Goal: Information Seeking & Learning: Learn about a topic

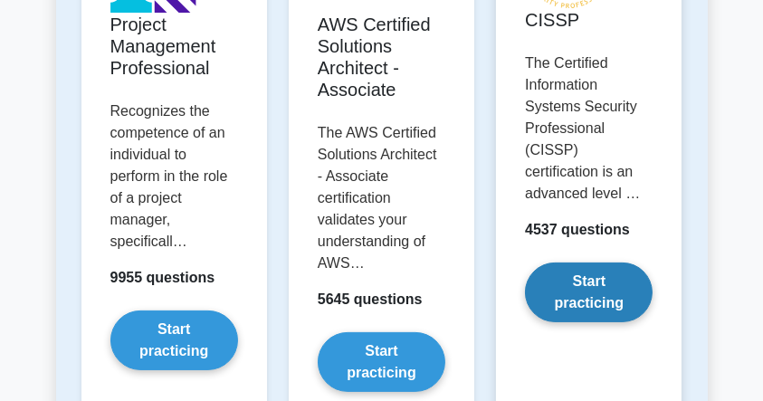
scroll to position [362, 0]
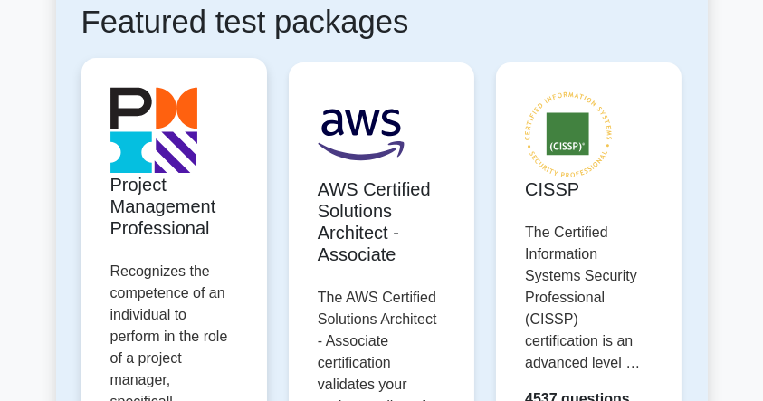
scroll to position [223, 0]
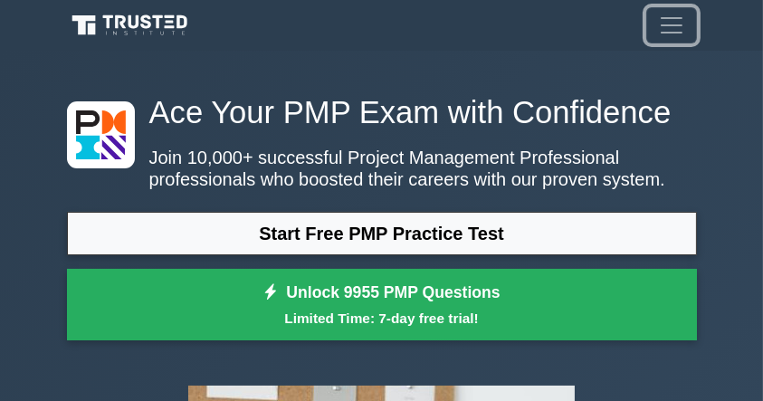
click at [680, 27] on span "Toggle navigation" at bounding box center [671, 25] width 27 height 27
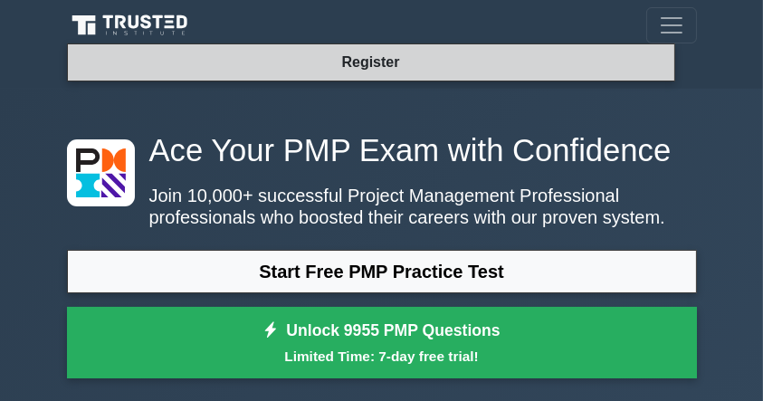
click at [385, 65] on link "Register" at bounding box center [370, 62] width 80 height 23
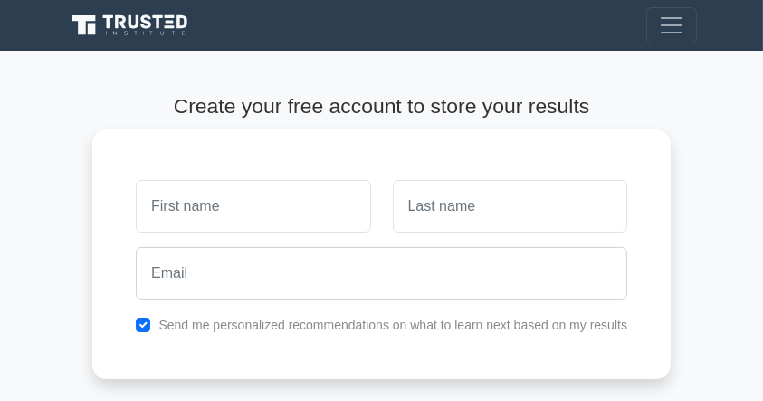
click at [278, 199] on input "text" at bounding box center [253, 206] width 234 height 52
type input "Khalid"
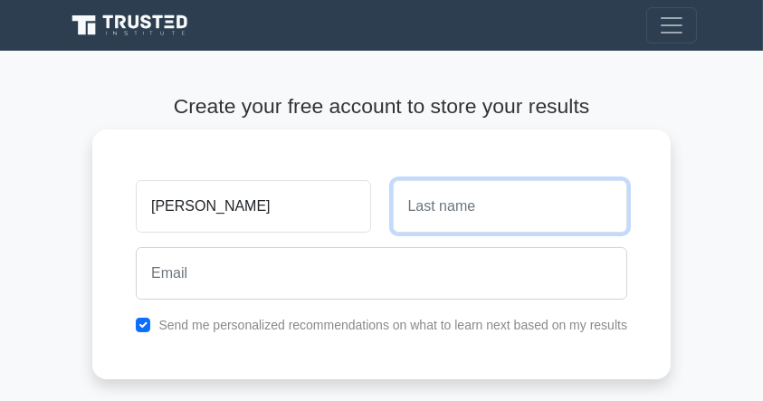
click at [491, 210] on input "text" at bounding box center [510, 206] width 234 height 52
type input "M ribet"
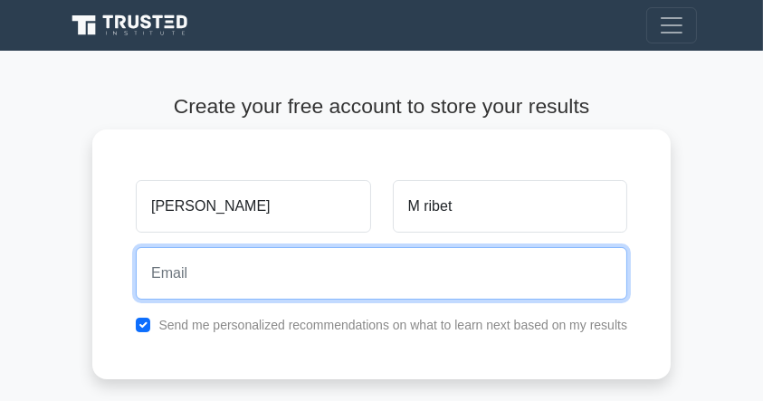
click at [312, 281] on input "email" at bounding box center [381, 273] width 491 height 52
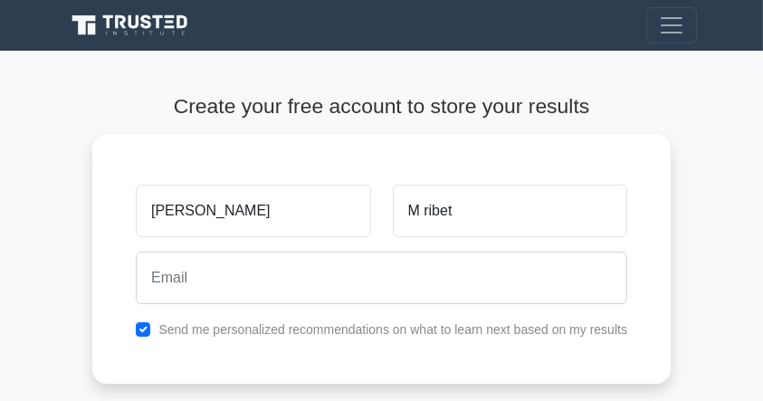
click at [62, 165] on main "Create your free account to store your results Khalid M ribet Send me personali…" at bounding box center [381, 319] width 763 height 537
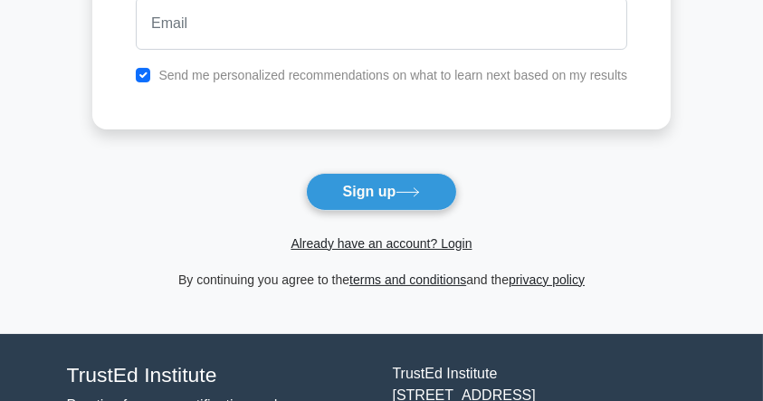
scroll to position [362, 0]
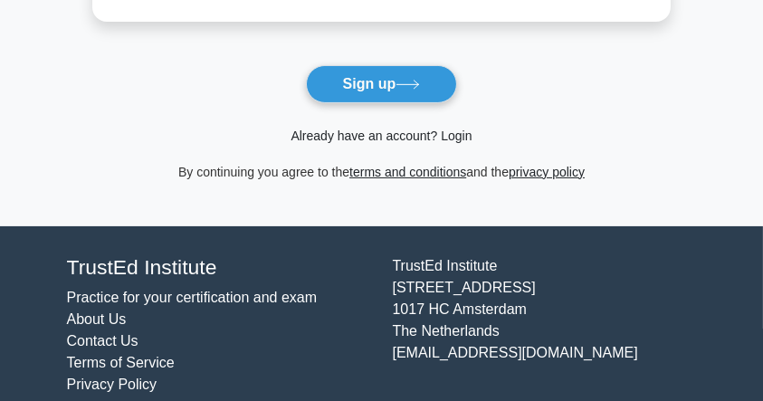
click at [382, 132] on link "Already have an account? Login" at bounding box center [380, 135] width 181 height 14
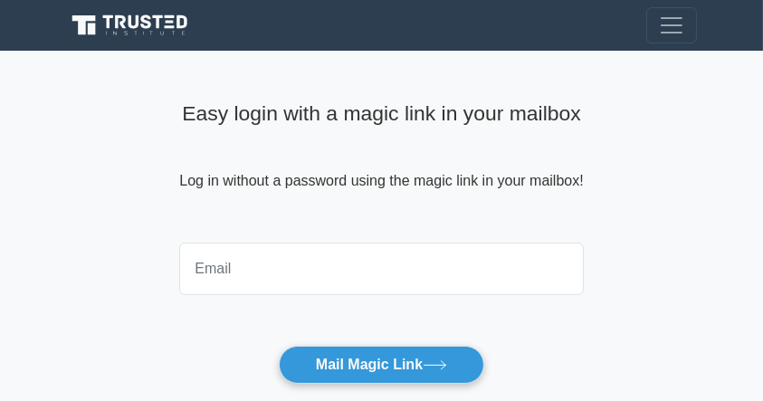
click at [325, 265] on input "email" at bounding box center [380, 268] width 403 height 52
click at [293, 253] on input "email" at bounding box center [380, 268] width 403 height 52
type input "[EMAIL_ADDRESS][DOMAIN_NAME]"
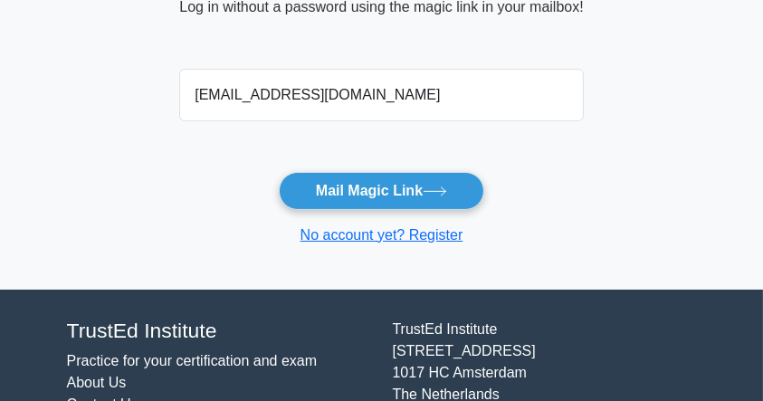
scroll to position [181, 0]
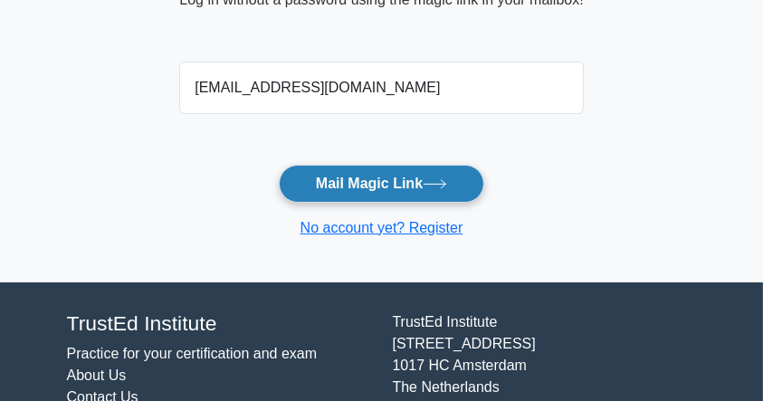
click at [375, 185] on button "Mail Magic Link" at bounding box center [381, 184] width 205 height 38
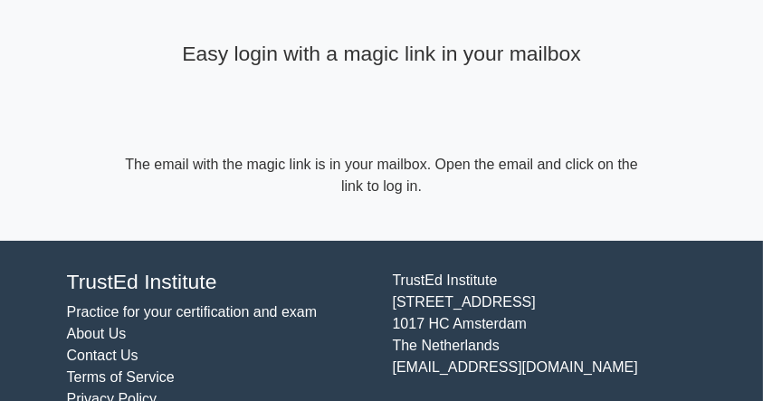
scroll to position [97, 0]
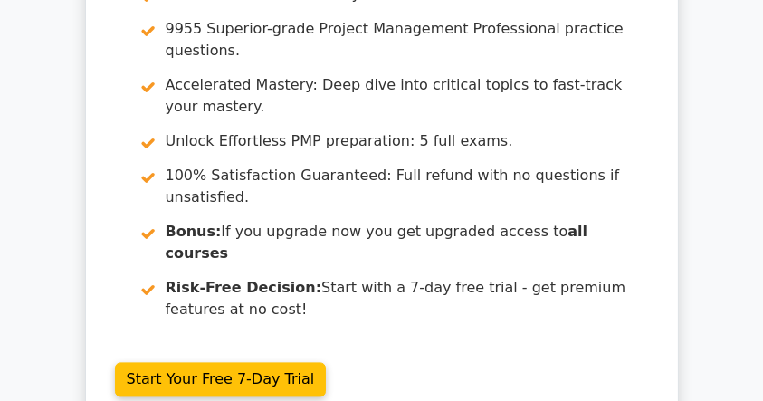
scroll to position [10771, 0]
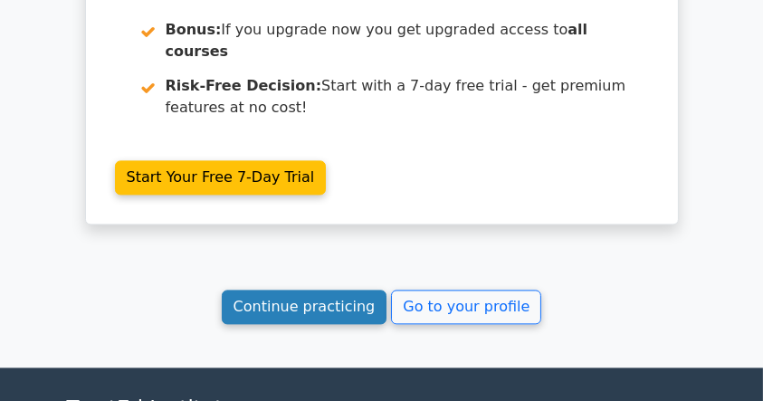
click at [332, 290] on link "Continue practicing" at bounding box center [305, 307] width 166 height 34
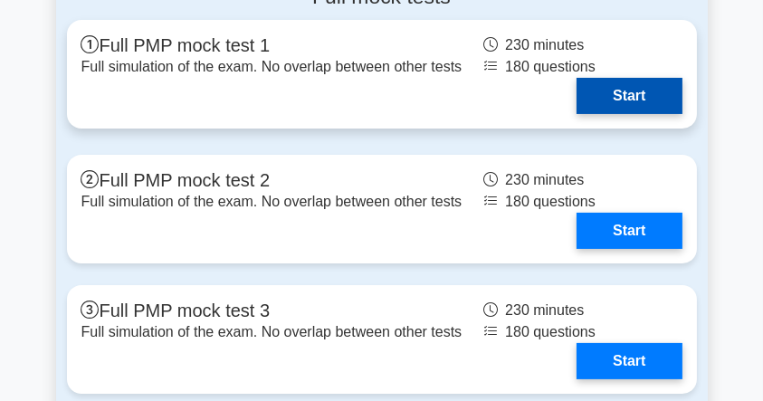
scroll to position [7177, 0]
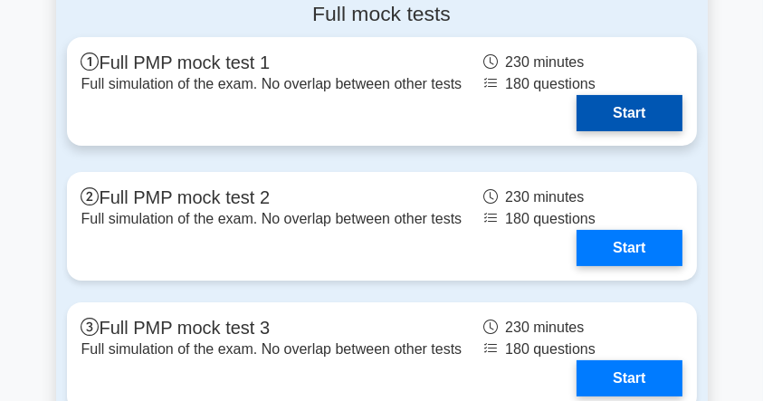
click at [620, 111] on link "Start" at bounding box center [628, 113] width 105 height 36
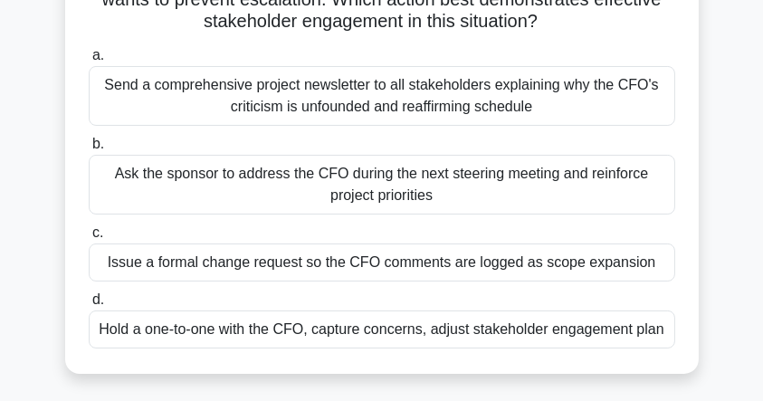
scroll to position [241, 0]
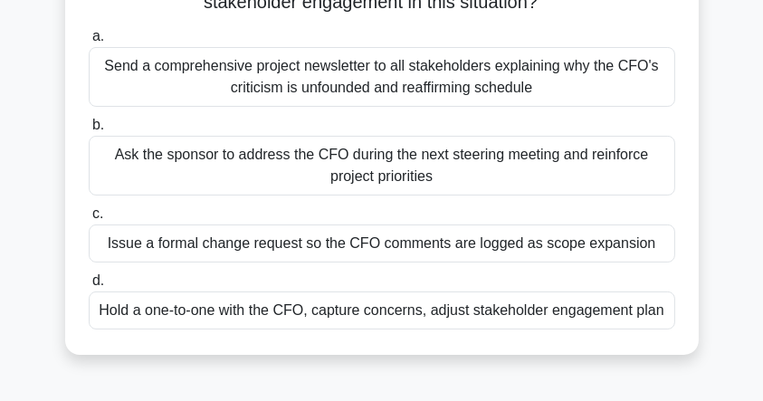
click at [522, 312] on div "Hold a one-to-one with the CFO, capture concerns, adjust stakeholder engagement…" at bounding box center [382, 310] width 586 height 38
click at [89, 287] on input "d. Hold a one-to-one with the CFO, capture concerns, adjust stakeholder engagem…" at bounding box center [89, 281] width 0 height 12
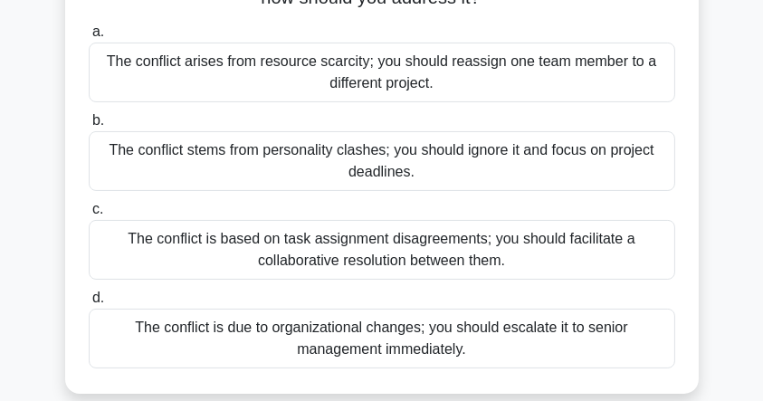
scroll to position [301, 0]
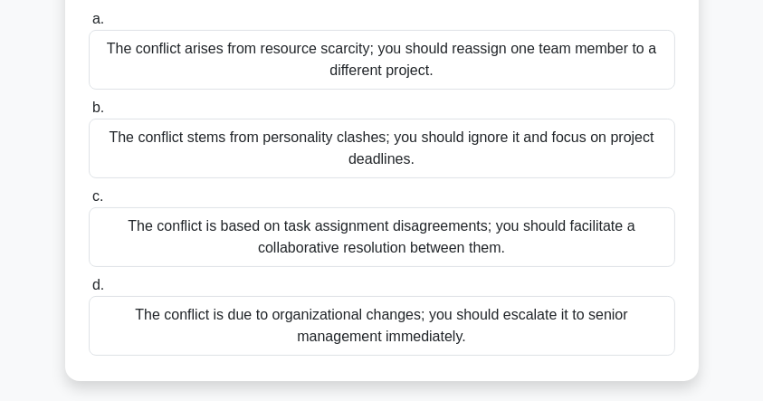
click at [322, 207] on div "The conflict is based on task assignment disagreements; you should facilitate a…" at bounding box center [382, 237] width 586 height 60
click at [89, 203] on input "c. The conflict is based on task assignment disagreements; you should facilitat…" at bounding box center [89, 197] width 0 height 12
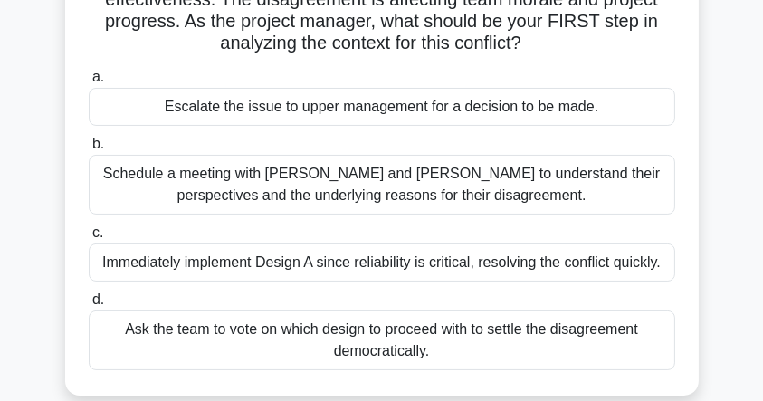
scroll to position [241, 0]
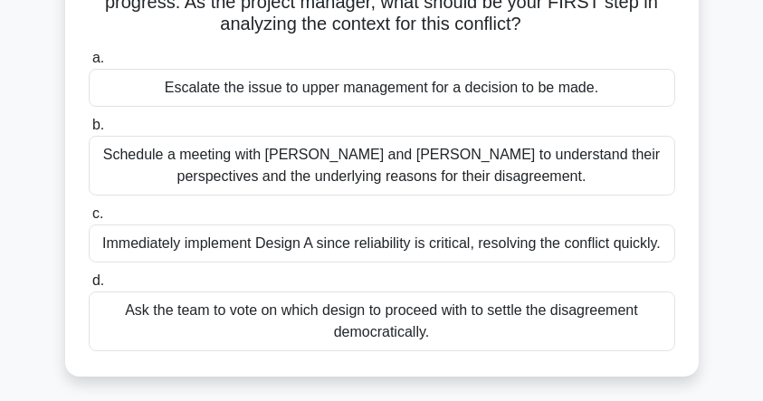
click at [253, 165] on div "Schedule a meeting with Sarah and John to understand their perspectives and the…" at bounding box center [382, 166] width 586 height 60
click at [89, 131] on input "b. Schedule a meeting with Sarah and John to understand their perspectives and …" at bounding box center [89, 125] width 0 height 12
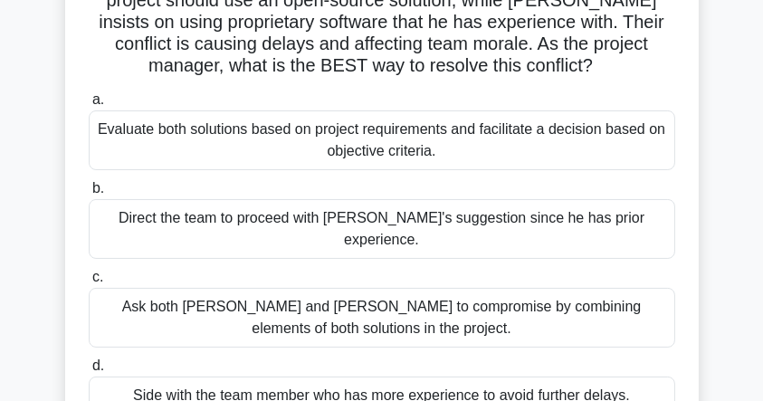
scroll to position [181, 0]
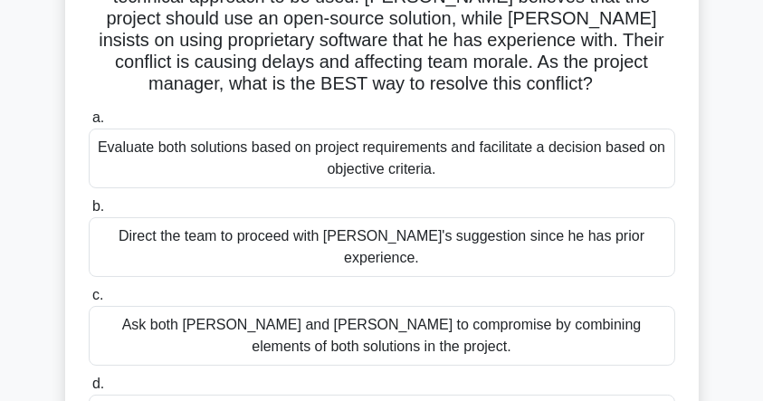
click at [233, 152] on div "Evaluate both solutions based on project requirements and facilitate a decision…" at bounding box center [382, 158] width 586 height 60
click at [89, 124] on input "a. Evaluate both solutions based on project requirements and facilitate a decis…" at bounding box center [89, 118] width 0 height 12
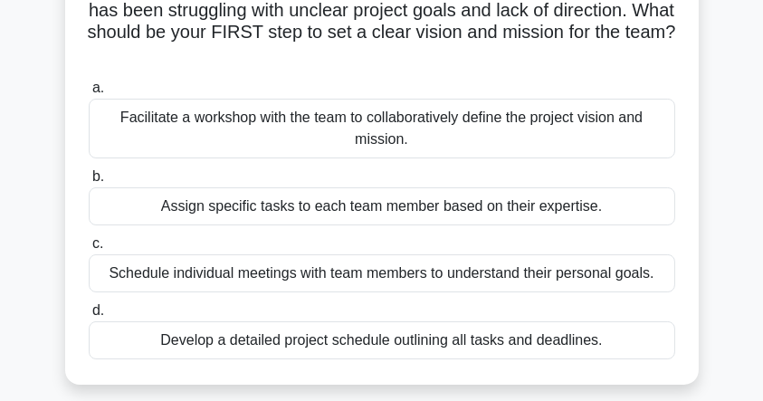
scroll to position [120, 0]
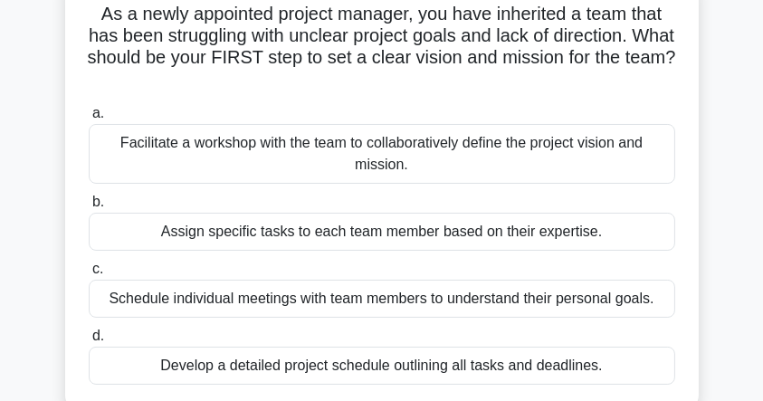
click at [489, 161] on div "Facilitate a workshop with the team to collaboratively define the project visio…" at bounding box center [382, 154] width 586 height 60
click at [89, 119] on input "a. Facilitate a workshop with the team to collaboratively define the project vi…" at bounding box center [89, 114] width 0 height 12
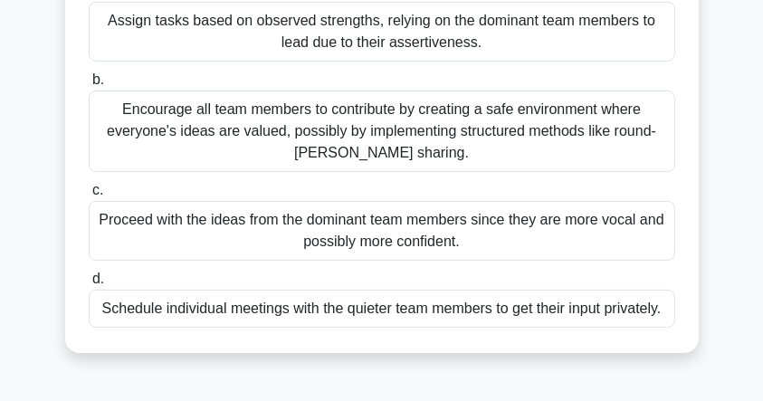
scroll to position [362, 0]
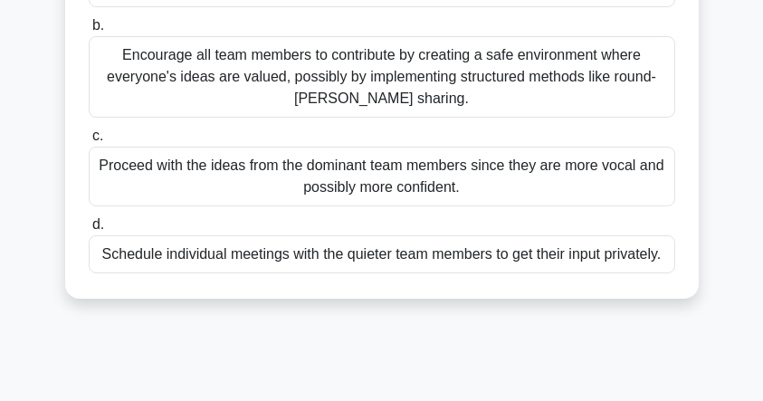
click at [424, 82] on div "Encourage all team members to contribute by creating a safe environment where e…" at bounding box center [382, 76] width 586 height 81
click at [89, 32] on input "b. Encourage all team members to contribute by creating a safe environment wher…" at bounding box center [89, 26] width 0 height 12
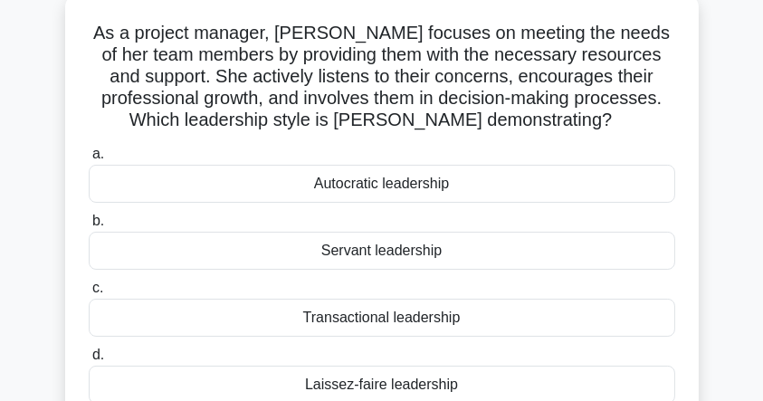
scroll to position [120, 0]
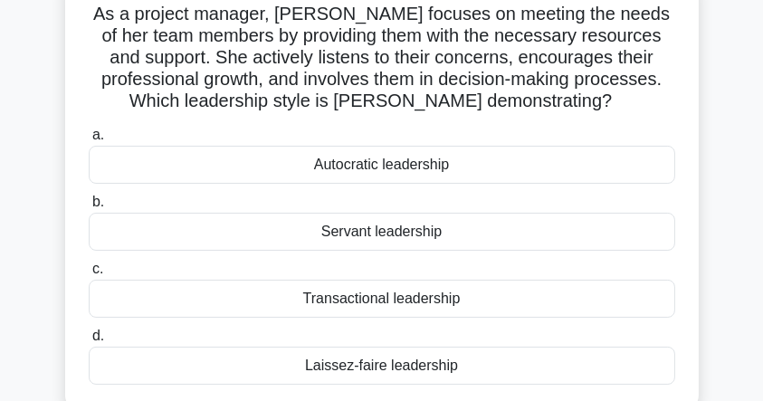
click at [425, 298] on div "Transactional leadership" at bounding box center [382, 299] width 586 height 38
click at [89, 275] on input "c. Transactional leadership" at bounding box center [89, 269] width 0 height 12
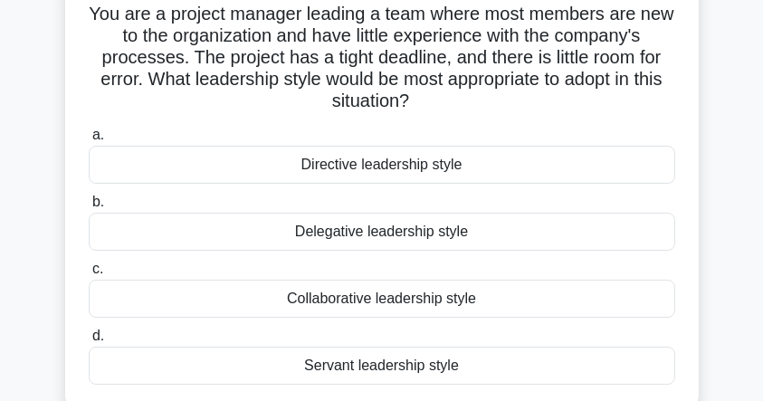
click at [399, 169] on div "Directive leadership style" at bounding box center [382, 165] width 586 height 38
click at [89, 141] on input "a. Directive leadership style" at bounding box center [89, 135] width 0 height 12
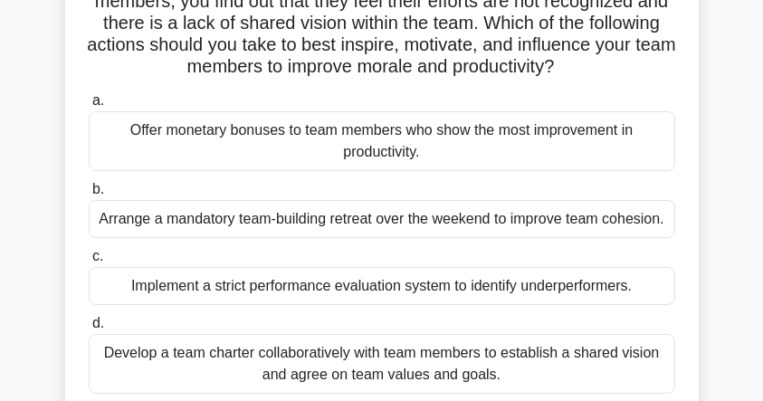
scroll to position [241, 0]
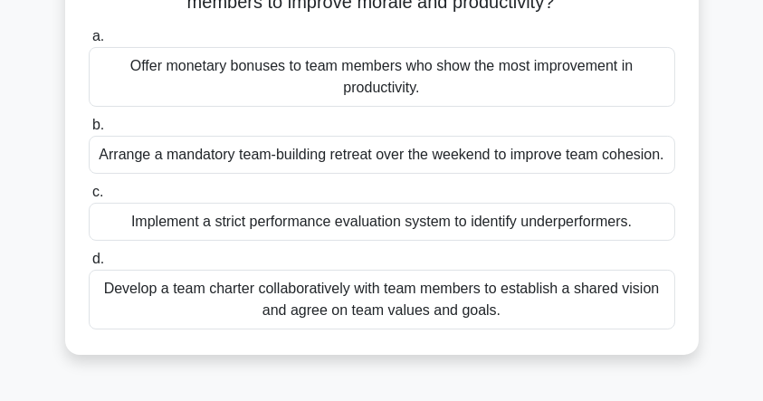
click at [438, 303] on div "Develop a team charter collaboratively with team members to establish a shared …" at bounding box center [382, 300] width 586 height 60
click at [89, 265] on input "d. Develop a team charter collaboratively with team members to establish a shar…" at bounding box center [89, 259] width 0 height 12
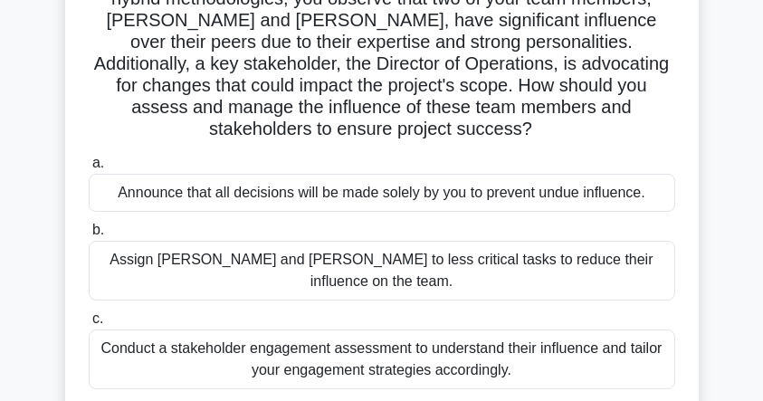
scroll to position [181, 0]
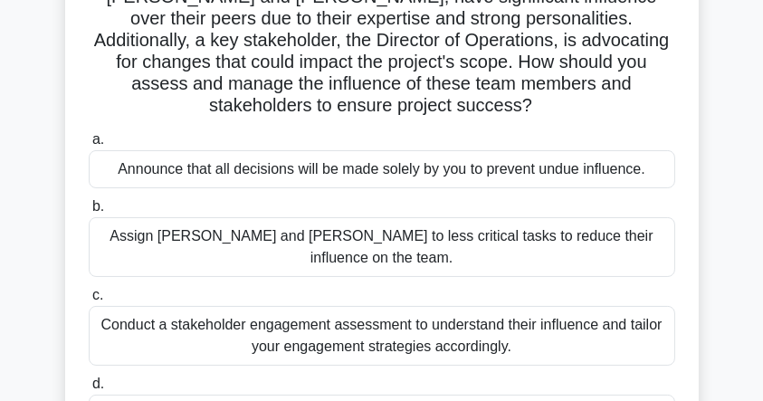
click at [460, 306] on div "Conduct a stakeholder engagement assessment to understand their influence and t…" at bounding box center [382, 336] width 586 height 60
click at [89, 299] on input "c. Conduct a stakeholder engagement assessment to understand their influence an…" at bounding box center [89, 296] width 0 height 12
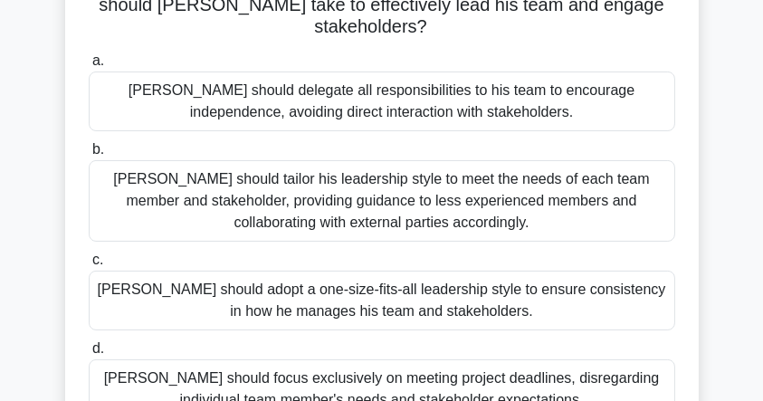
scroll to position [241, 0]
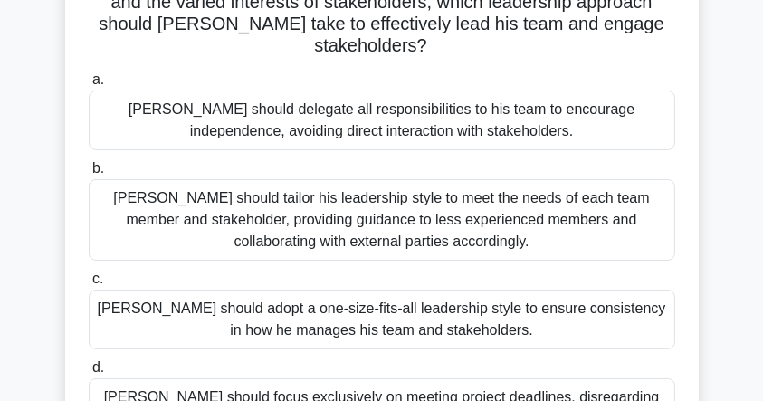
click at [527, 223] on div "John should tailor his leadership style to meet the needs of each team member a…" at bounding box center [382, 219] width 586 height 81
click at [89, 175] on input "b. John should tailor his leadership style to meet the needs of each team membe…" at bounding box center [89, 169] width 0 height 12
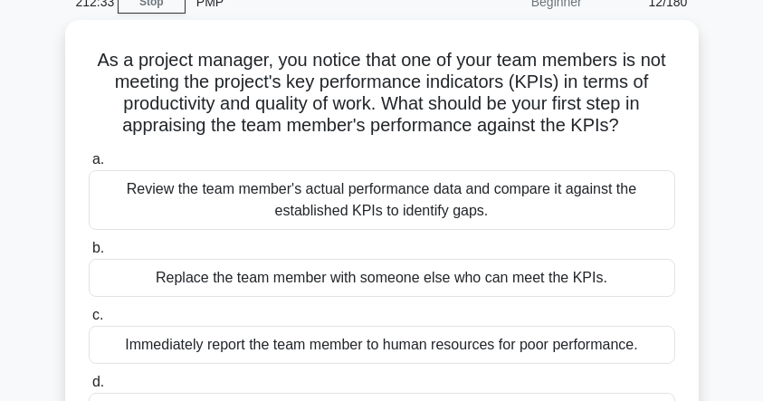
scroll to position [60, 0]
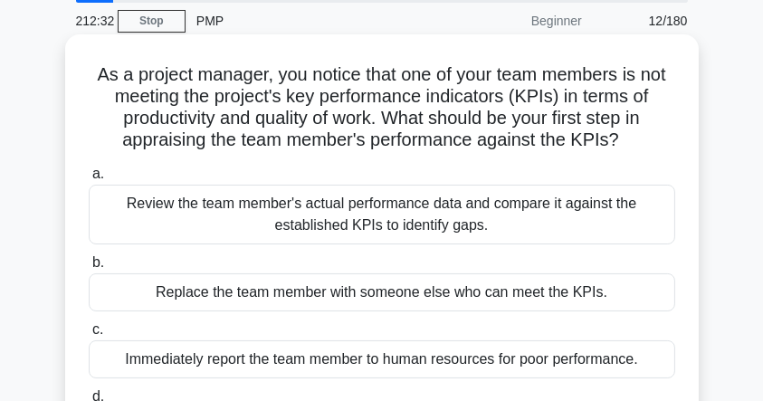
click at [516, 219] on div "Review the team member's actual performance data and compare it against the est…" at bounding box center [382, 215] width 586 height 60
click at [89, 180] on input "a. Review the team member's actual performance data and compare it against the …" at bounding box center [89, 174] width 0 height 12
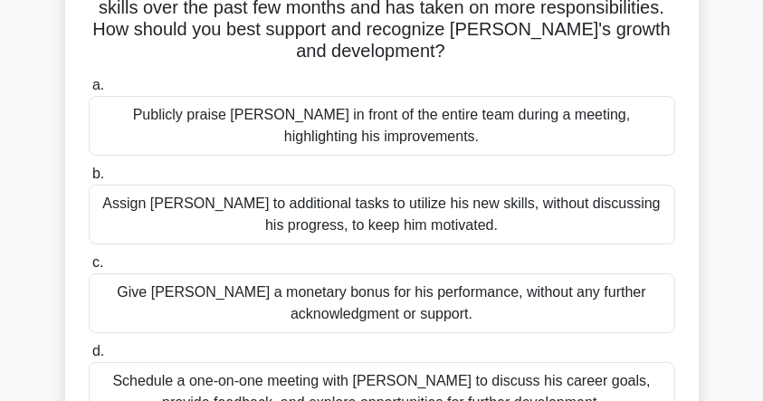
scroll to position [189, 0]
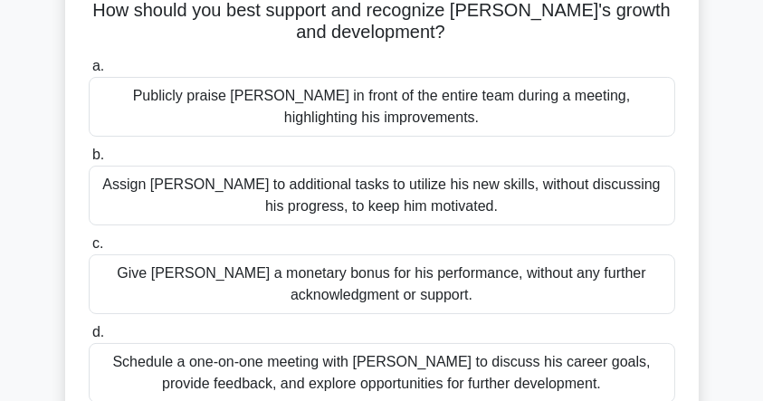
click at [479, 343] on div "Schedule a one-on-one meeting with Alex to discuss his career goals, provide fe…" at bounding box center [382, 373] width 586 height 60
click at [89, 338] on input "d. Schedule a one-on-one meeting with Alex to discuss his career goals, provide…" at bounding box center [89, 333] width 0 height 12
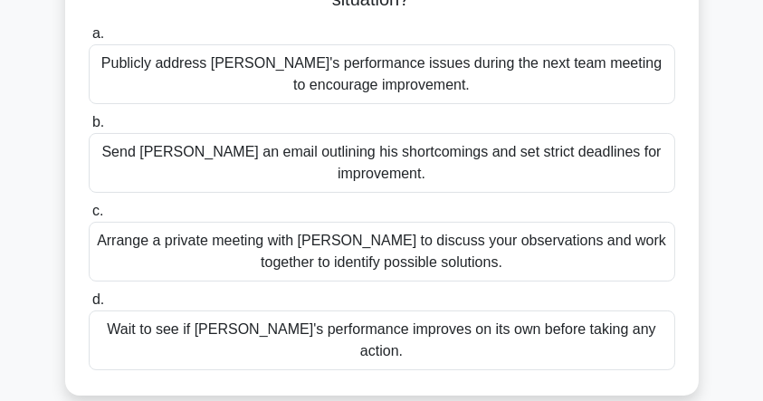
scroll to position [241, 0]
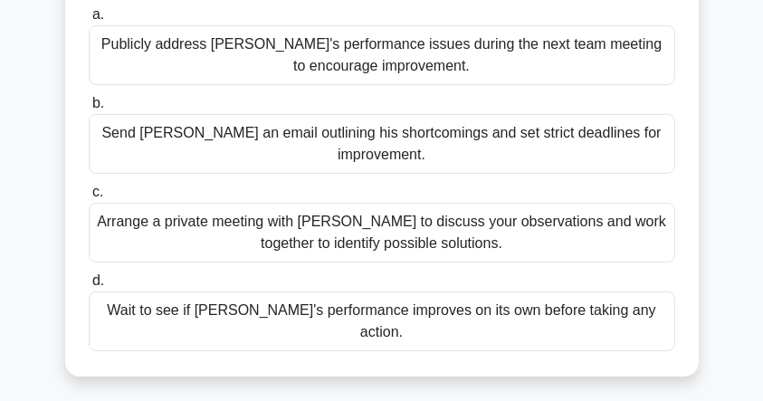
click at [411, 224] on div "Arrange a private meeting with Alex to discuss your observations and work toget…" at bounding box center [382, 233] width 586 height 60
click at [89, 198] on input "c. Arrange a private meeting with Alex to discuss your observations and work to…" at bounding box center [89, 192] width 0 height 12
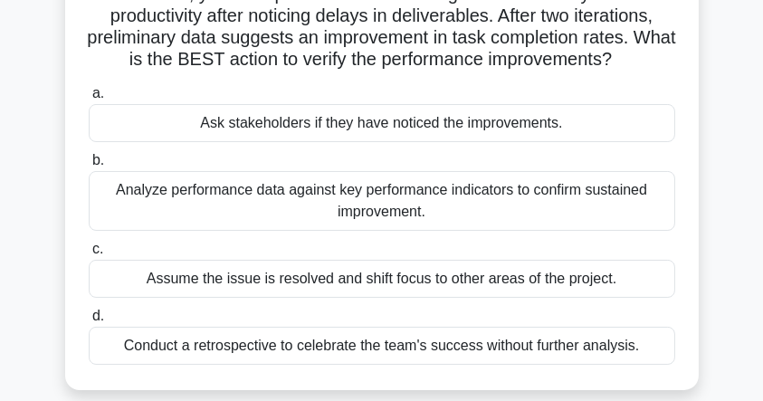
scroll to position [181, 0]
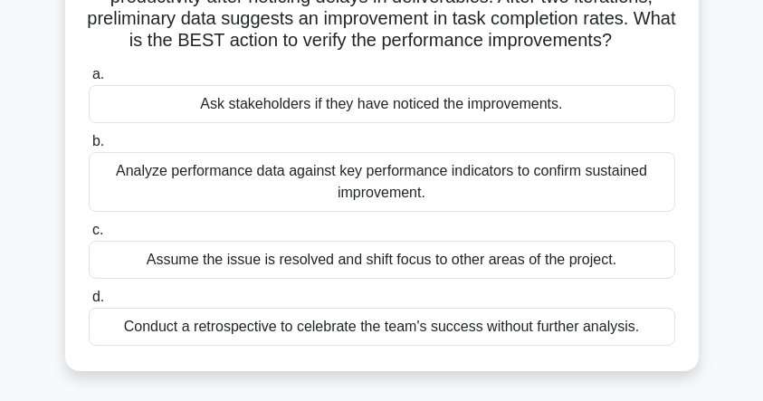
click at [503, 203] on div "Analyze performance data against key performance indicators to confirm sustaine…" at bounding box center [382, 182] width 586 height 60
click at [89, 147] on input "b. Analyze performance data against key performance indicators to confirm susta…" at bounding box center [89, 142] width 0 height 12
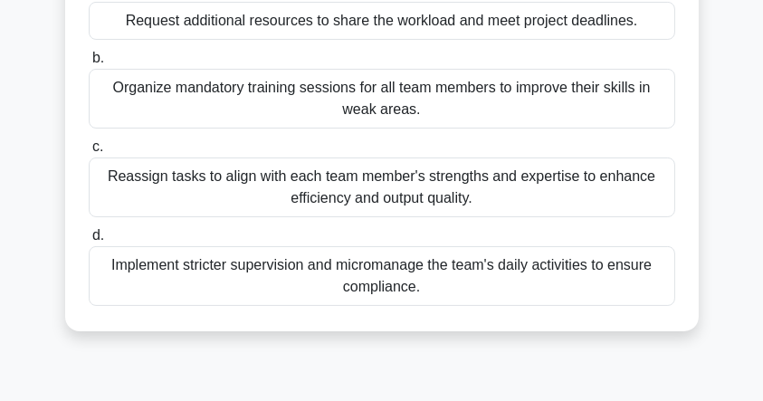
scroll to position [301, 0]
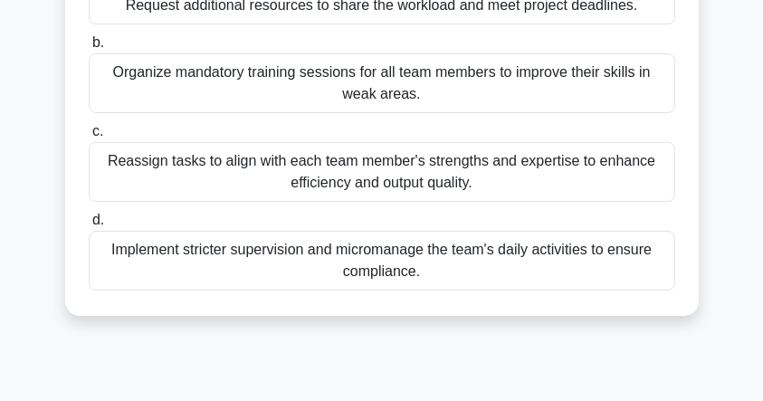
click at [319, 103] on div "Organize mandatory training sessions for all team members to improve their skil…" at bounding box center [382, 83] width 586 height 60
click at [89, 49] on input "b. Organize mandatory training sessions for all team members to improve their s…" at bounding box center [89, 43] width 0 height 12
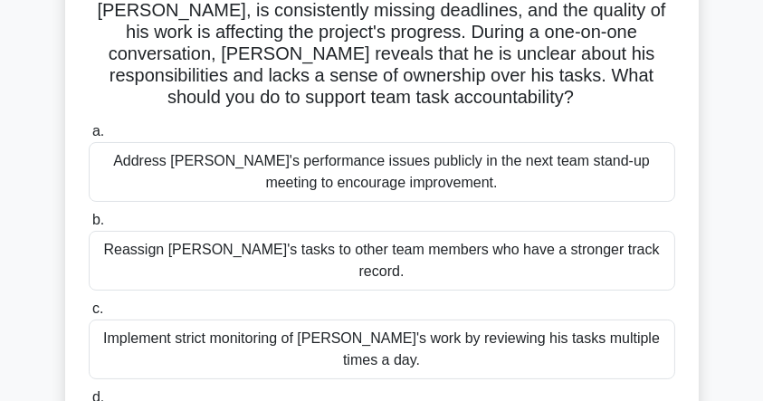
scroll to position [241, 0]
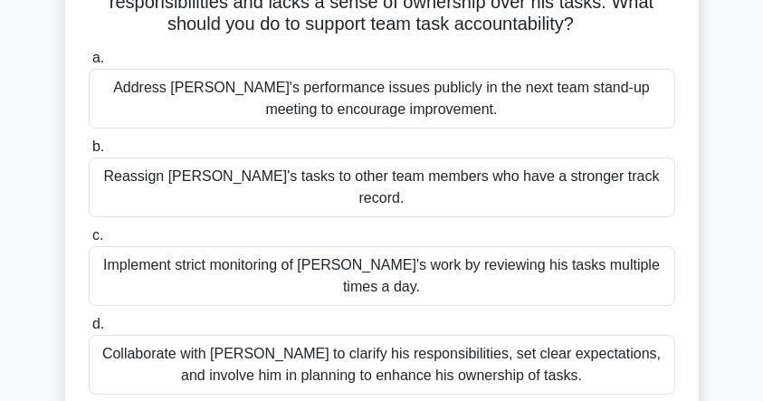
click at [441, 335] on div "Collaborate with Alex to clarify his responsibilities, set clear expectations, …" at bounding box center [382, 365] width 586 height 60
click at [89, 328] on input "d. Collaborate with Alex to clarify his responsibilities, set clear expectation…" at bounding box center [89, 324] width 0 height 12
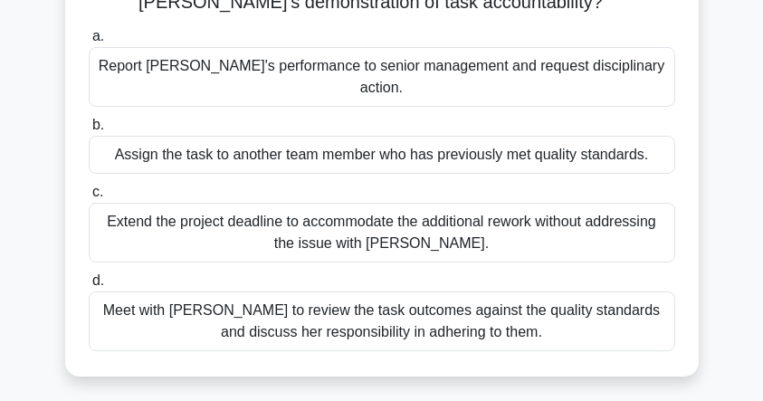
click at [394, 295] on div "Meet with Priya to review the task outcomes against the quality standards and d…" at bounding box center [382, 321] width 586 height 60
click at [89, 287] on input "d. Meet with Priya to review the task outcomes against the quality standards an…" at bounding box center [89, 281] width 0 height 12
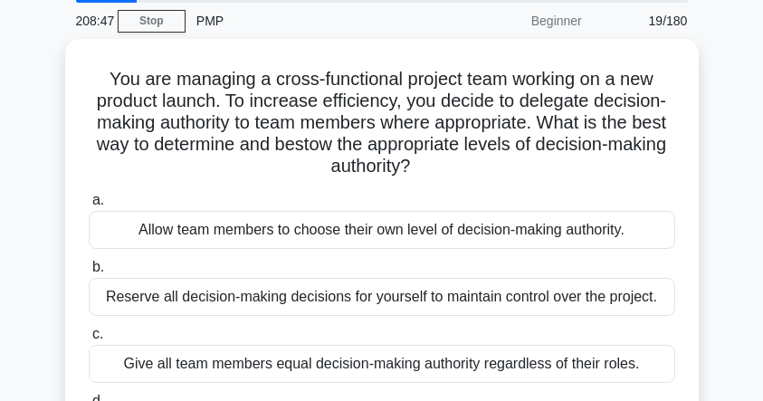
scroll to position [181, 0]
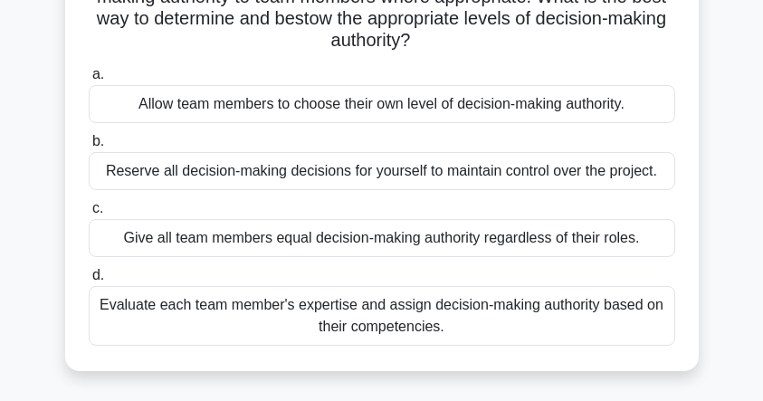
click at [379, 325] on div "Evaluate each team member's expertise and assign decision-making authority base…" at bounding box center [382, 316] width 586 height 60
click at [89, 281] on input "d. Evaluate each team member's expertise and assign decision-making authority b…" at bounding box center [89, 276] width 0 height 12
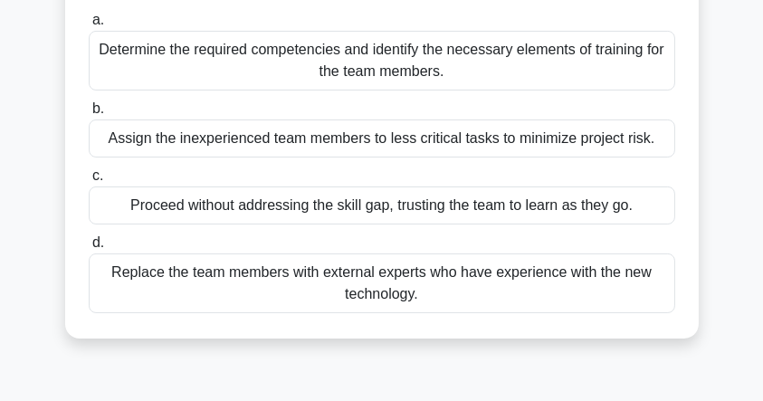
scroll to position [241, 0]
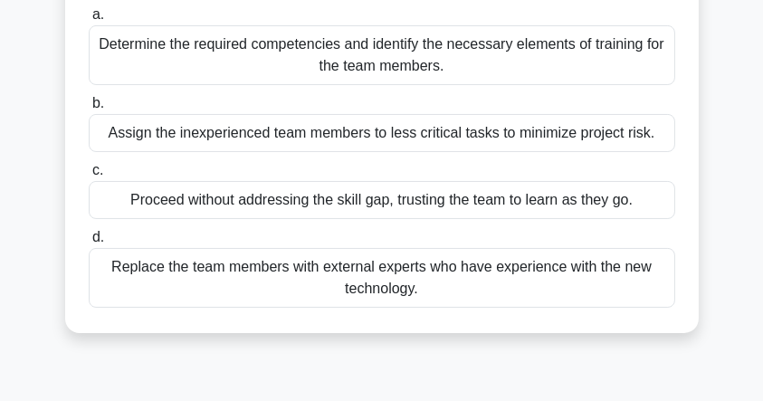
click at [366, 52] on div "Determine the required competencies and identify the necessary elements of trai…" at bounding box center [382, 55] width 586 height 60
click at [89, 21] on input "a. Determine the required competencies and identify the necessary elements of t…" at bounding box center [89, 15] width 0 height 12
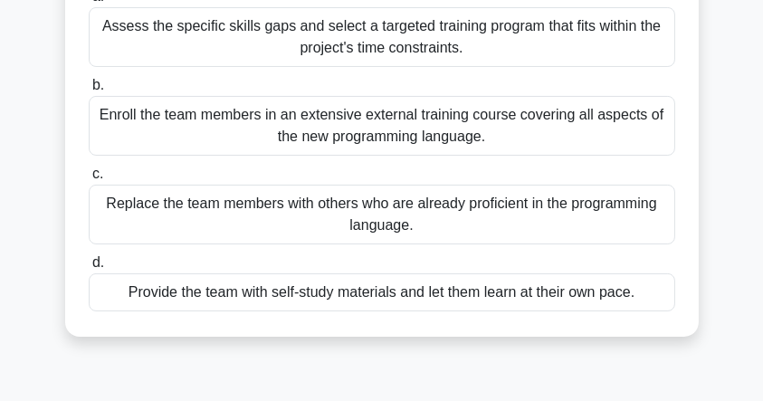
scroll to position [181, 0]
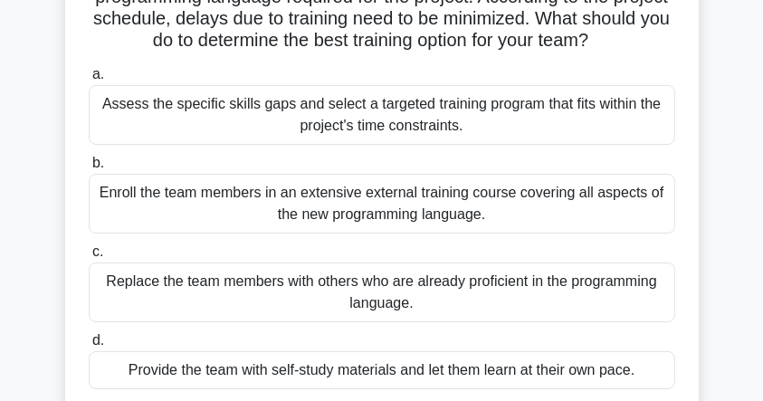
click at [295, 119] on div "Assess the specific skills gaps and select a targeted training program that fit…" at bounding box center [382, 115] width 586 height 60
click at [89, 81] on input "a. Assess the specific skills gaps and select a targeted training program that …" at bounding box center [89, 75] width 0 height 12
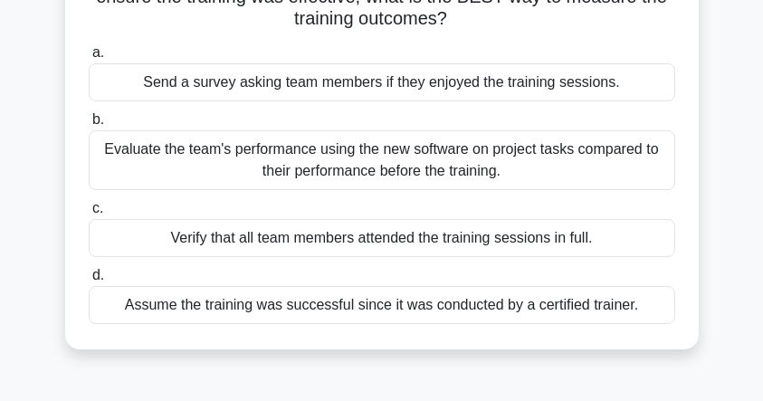
click at [323, 143] on div "Evaluate the team's performance using the new software on project tasks compare…" at bounding box center [382, 160] width 586 height 60
click at [89, 126] on input "b. Evaluate the team's performance using the new software on project tasks comp…" at bounding box center [89, 120] width 0 height 12
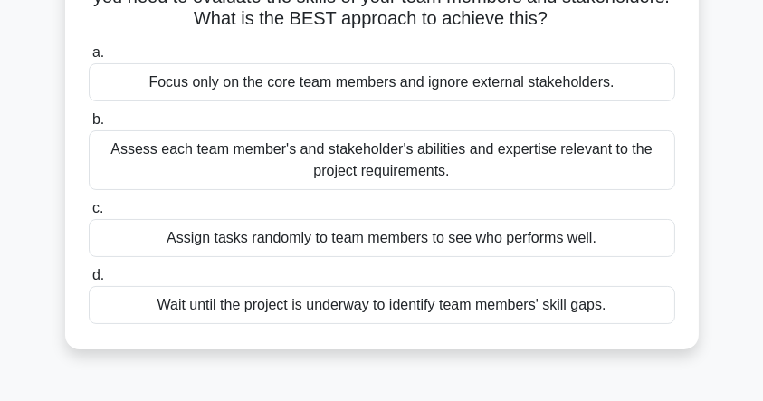
click at [341, 156] on div "Assess each team member's and stakeholder's abilities and expertise relevant to…" at bounding box center [382, 160] width 586 height 60
click at [89, 126] on input "b. Assess each team member's and stakeholder's abilities and expertise relevant…" at bounding box center [89, 120] width 0 height 12
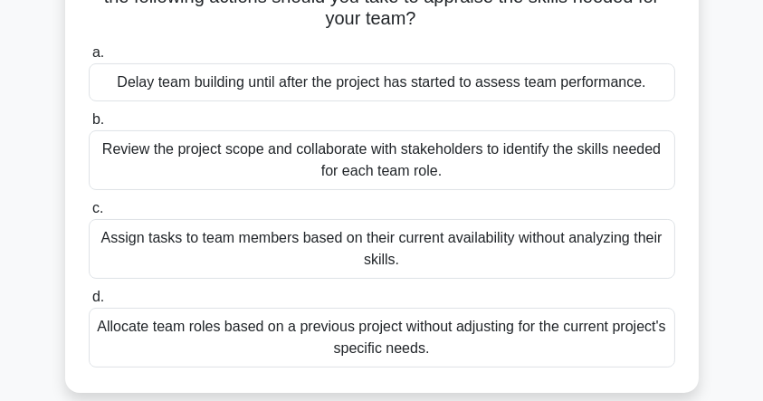
scroll to position [241, 0]
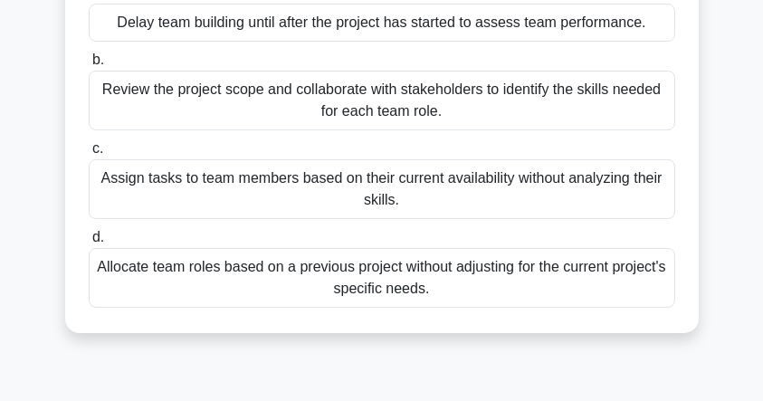
click at [232, 99] on div "Review the project scope and collaborate with stakeholders to identify the skil…" at bounding box center [382, 101] width 586 height 60
click at [89, 66] on input "b. Review the project scope and collaborate with stakeholders to identify the s…" at bounding box center [89, 60] width 0 height 12
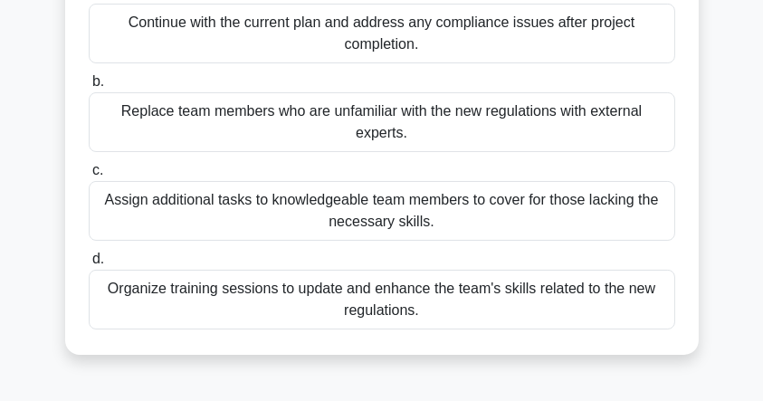
click at [337, 308] on div "Organize training sessions to update and enhance the team's skills related to t…" at bounding box center [382, 300] width 586 height 60
click at [89, 265] on input "d. Organize training sessions to update and enhance the team's skills related t…" at bounding box center [89, 259] width 0 height 12
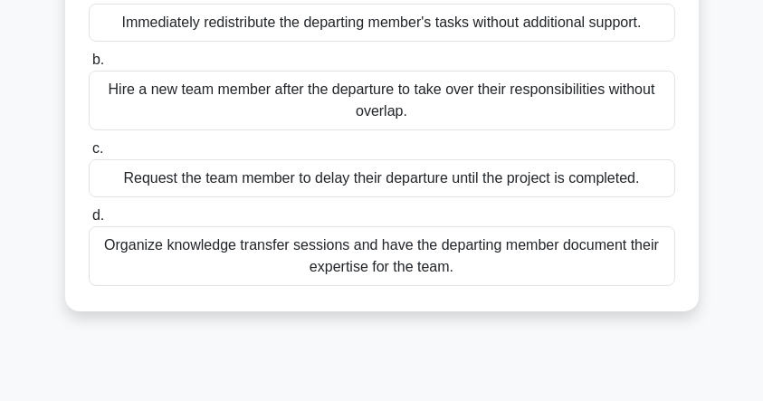
click at [195, 275] on div "Organize knowledge transfer sessions and have the departing member document the…" at bounding box center [382, 256] width 586 height 60
click at [89, 222] on input "d. Organize knowledge transfer sessions and have the departing member document …" at bounding box center [89, 216] width 0 height 12
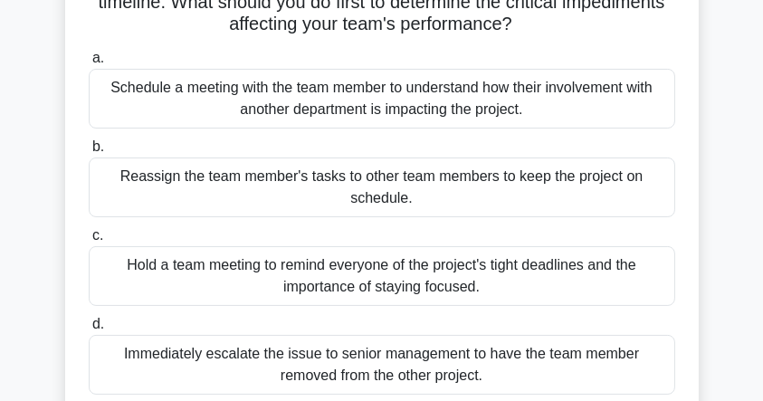
click at [273, 108] on div "Schedule a meeting with the team member to understand how their involvement wit…" at bounding box center [382, 99] width 586 height 60
click at [89, 64] on input "a. Schedule a meeting with the team member to understand how their involvement …" at bounding box center [89, 58] width 0 height 12
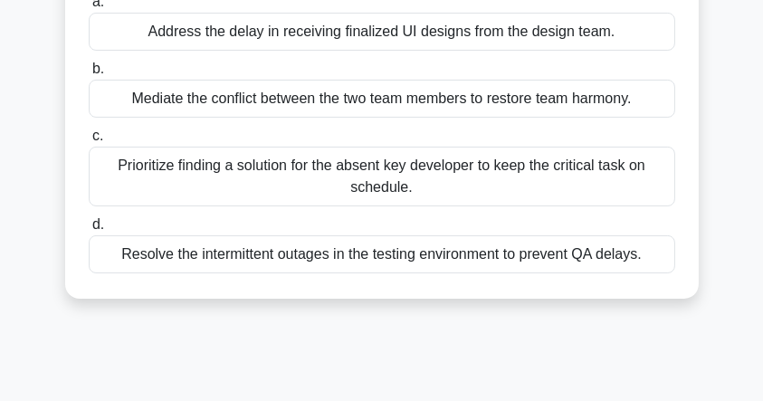
scroll to position [301, 0]
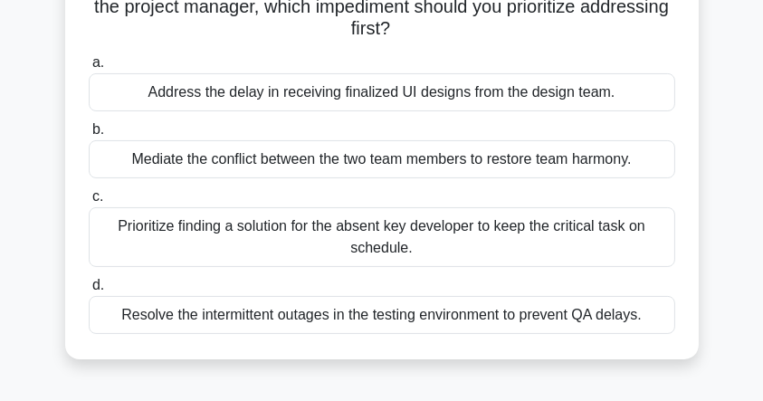
click at [219, 227] on div "Prioritize finding a solution for the absent key developer to keep the critical…" at bounding box center [382, 237] width 586 height 60
click at [89, 203] on input "c. Prioritize finding a solution for the absent key developer to keep the criti…" at bounding box center [89, 197] width 0 height 12
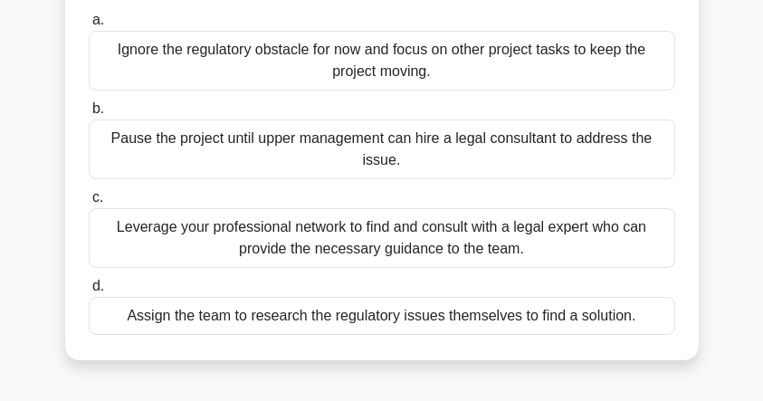
scroll to position [241, 0]
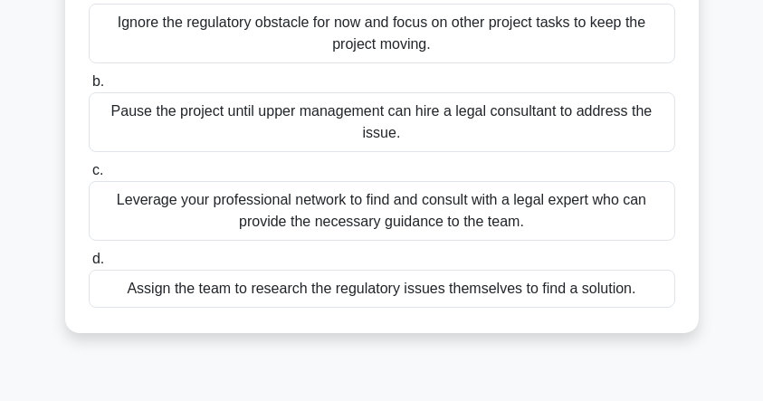
click at [302, 211] on div "Leverage your professional network to find and consult with a legal expert who …" at bounding box center [382, 211] width 586 height 60
click at [89, 176] on input "c. Leverage your professional network to find and consult with a legal expert w…" at bounding box center [89, 171] width 0 height 12
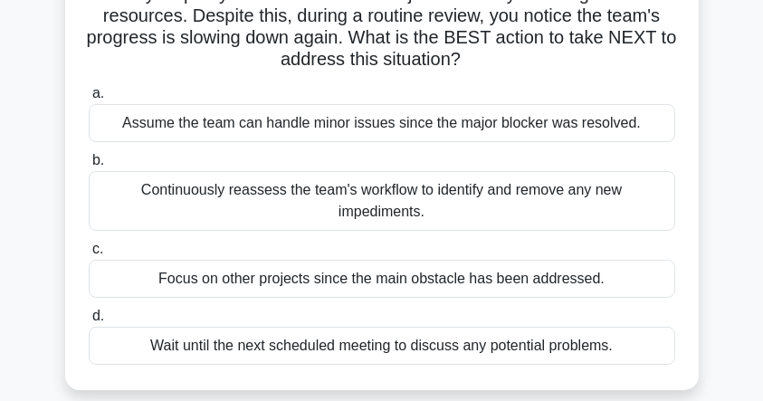
scroll to position [181, 0]
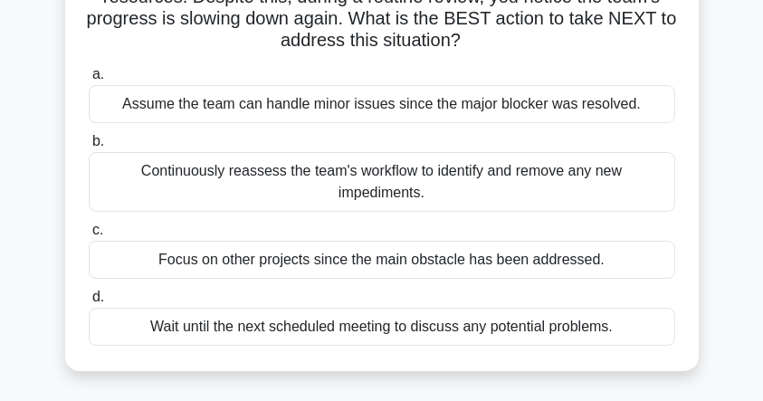
click at [276, 176] on div "Continuously reassess the team's workflow to identify and remove any new impedi…" at bounding box center [382, 182] width 586 height 60
click at [89, 147] on input "b. Continuously reassess the team's workflow to identify and remove any new imp…" at bounding box center [89, 142] width 0 height 12
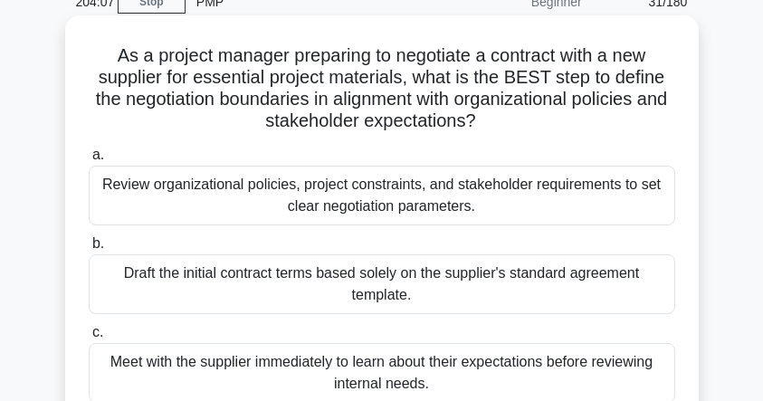
scroll to position [60, 0]
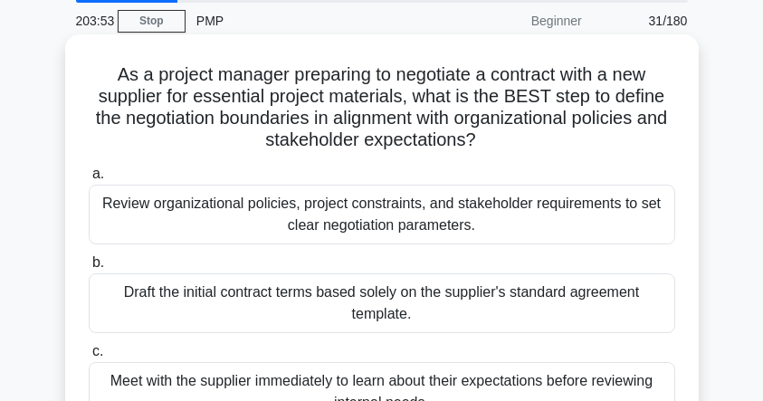
click at [276, 212] on div "Review organizational policies, project constraints, and stakeholder requiremen…" at bounding box center [382, 215] width 586 height 60
click at [89, 180] on input "a. Review organizational policies, project constraints, and stakeholder require…" at bounding box center [89, 174] width 0 height 12
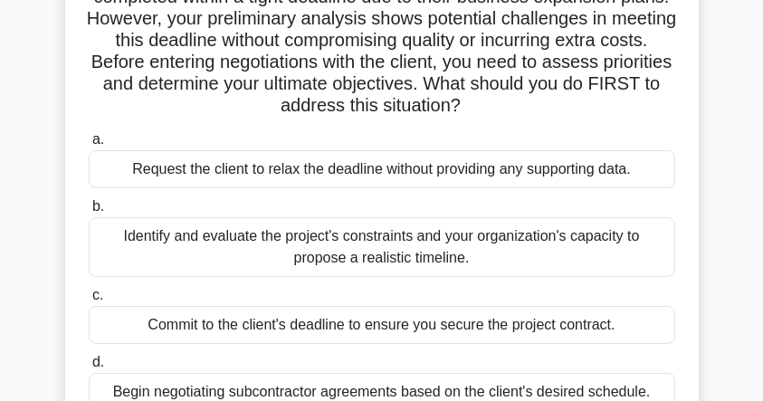
scroll to position [241, 0]
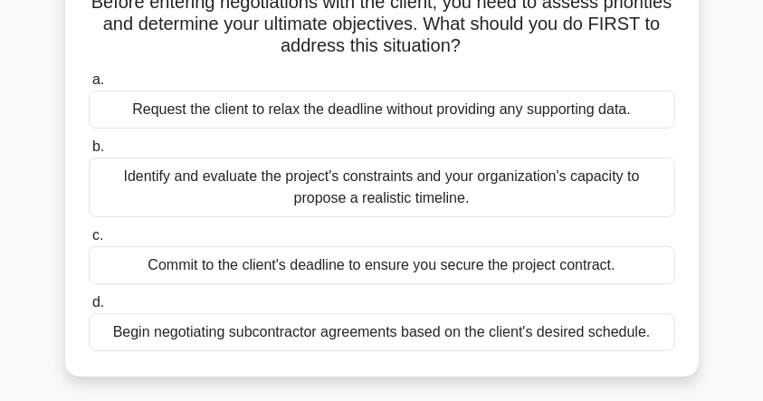
click at [231, 183] on div "Identify and evaluate the project's constraints and your organization's capacit…" at bounding box center [382, 187] width 586 height 60
click at [89, 153] on input "b. Identify and evaluate the project's constraints and your organization's capa…" at bounding box center [89, 147] width 0 height 12
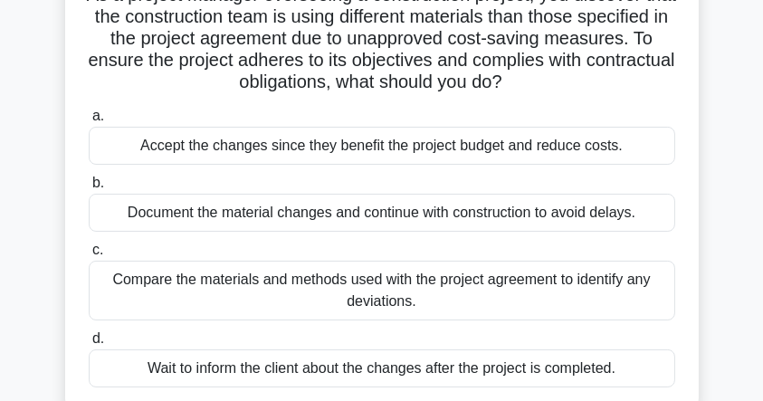
scroll to position [120, 0]
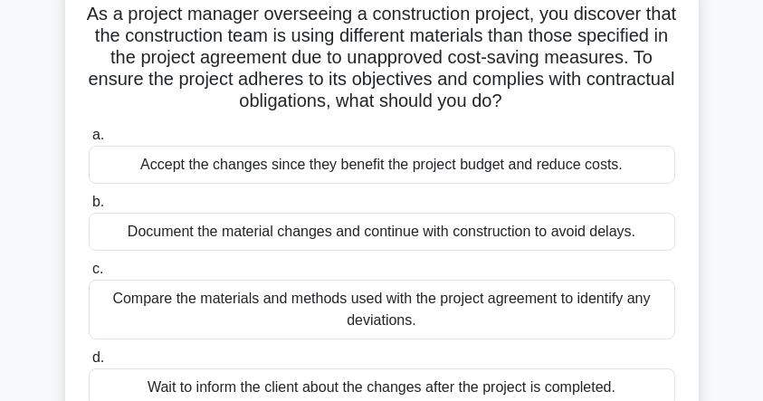
click at [456, 304] on div "Compare the materials and methods used with the project agreement to identify a…" at bounding box center [382, 310] width 586 height 60
click at [89, 275] on input "c. Compare the materials and methods used with the project agreement to identif…" at bounding box center [89, 269] width 0 height 12
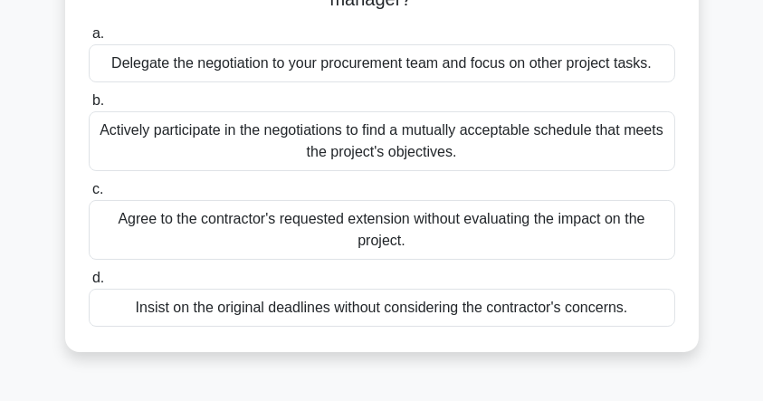
scroll to position [241, 0]
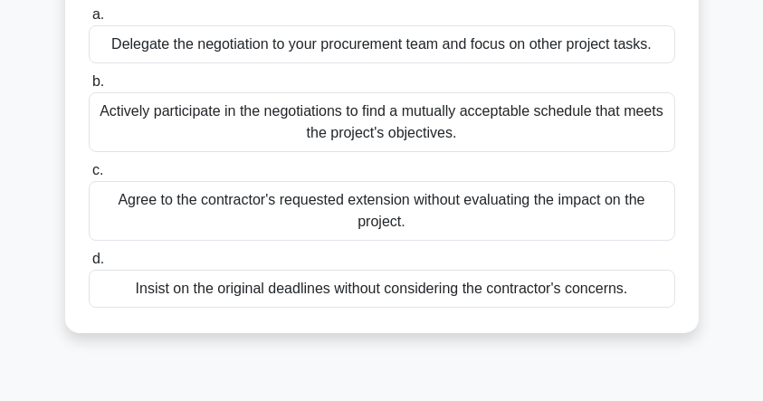
click at [243, 123] on div "Actively participate in the negotiations to find a mutually acceptable schedule…" at bounding box center [382, 122] width 586 height 60
click at [89, 88] on input "b. Actively participate in the negotiations to find a mutually acceptable sched…" at bounding box center [89, 82] width 0 height 12
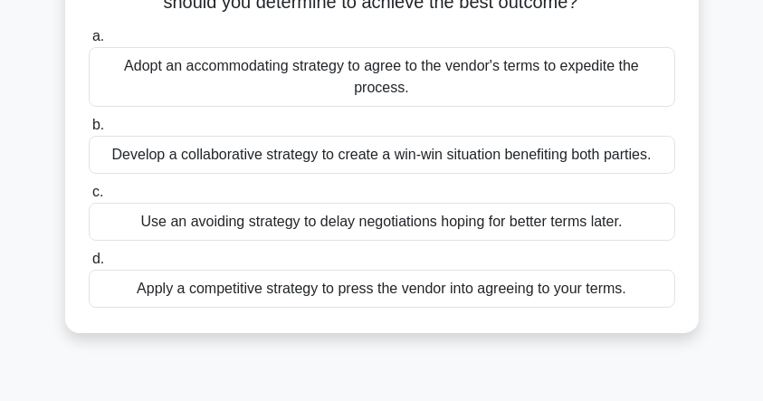
click at [278, 156] on div "Develop a collaborative strategy to create a win-win situation benefiting both …" at bounding box center [382, 155] width 586 height 38
click at [89, 131] on input "b. Develop a collaborative strategy to create a win-win situation benefiting bo…" at bounding box center [89, 125] width 0 height 12
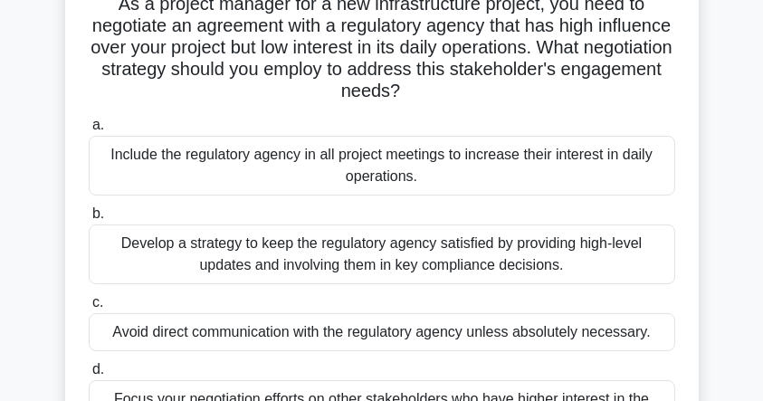
scroll to position [120, 0]
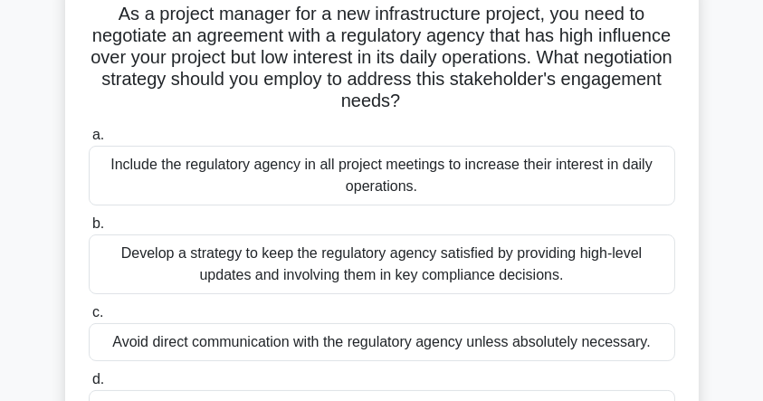
click at [296, 254] on div "Develop a strategy to keep the regulatory agency satisfied by providing high-le…" at bounding box center [382, 264] width 586 height 60
click at [89, 230] on input "b. Develop a strategy to keep the regulatory agency satisfied by providing high…" at bounding box center [89, 224] width 0 height 12
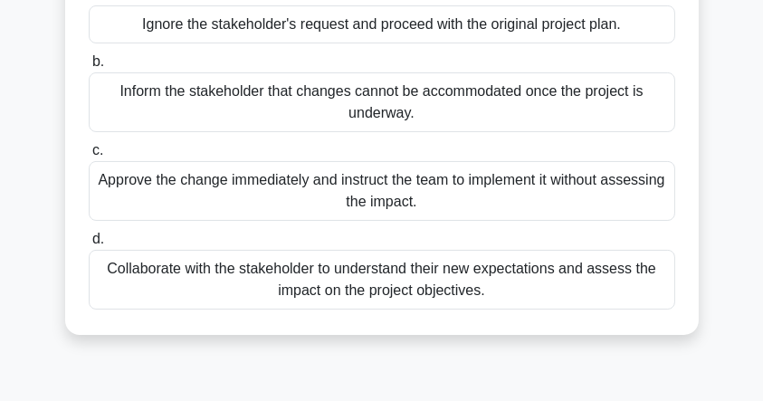
scroll to position [301, 0]
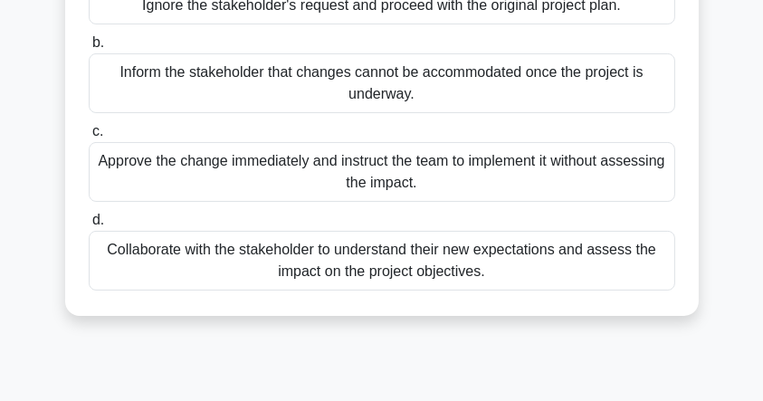
click at [334, 290] on div "Collaborate with the stakeholder to understand their new expectations and asses…" at bounding box center [382, 261] width 586 height 60
click at [89, 226] on input "d. Collaborate with the stakeholder to understand their new expectations and as…" at bounding box center [89, 220] width 0 height 12
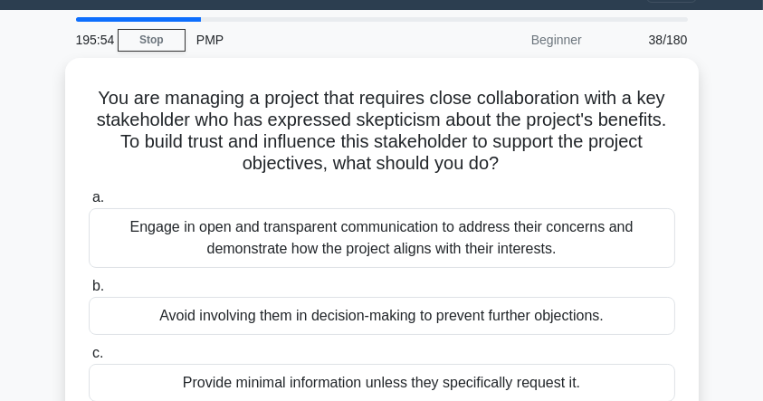
scroll to position [60, 0]
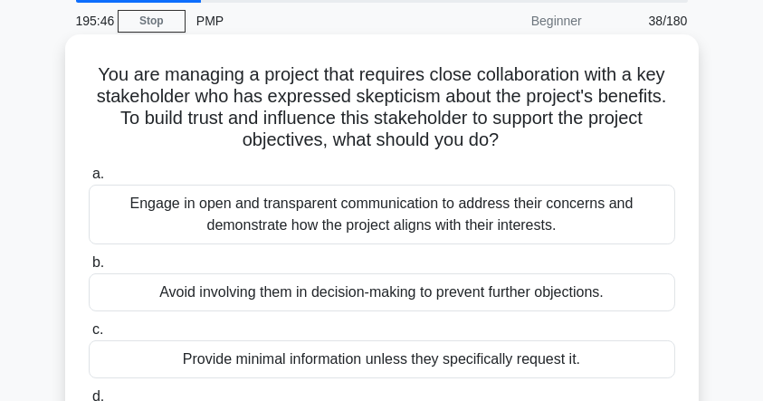
click at [295, 205] on div "Engage in open and transparent communication to address their concerns and demo…" at bounding box center [382, 215] width 586 height 60
click at [89, 180] on input "a. Engage in open and transparent communication to address their concerns and d…" at bounding box center [89, 174] width 0 height 12
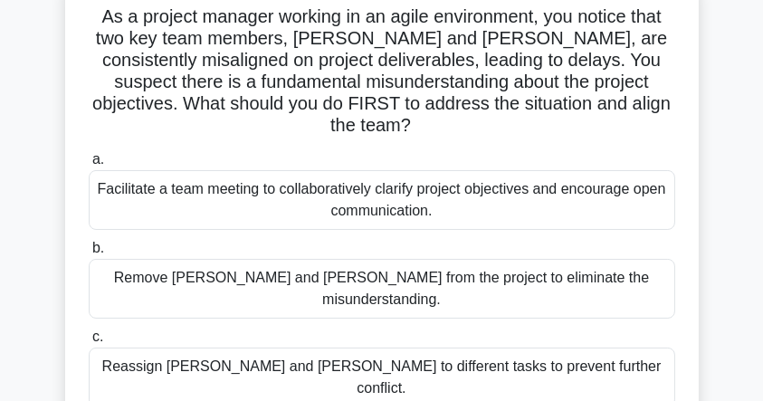
scroll to position [181, 0]
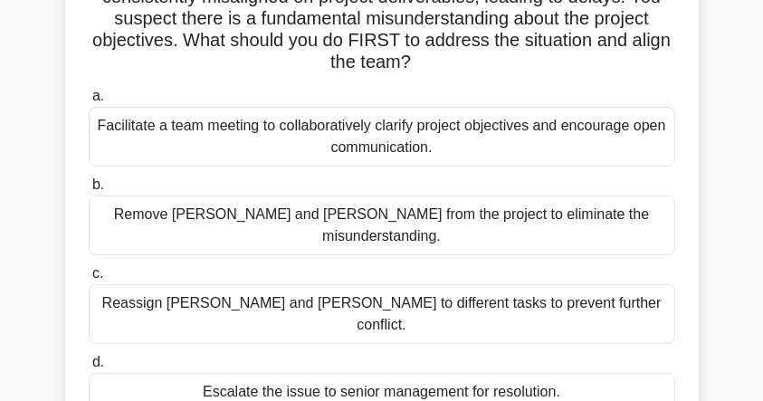
click at [212, 113] on div "Facilitate a team meeting to collaboratively clarify project objectives and enc…" at bounding box center [382, 137] width 586 height 60
click at [89, 102] on input "a. Facilitate a team meeting to collaboratively clarify project objectives and …" at bounding box center [89, 96] width 0 height 12
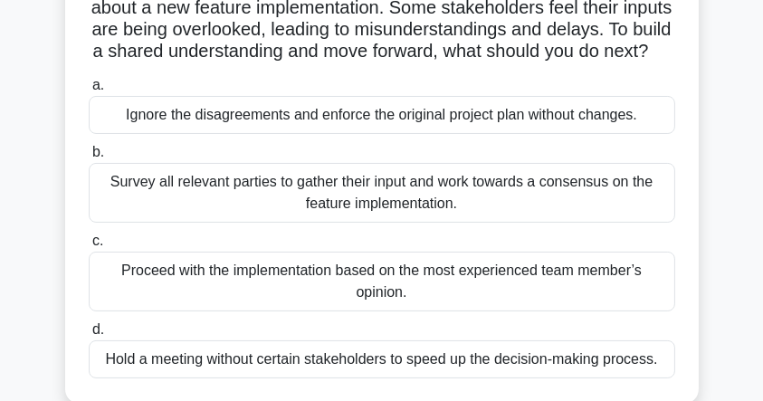
scroll to position [241, 0]
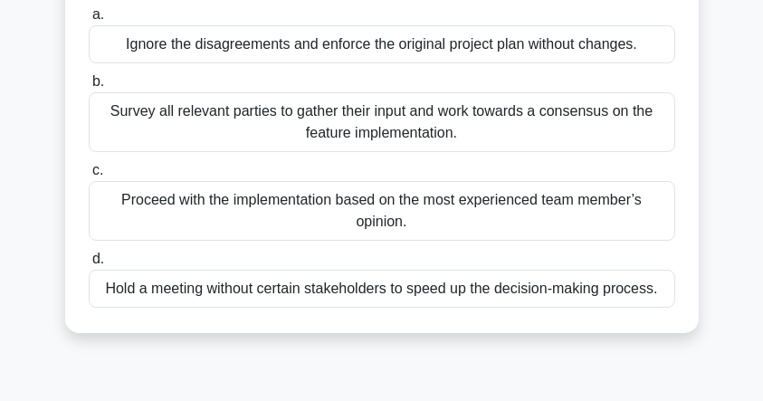
click at [235, 150] on div "Survey all relevant parties to gather their input and work towards a consensus …" at bounding box center [382, 122] width 586 height 60
click at [89, 88] on input "b. Survey all relevant parties to gather their input and work towards a consens…" at bounding box center [89, 82] width 0 height 12
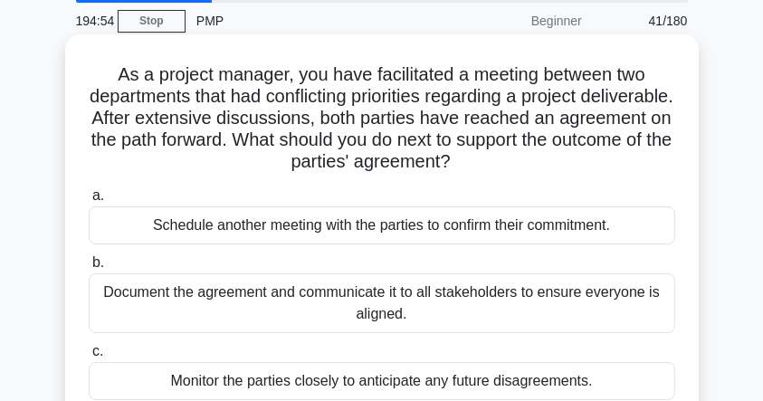
scroll to position [120, 0]
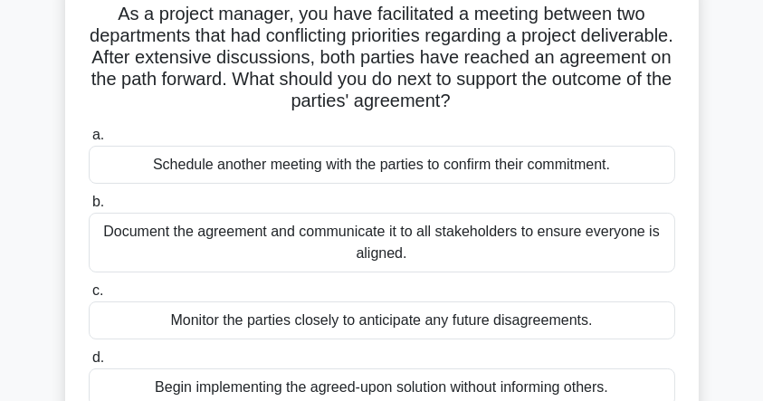
click at [261, 242] on div "Document the agreement and communicate it to all stakeholders to ensure everyon…" at bounding box center [382, 243] width 586 height 60
click at [89, 208] on input "b. Document the agreement and communicate it to all stakeholders to ensure ever…" at bounding box center [89, 202] width 0 height 12
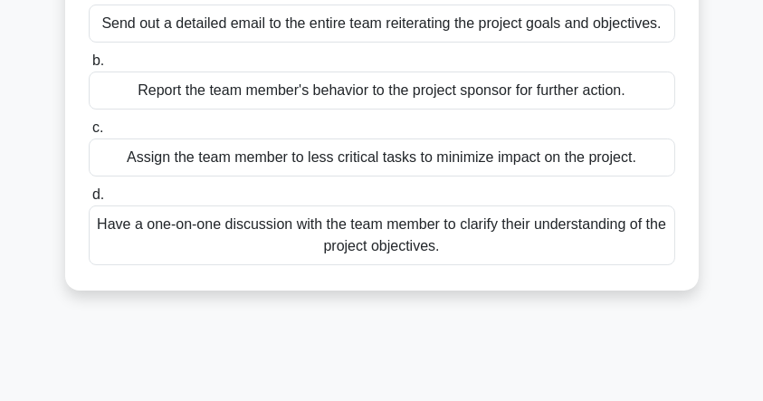
scroll to position [241, 0]
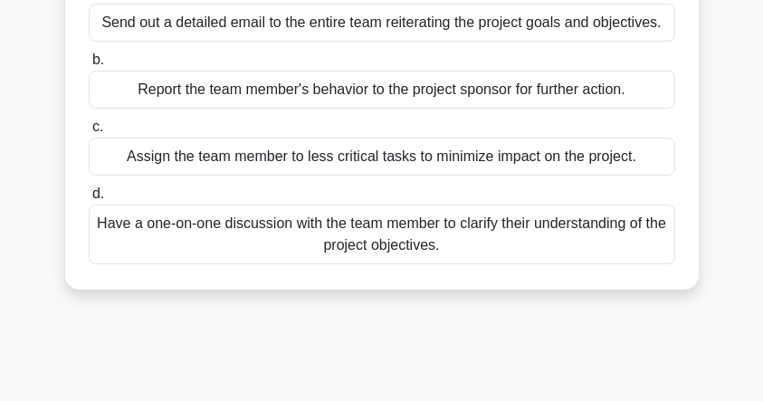
click at [268, 232] on div "Have a one-on-one discussion with the team member to clarify their understandin…" at bounding box center [382, 234] width 586 height 60
click at [89, 200] on input "d. Have a one-on-one discussion with the team member to clarify their understan…" at bounding box center [89, 194] width 0 height 12
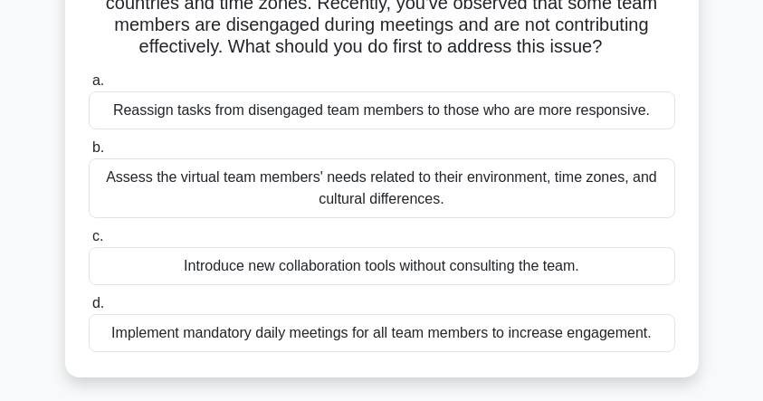
scroll to position [181, 0]
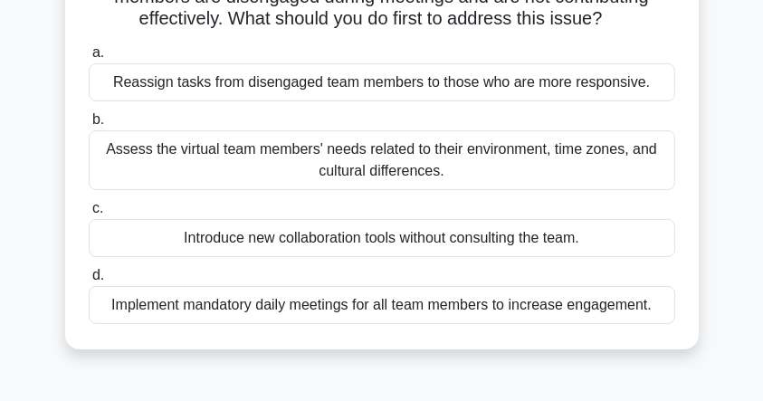
click at [372, 152] on div "Assess the virtual team members' needs related to their environment, time zones…" at bounding box center [382, 160] width 586 height 60
click at [89, 126] on input "b. Assess the virtual team members' needs related to their environment, time zo…" at bounding box center [89, 120] width 0 height 12
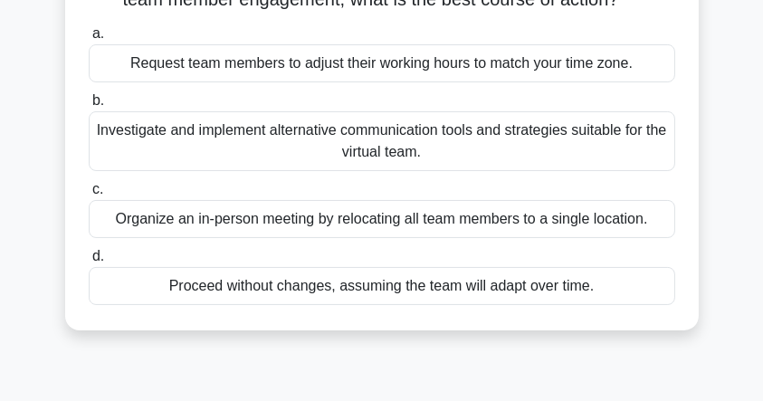
scroll to position [241, 0]
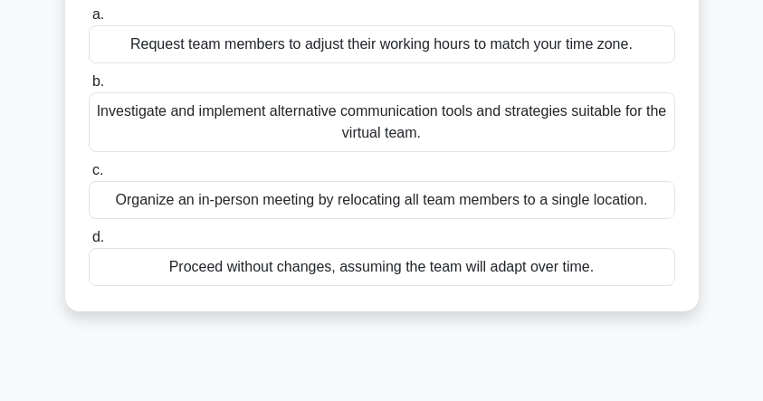
click at [271, 138] on div "Investigate and implement alternative communication tools and strategies suitab…" at bounding box center [382, 122] width 586 height 60
click at [89, 88] on input "b. Investigate and implement alternative communication tools and strategies sui…" at bounding box center [89, 82] width 0 height 12
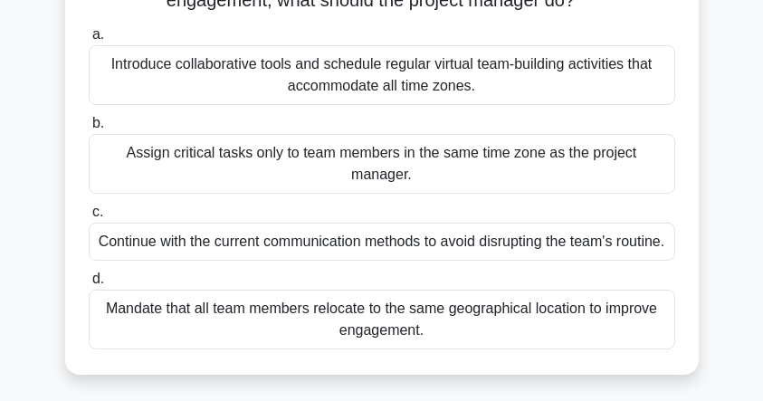
scroll to position [181, 0]
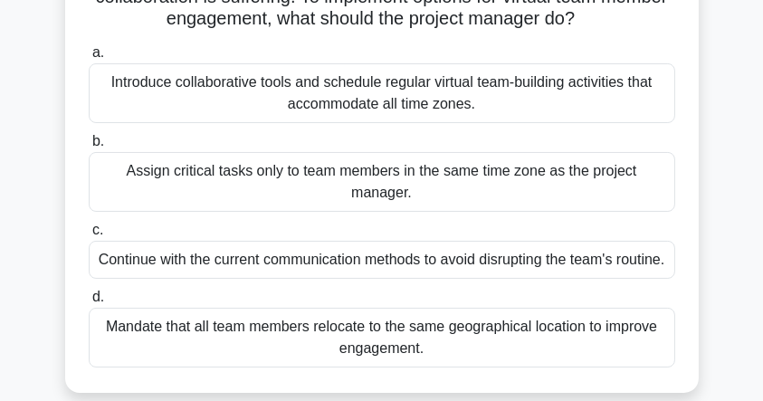
click at [403, 110] on div "Introduce collaborative tools and schedule regular virtual team-building activi…" at bounding box center [382, 93] width 586 height 60
click at [89, 59] on input "a. Introduce collaborative tools and schedule regular virtual team-building act…" at bounding box center [89, 53] width 0 height 12
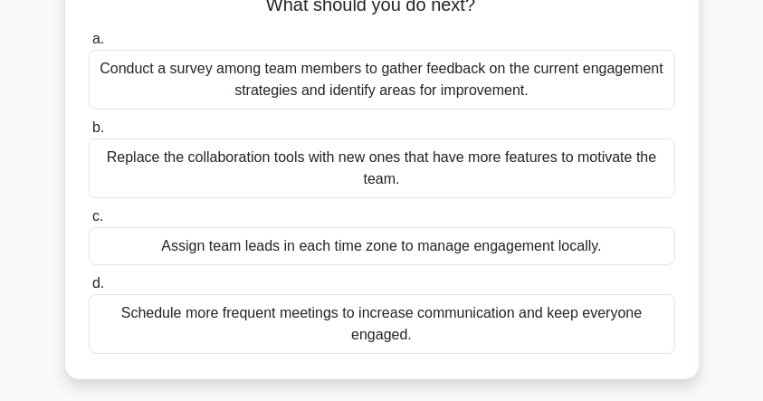
scroll to position [241, 0]
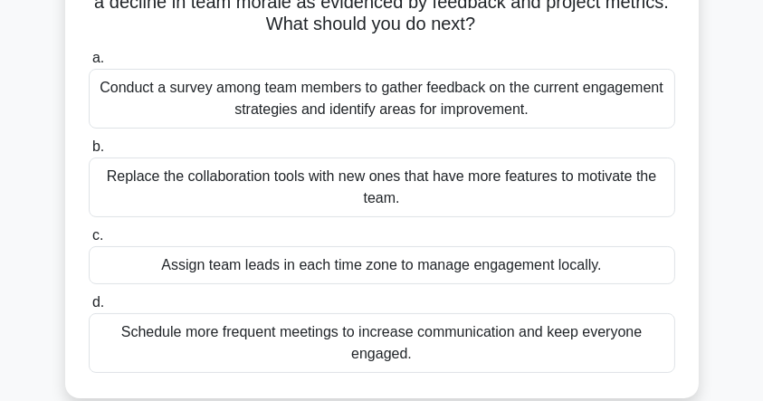
click at [400, 103] on div "Conduct a survey among team members to gather feedback on the current engagemen…" at bounding box center [382, 99] width 586 height 60
click at [89, 64] on input "a. Conduct a survey among team members to gather feedback on the current engage…" at bounding box center [89, 58] width 0 height 12
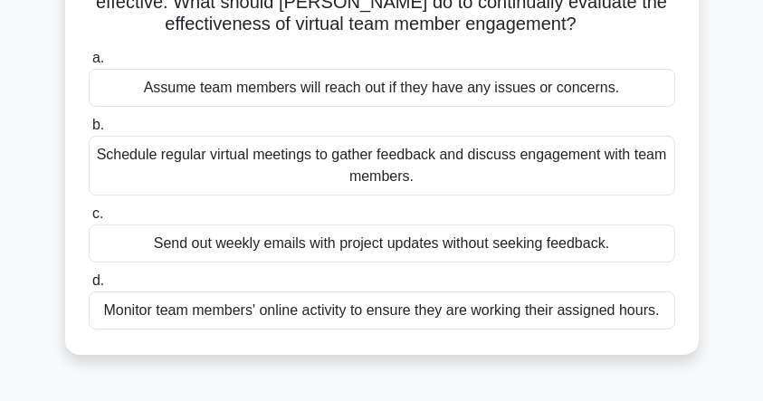
click at [299, 152] on div "Schedule regular virtual meetings to gather feedback and discuss engagement wit…" at bounding box center [382, 166] width 586 height 60
click at [89, 131] on input "b. Schedule regular virtual meetings to gather feedback and discuss engagement …" at bounding box center [89, 125] width 0 height 12
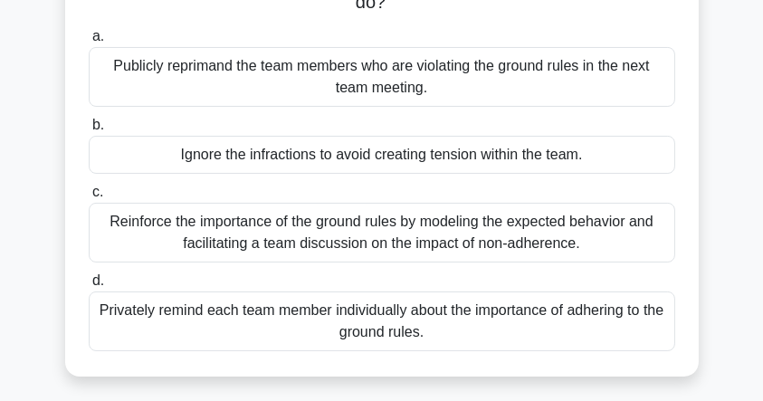
click at [304, 239] on div "Reinforce the importance of the ground rules by modeling the expected behavior …" at bounding box center [382, 233] width 586 height 60
click at [89, 198] on input "c. Reinforce the importance of the ground rules by modeling the expected behavi…" at bounding box center [89, 192] width 0 height 12
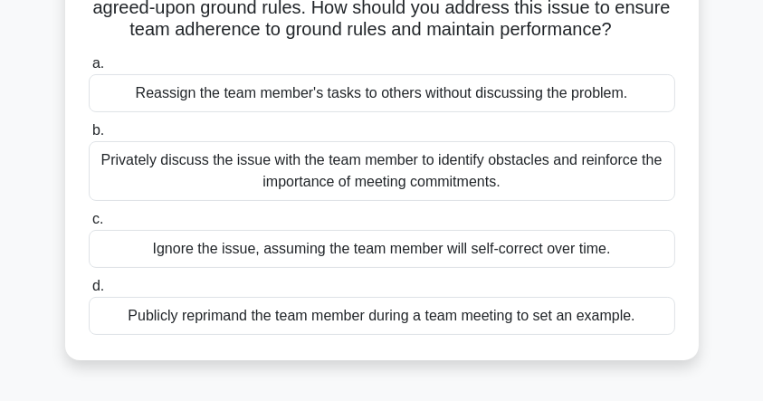
scroll to position [181, 0]
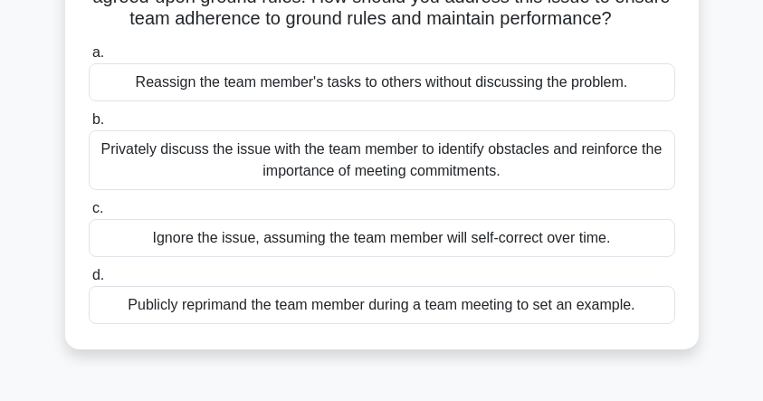
click at [244, 164] on div "Privately discuss the issue with the team member to identify obstacles and rein…" at bounding box center [382, 160] width 586 height 60
click at [89, 126] on input "b. Privately discuss the issue with the team member to identify obstacles and r…" at bounding box center [89, 120] width 0 height 12
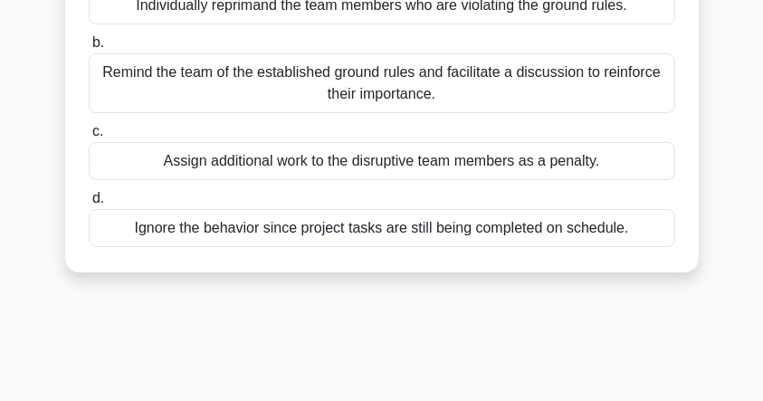
scroll to position [241, 0]
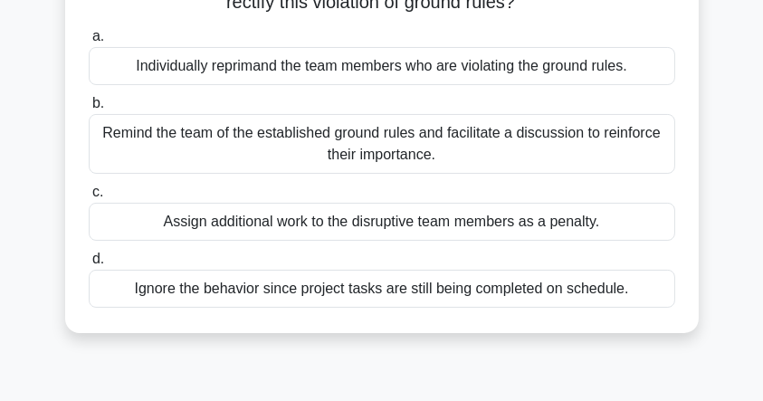
click at [451, 143] on div "Remind the team of the established ground rules and facilitate a discussion to …" at bounding box center [382, 144] width 586 height 60
click at [89, 109] on input "b. Remind the team of the established ground rules and facilitate a discussion …" at bounding box center [89, 104] width 0 height 12
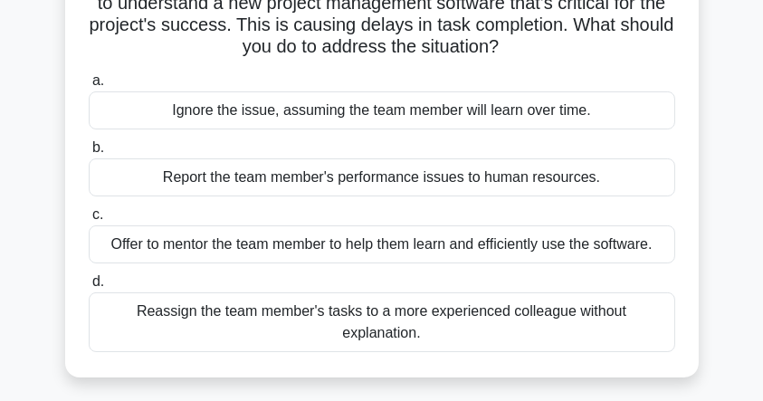
scroll to position [181, 0]
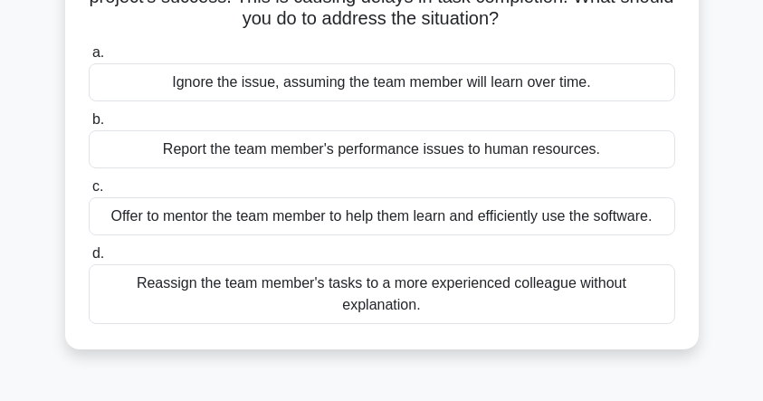
click at [405, 284] on div "Reassign the team member's tasks to a more experienced colleague without explan…" at bounding box center [382, 294] width 586 height 60
click at [89, 260] on input "d. Reassign the team member's tasks to a more experienced colleague without exp…" at bounding box center [89, 254] width 0 height 12
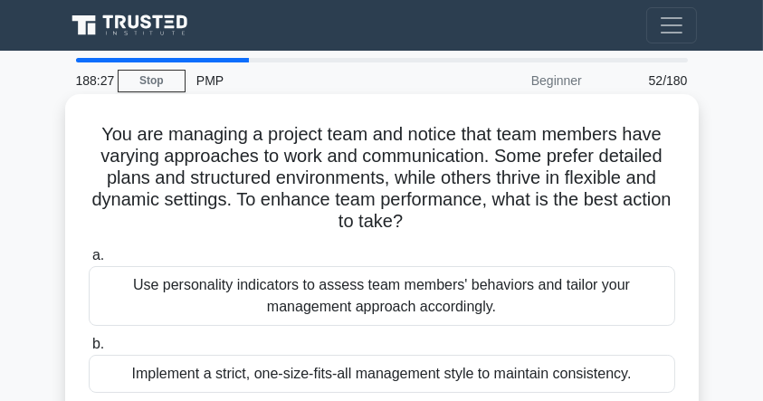
scroll to position [60, 0]
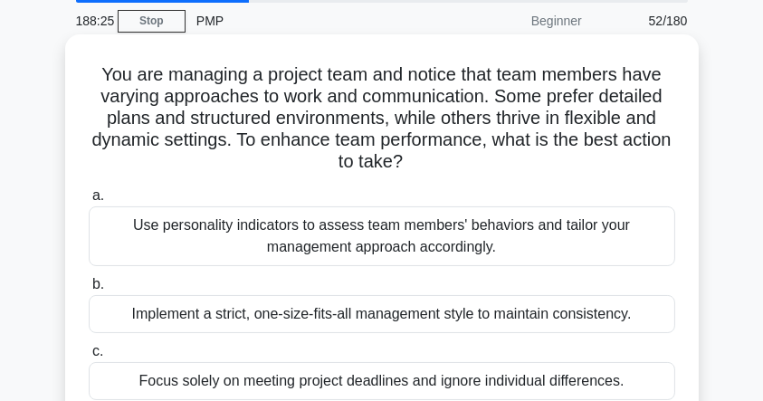
click at [287, 225] on div "Use personality indicators to assess team members' behaviors and tailor your ma…" at bounding box center [382, 236] width 586 height 60
click at [89, 202] on input "a. Use personality indicators to assess team members' behaviors and tailor your…" at bounding box center [89, 196] width 0 height 12
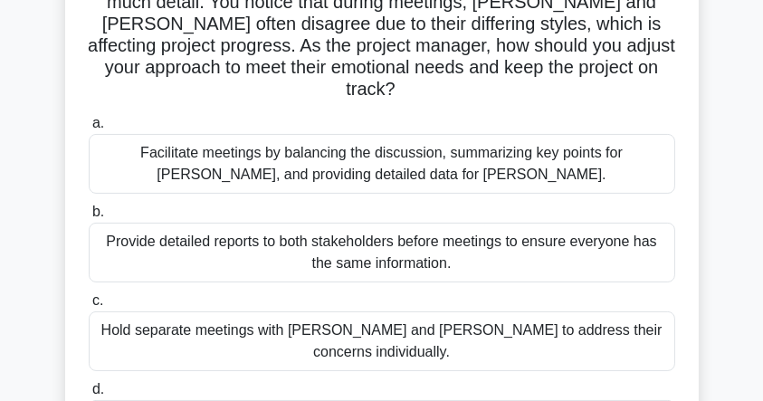
scroll to position [301, 0]
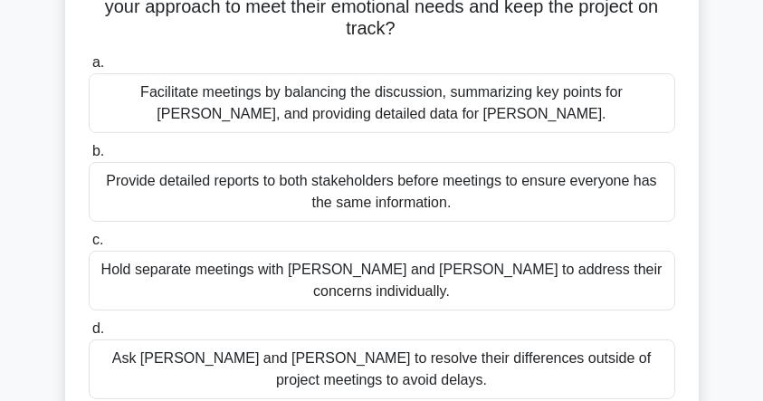
click at [322, 83] on div "Facilitate meetings by balancing the discussion, summarizing key points for Joh…" at bounding box center [382, 103] width 586 height 60
click at [89, 69] on input "a. Facilitate meetings by balancing the discussion, summarizing key points for …" at bounding box center [89, 63] width 0 height 12
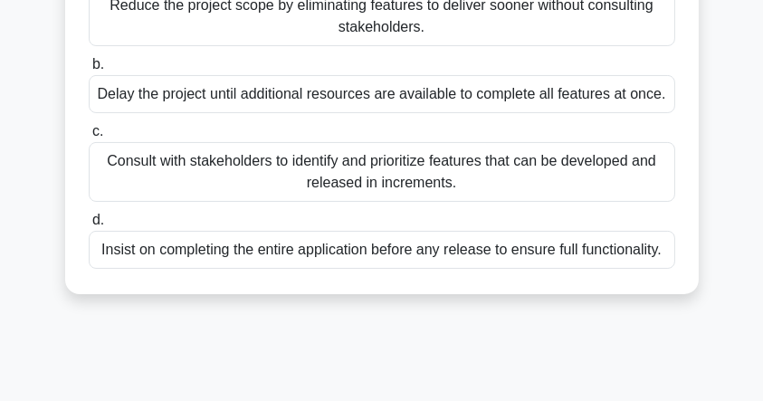
click at [342, 196] on div "Consult with stakeholders to identify and prioritize features that can be devel…" at bounding box center [382, 172] width 586 height 60
click at [89, 138] on input "c. Consult with stakeholders to identify and prioritize features that can be de…" at bounding box center [89, 132] width 0 height 12
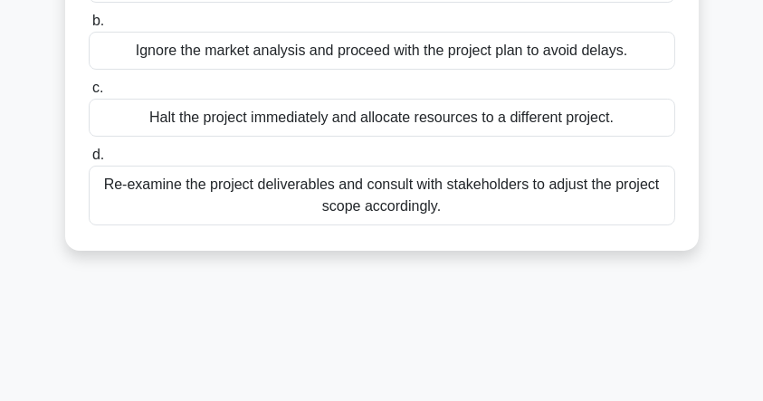
click at [279, 221] on div "Re-examine the project deliverables and consult with stakeholders to adjust the…" at bounding box center [382, 196] width 586 height 60
click at [89, 161] on input "d. Re-examine the project deliverables and consult with stakeholders to adjust …" at bounding box center [89, 155] width 0 height 12
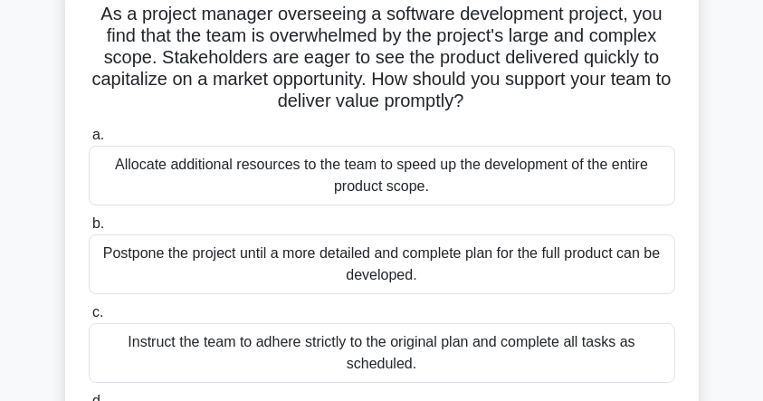
scroll to position [362, 0]
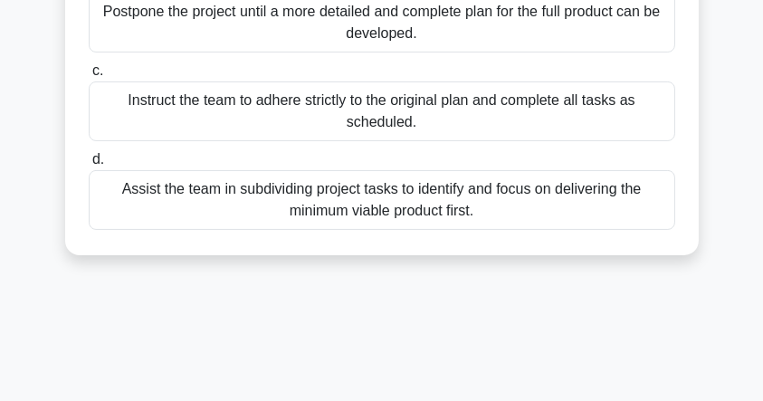
click at [309, 204] on div "Assist the team in subdividing project tasks to identify and focus on deliverin…" at bounding box center [382, 200] width 586 height 60
click at [89, 166] on input "d. Assist the team in subdividing project tasks to identify and focus on delive…" at bounding box center [89, 160] width 0 height 12
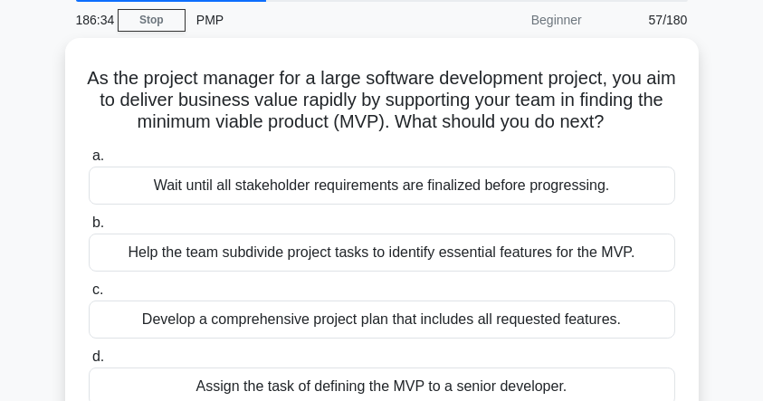
scroll to position [60, 0]
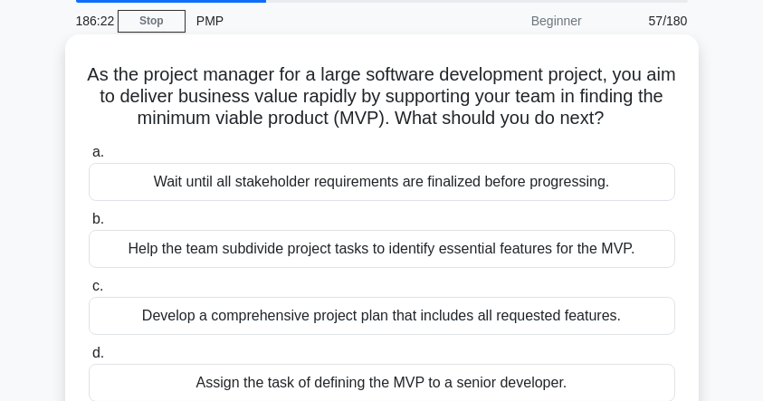
click at [506, 268] on div "Help the team subdivide project tasks to identify essential features for the MV…" at bounding box center [382, 249] width 586 height 38
click at [89, 225] on input "b. Help the team subdivide project tasks to identify essential features for the…" at bounding box center [89, 220] width 0 height 12
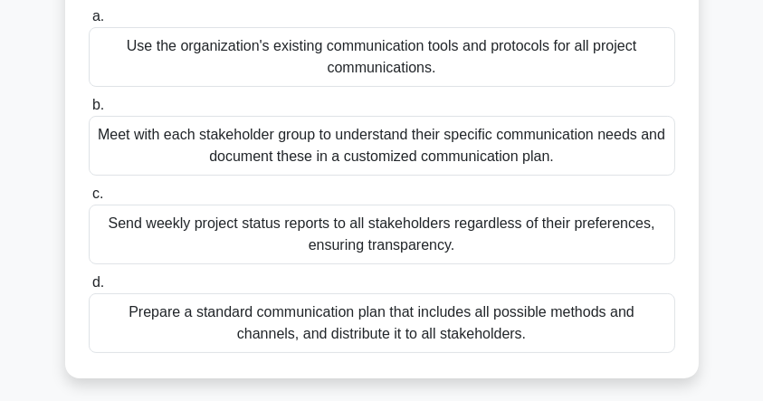
scroll to position [301, 0]
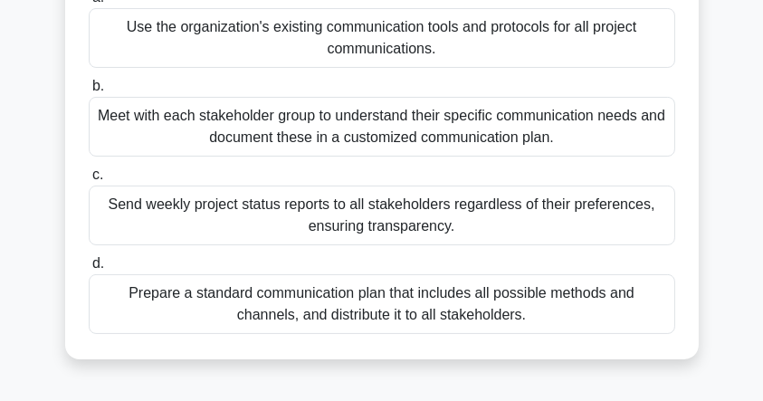
click at [303, 136] on div "Meet with each stakeholder group to understand their specific communication nee…" at bounding box center [382, 127] width 586 height 60
click at [89, 92] on input "b. Meet with each stakeholder group to understand their specific communication …" at bounding box center [89, 87] width 0 height 12
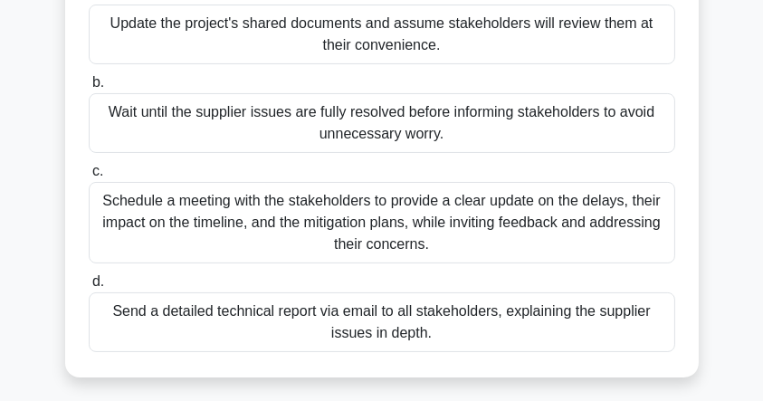
scroll to position [241, 0]
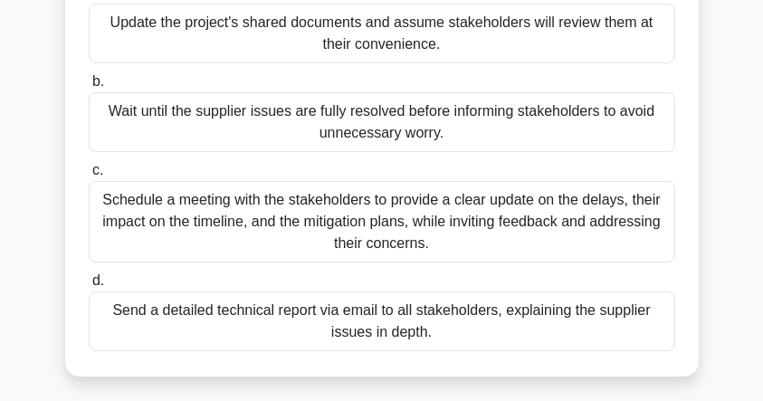
click at [268, 204] on div "Schedule a meeting with the stakeholders to provide a clear update on the delay…" at bounding box center [382, 221] width 586 height 81
click at [89, 176] on input "c. Schedule a meeting with the stakeholders to provide a clear update on the de…" at bounding box center [89, 171] width 0 height 12
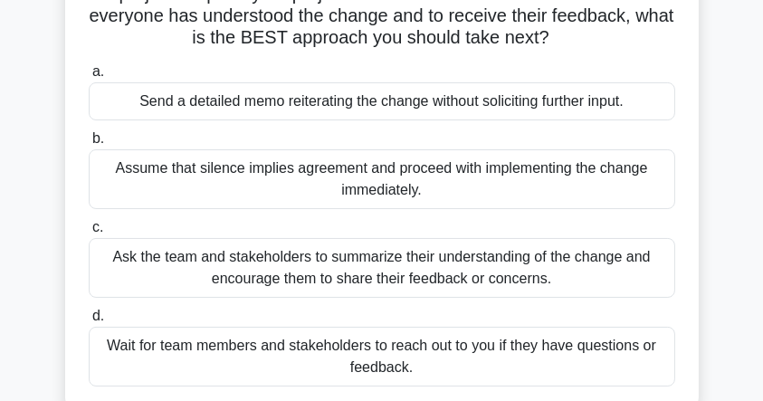
scroll to position [181, 0]
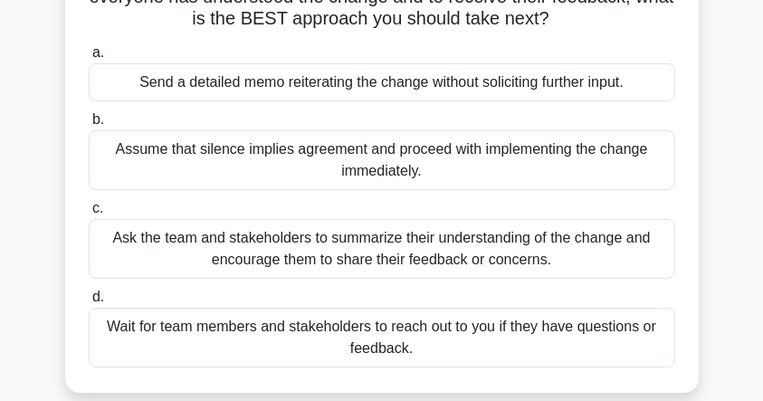
click at [310, 251] on div "Ask the team and stakeholders to summarize their understanding of the change an…" at bounding box center [382, 249] width 586 height 60
click at [89, 214] on input "c. Ask the team and stakeholders to summarize their understanding of the change…" at bounding box center [89, 209] width 0 height 12
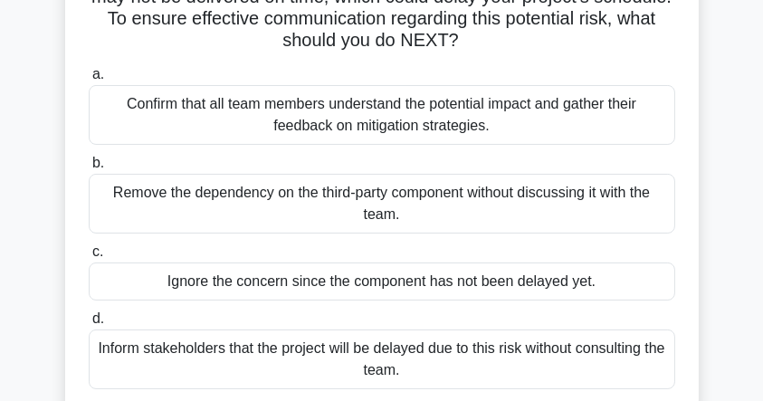
scroll to position [120, 0]
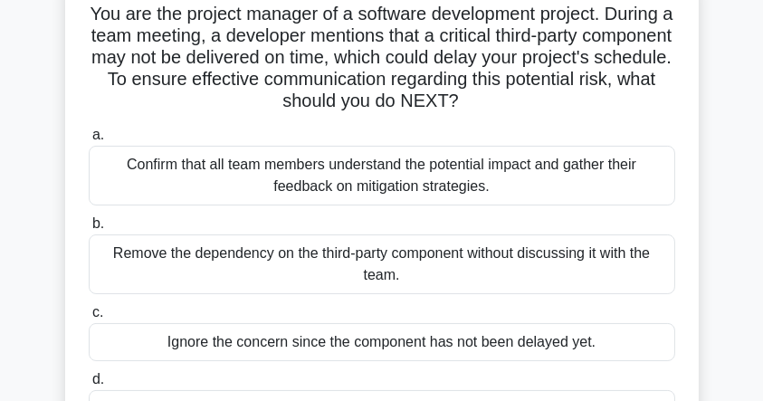
click at [308, 178] on div "Confirm that all team members understand the potential impact and gather their …" at bounding box center [382, 176] width 586 height 60
click at [89, 141] on input "a. Confirm that all team members understand the potential impact and gather the…" at bounding box center [89, 135] width 0 height 12
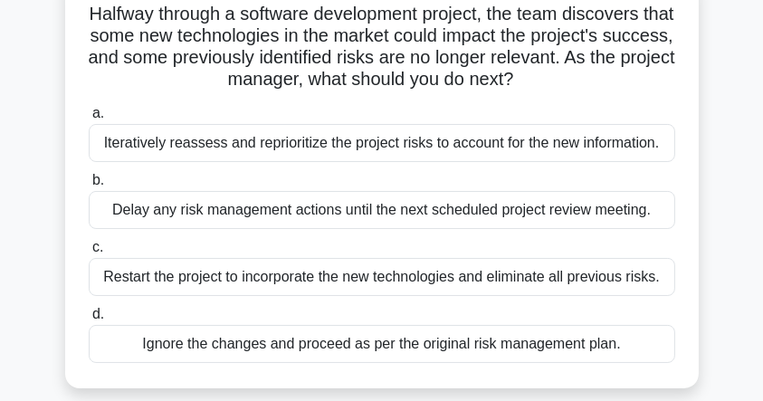
scroll to position [60, 0]
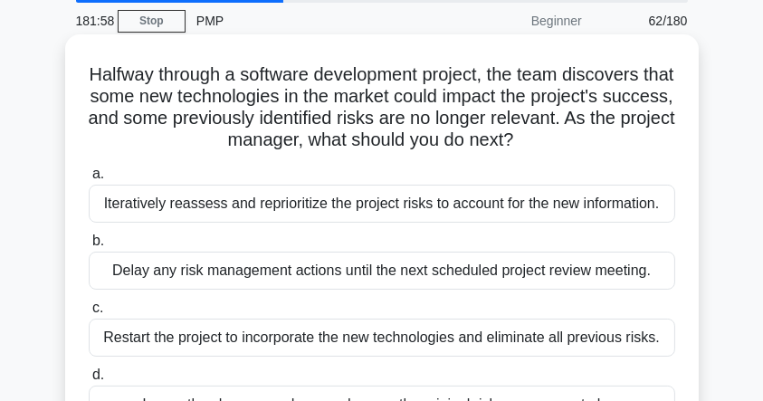
click at [280, 213] on div "Iteratively reassess and reprioritize the project risks to account for the new …" at bounding box center [382, 204] width 586 height 38
click at [89, 180] on input "a. Iteratively reassess and reprioritize the project risks to account for the n…" at bounding box center [89, 174] width 0 height 12
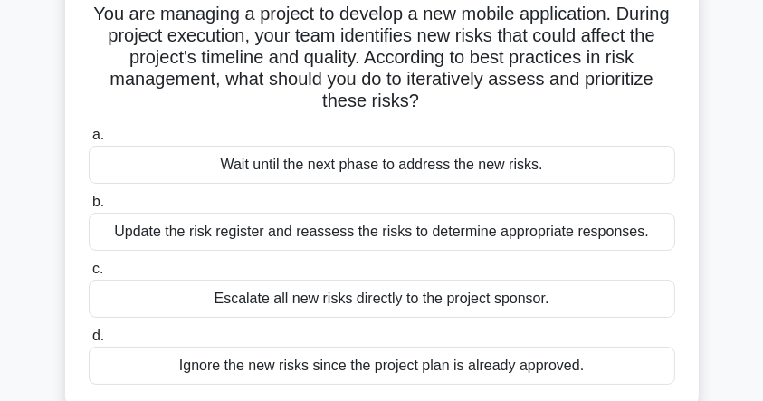
scroll to position [181, 0]
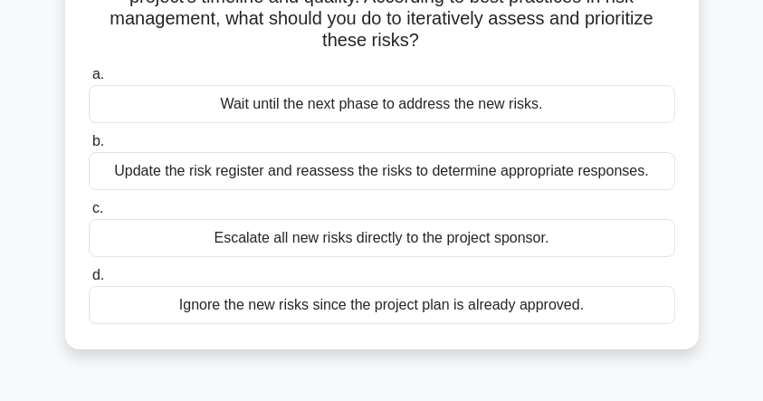
click at [287, 179] on div "Update the risk register and reassess the risks to determine appropriate respon…" at bounding box center [382, 171] width 586 height 38
click at [89, 147] on input "b. Update the risk register and reassess the risks to determine appropriate res…" at bounding box center [89, 142] width 0 height 12
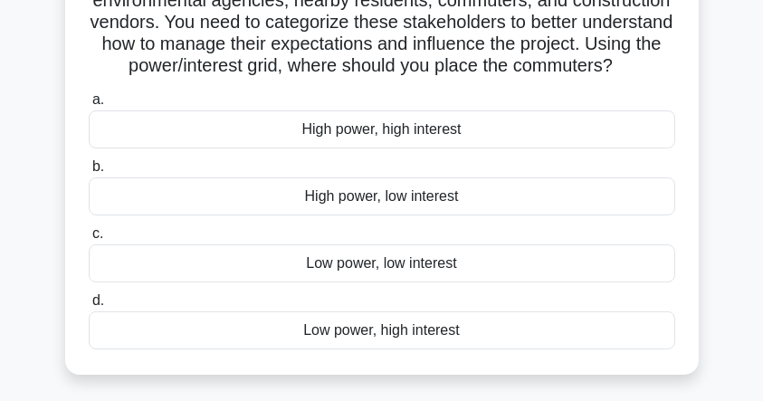
scroll to position [120, 0]
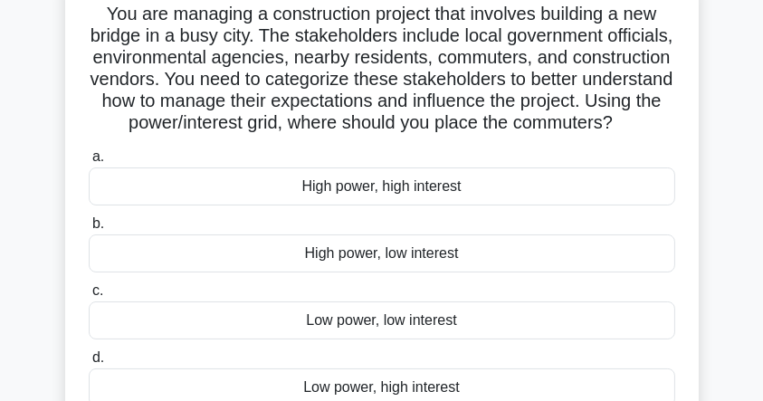
click at [569, 52] on h5 "You are managing a construction project that involves building a new bridge in …" at bounding box center [382, 69] width 590 height 132
copy h5 "commuters"
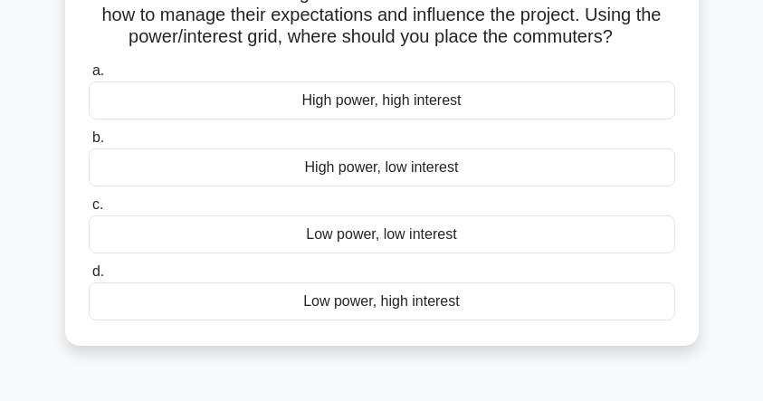
scroll to position [301, 0]
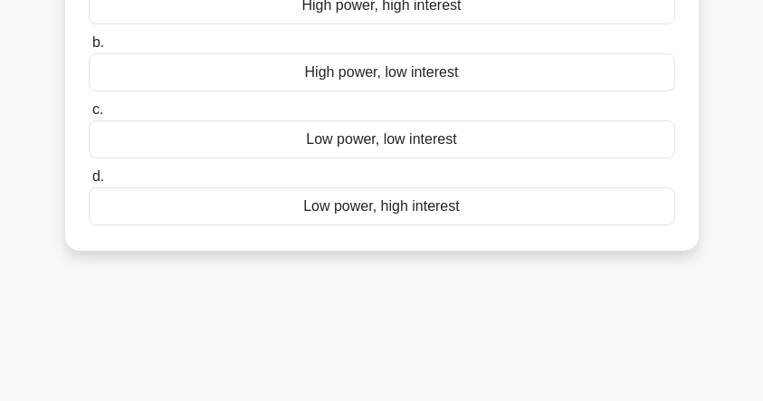
click at [350, 158] on div "Low power, low interest" at bounding box center [382, 139] width 586 height 38
click at [89, 116] on input "c. Low power, low interest" at bounding box center [89, 110] width 0 height 12
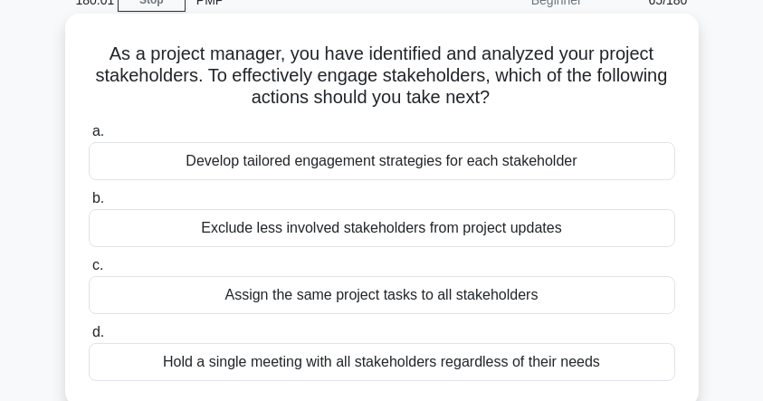
scroll to position [120, 0]
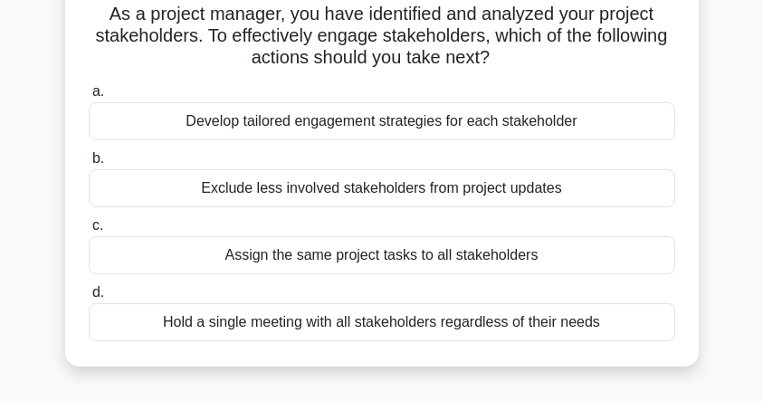
click at [402, 128] on div "Develop tailored engagement strategies for each stakeholder" at bounding box center [382, 121] width 586 height 38
click at [89, 98] on input "a. Develop tailored engagement strategies for each stakeholder" at bounding box center [89, 92] width 0 height 12
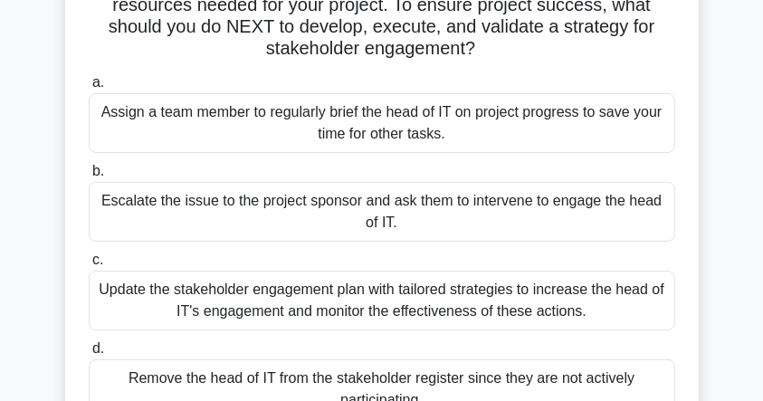
scroll to position [241, 0]
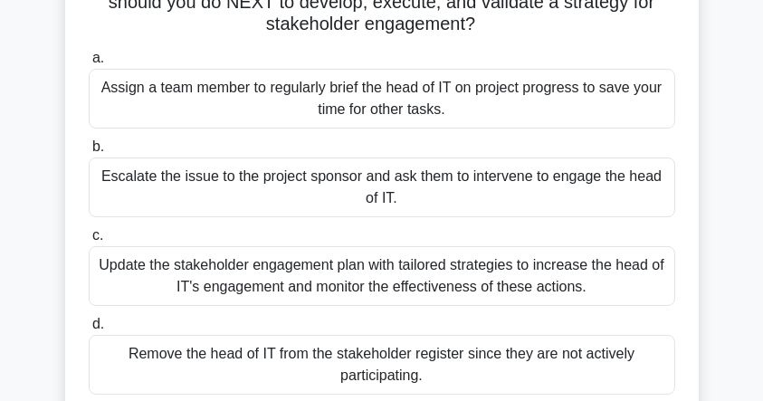
click at [381, 277] on div "Update the stakeholder engagement plan with tailored strategies to increase the…" at bounding box center [382, 276] width 586 height 60
click at [89, 242] on input "c. Update the stakeholder engagement plan with tailored strategies to increase …" at bounding box center [89, 236] width 0 height 12
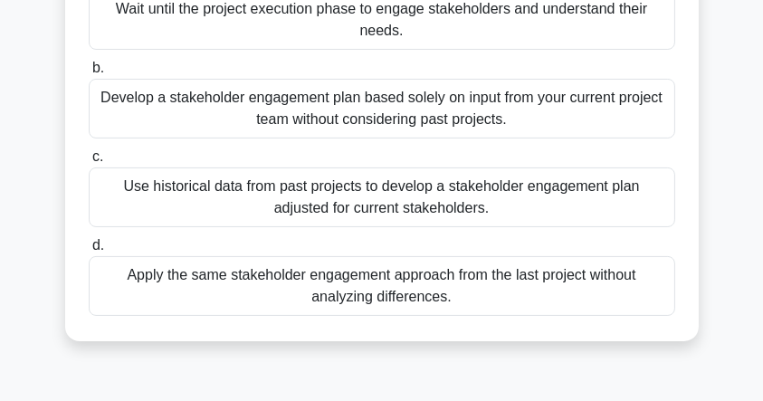
scroll to position [301, 0]
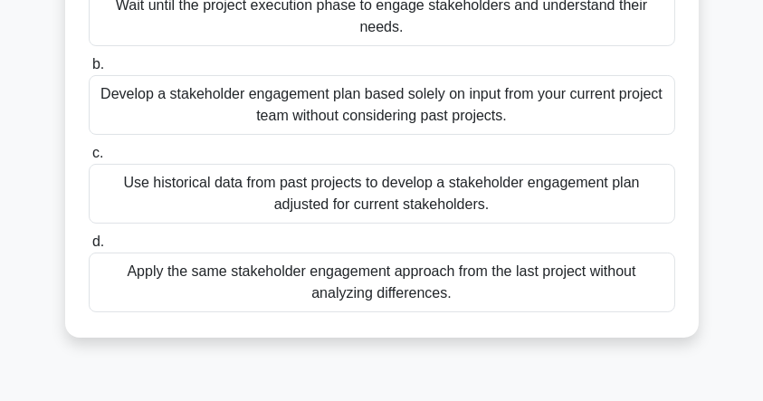
click at [456, 192] on div "Use historical data from past projects to develop a stakeholder engagement plan…" at bounding box center [382, 194] width 586 height 60
click at [89, 159] on input "c. Use historical data from past projects to develop a stakeholder engagement p…" at bounding box center [89, 153] width 0 height 12
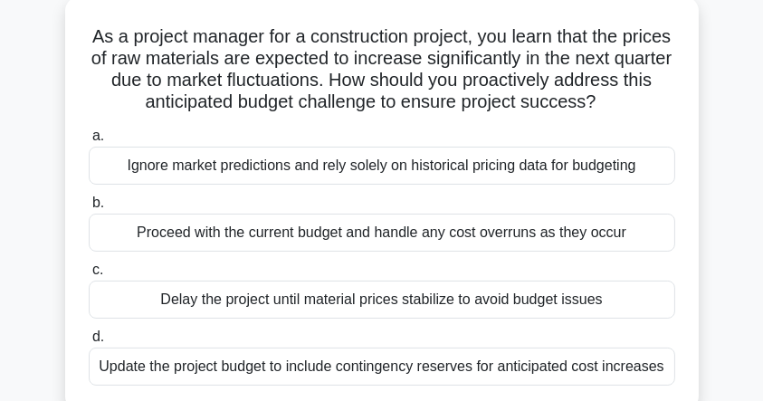
scroll to position [181, 0]
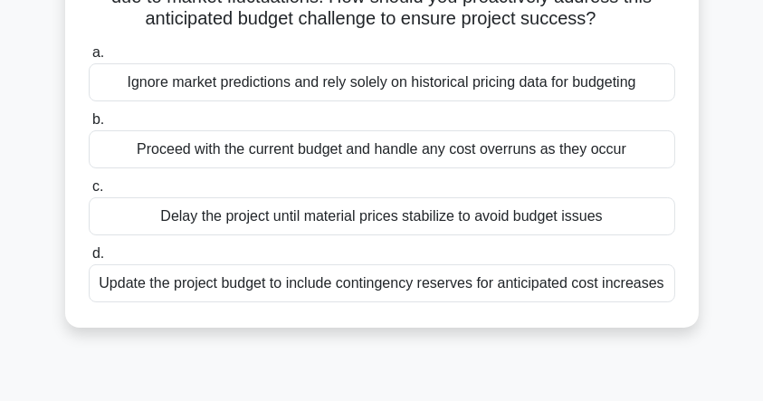
click at [289, 284] on div "Update the project budget to include contingency reserves for anticipated cost …" at bounding box center [382, 283] width 586 height 38
click at [89, 260] on input "d. Update the project budget to include contingency reserves for anticipated co…" at bounding box center [89, 254] width 0 height 12
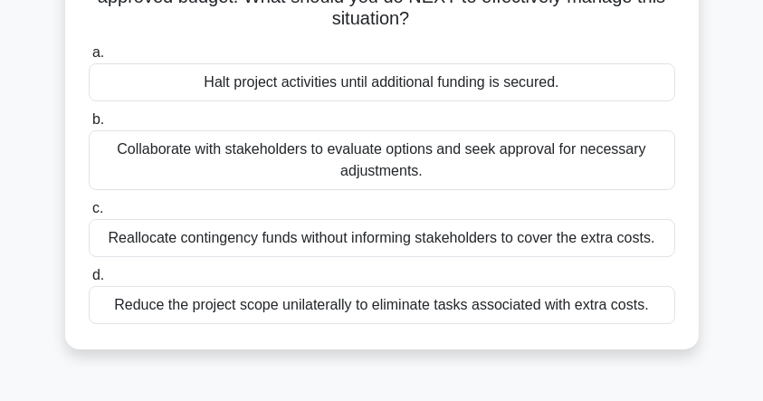
scroll to position [120, 0]
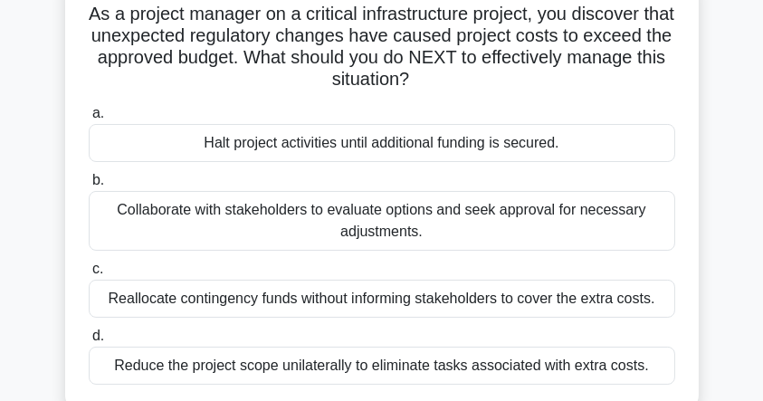
click at [423, 221] on div "Collaborate with stakeholders to evaluate options and seek approval for necessa…" at bounding box center [382, 221] width 586 height 60
click at [89, 186] on input "b. Collaborate with stakeholders to evaluate options and seek approval for nece…" at bounding box center [89, 181] width 0 height 12
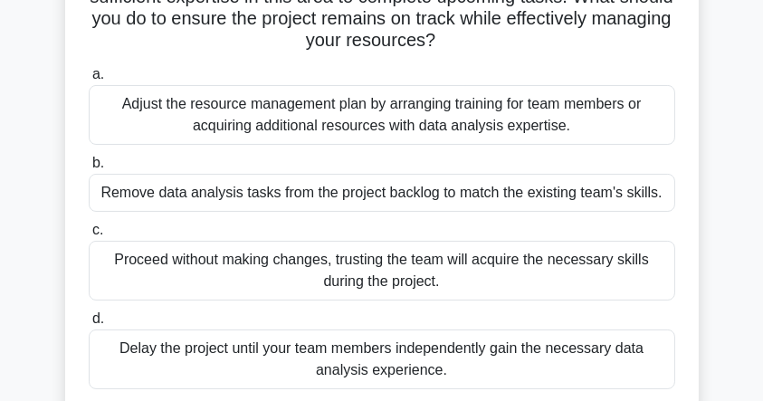
scroll to position [241, 0]
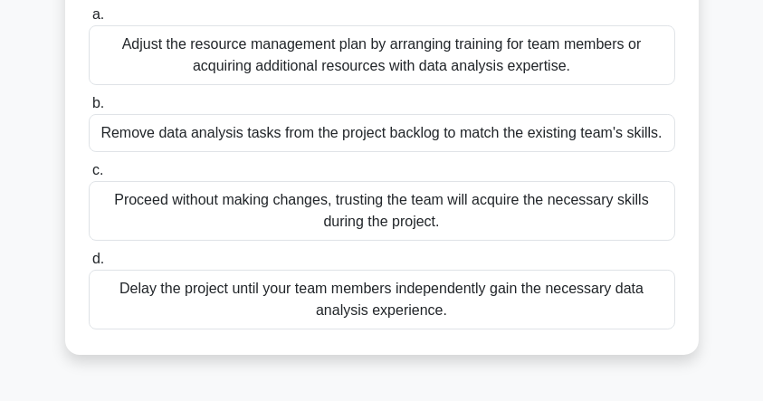
click at [312, 57] on div "Adjust the resource management plan by arranging training for team members or a…" at bounding box center [382, 55] width 586 height 60
click at [89, 21] on input "a. Adjust the resource management plan by arranging training for team members o…" at bounding box center [89, 15] width 0 height 12
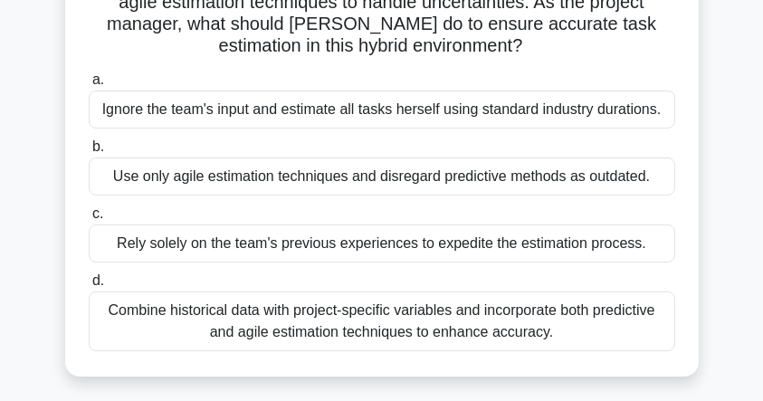
click at [272, 323] on div "Combine historical data with project-specific variables and incorporate both pr…" at bounding box center [382, 321] width 586 height 60
click at [89, 287] on input "d. Combine historical data with project-specific variables and incorporate both…" at bounding box center [89, 281] width 0 height 12
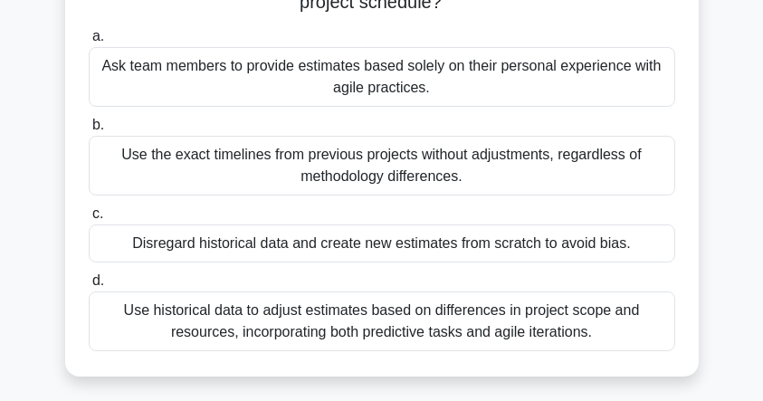
click at [441, 328] on div "Use historical data to adjust estimates based on differences in project scope a…" at bounding box center [382, 321] width 586 height 60
click at [89, 287] on input "d. Use historical data to adjust estimates based on differences in project scop…" at bounding box center [89, 281] width 0 height 12
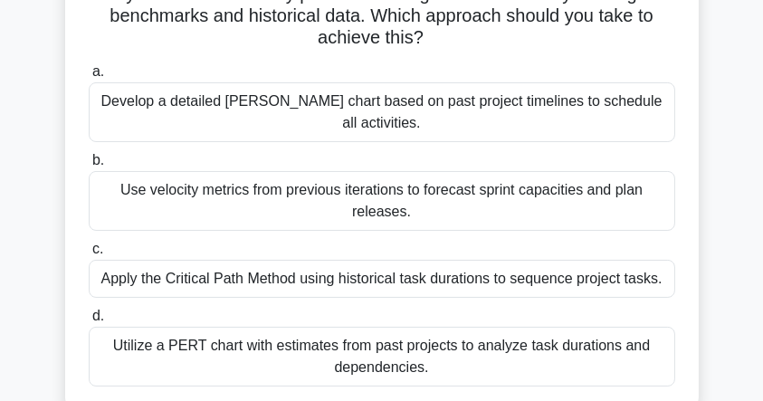
scroll to position [181, 0]
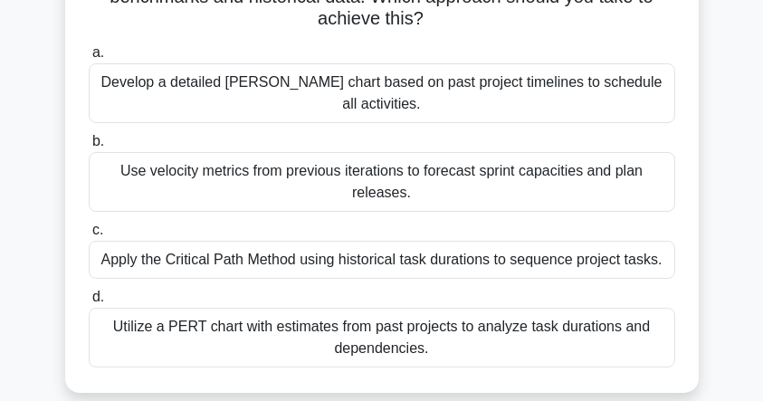
click at [299, 160] on div "Use velocity metrics from previous iterations to forecast sprint capacities and…" at bounding box center [382, 182] width 586 height 60
click at [89, 147] on input "b. Use velocity metrics from previous iterations to forecast sprint capacities …" at bounding box center [89, 142] width 0 height 12
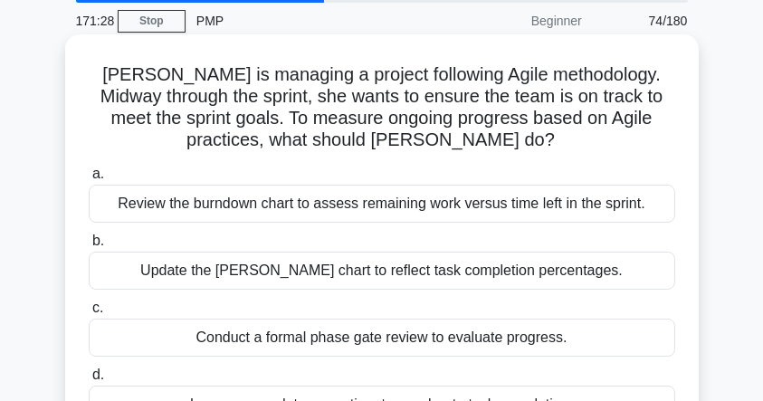
scroll to position [120, 0]
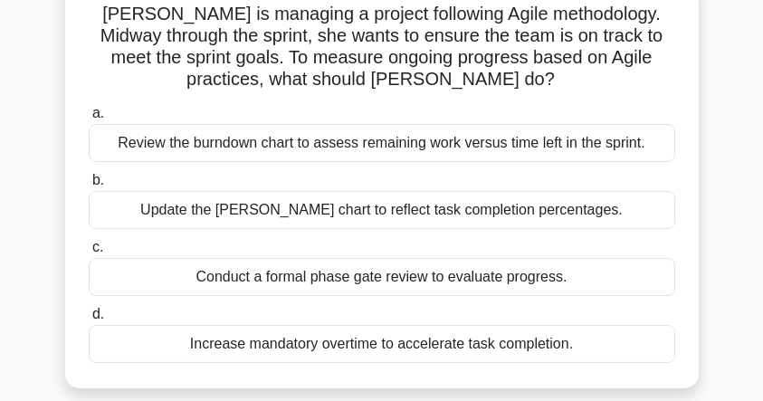
click at [227, 142] on div "Review the burndown chart to assess remaining work versus time left in the spri…" at bounding box center [382, 143] width 586 height 38
click at [89, 119] on input "a. Review the burndown chart to assess remaining work versus time left in the s…" at bounding box center [89, 114] width 0 height 12
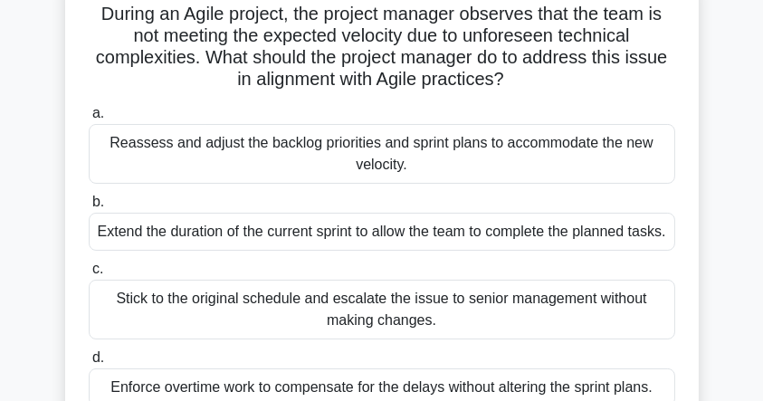
click at [328, 150] on div "Reassess and adjust the backlog priorities and sprint plans to accommodate the …" at bounding box center [382, 154] width 586 height 60
click at [89, 119] on input "a. Reassess and adjust the backlog priorities and sprint plans to accommodate t…" at bounding box center [89, 114] width 0 height 12
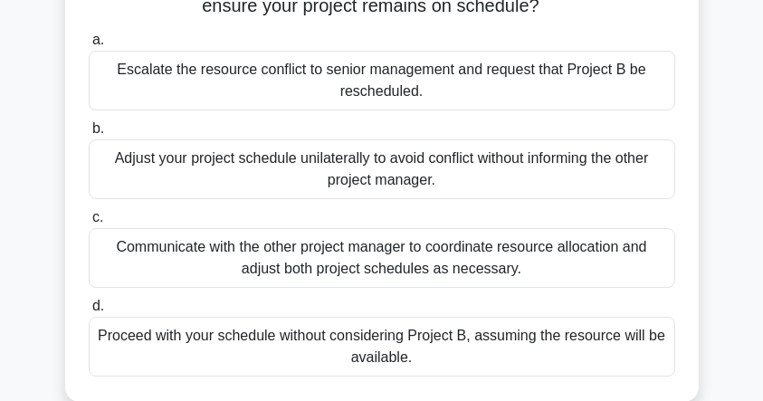
scroll to position [301, 0]
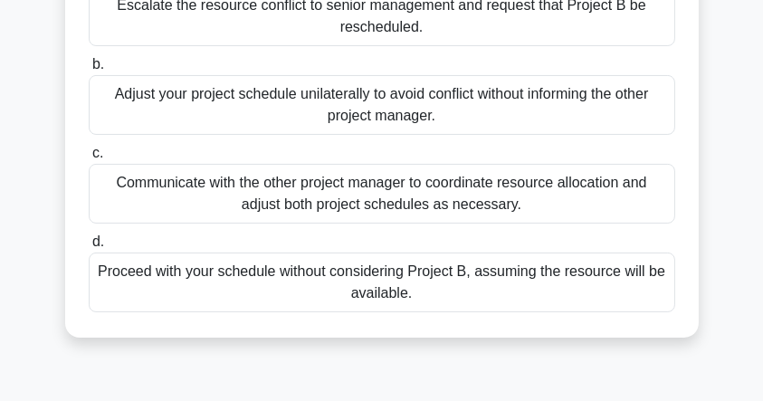
click at [326, 200] on div "Communicate with the other project manager to coordinate resource allocation an…" at bounding box center [382, 194] width 586 height 60
click at [89, 159] on input "c. Communicate with the other project manager to coordinate resource allocation…" at bounding box center [89, 153] width 0 height 12
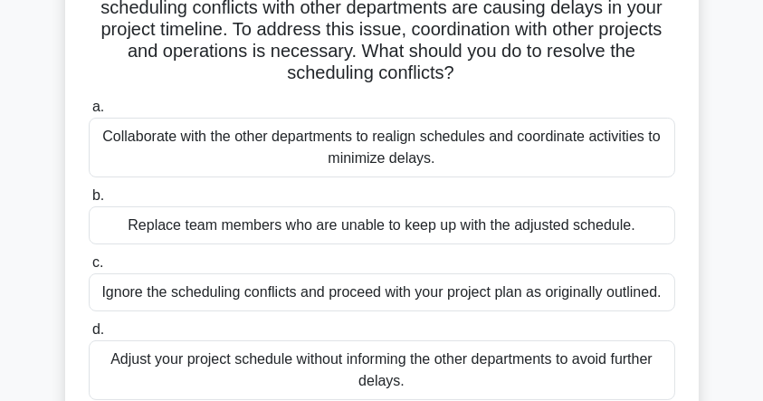
scroll to position [181, 0]
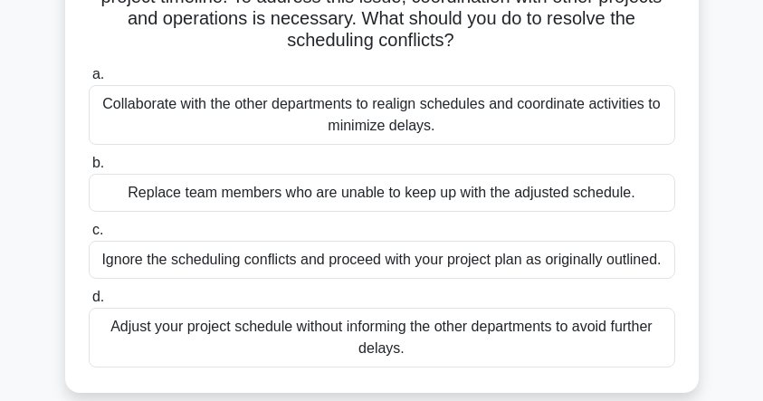
click at [359, 121] on div "Collaborate with the other departments to realign schedules and coordinate acti…" at bounding box center [382, 115] width 586 height 60
click at [89, 81] on input "a. Collaborate with the other departments to realign schedules and coordinate a…" at bounding box center [89, 75] width 0 height 12
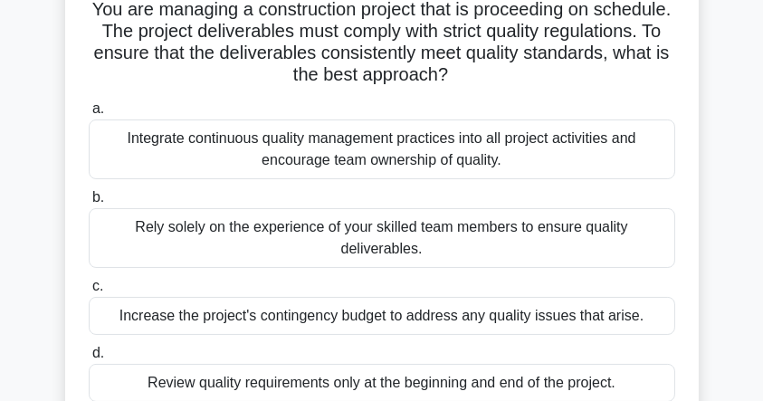
scroll to position [120, 0]
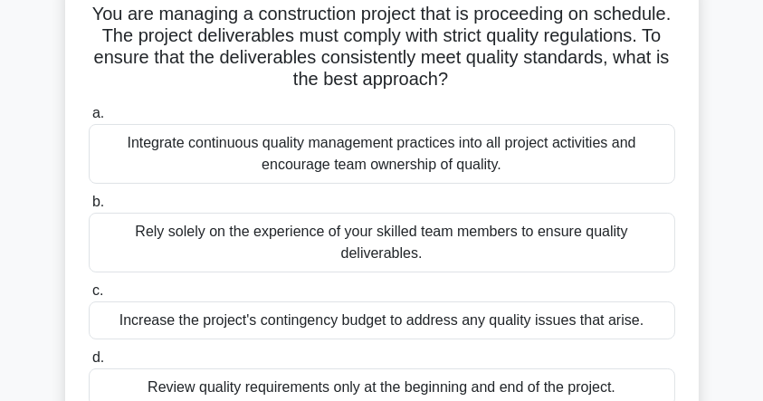
click at [385, 157] on div "Integrate continuous quality management practices into all project activities a…" at bounding box center [382, 154] width 586 height 60
click at [89, 119] on input "a. Integrate continuous quality management practices into all project activitie…" at bounding box center [89, 114] width 0 height 12
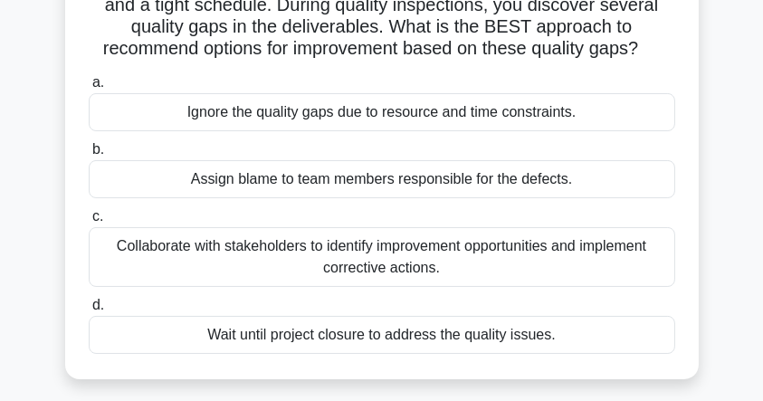
scroll to position [181, 0]
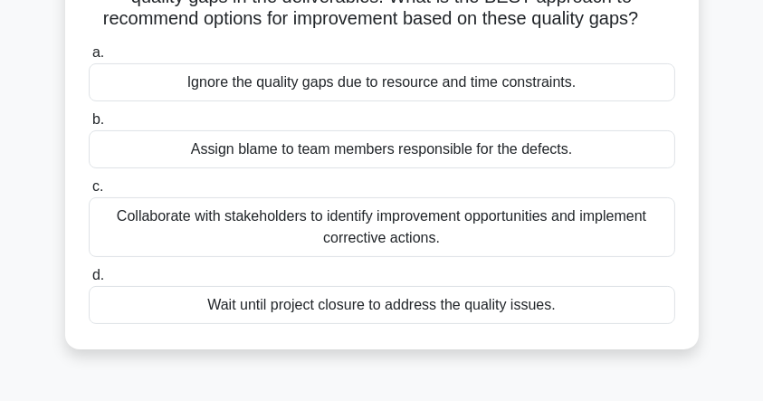
click at [309, 226] on div "Collaborate with stakeholders to identify improvement opportunities and impleme…" at bounding box center [382, 227] width 586 height 60
click at [89, 193] on input "c. Collaborate with stakeholders to identify improvement opportunities and impl…" at bounding box center [89, 187] width 0 height 12
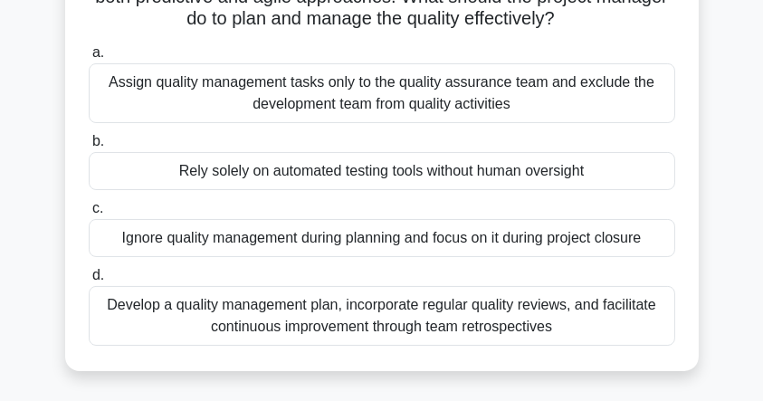
click at [408, 308] on div "Develop a quality management plan, incorporate regular quality reviews, and fac…" at bounding box center [382, 316] width 586 height 60
click at [89, 281] on input "d. Develop a quality management plan, incorporate regular quality reviews, and …" at bounding box center [89, 276] width 0 height 12
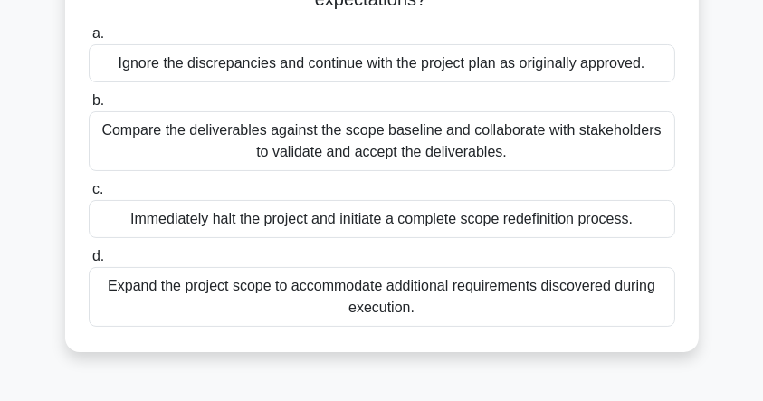
scroll to position [241, 0]
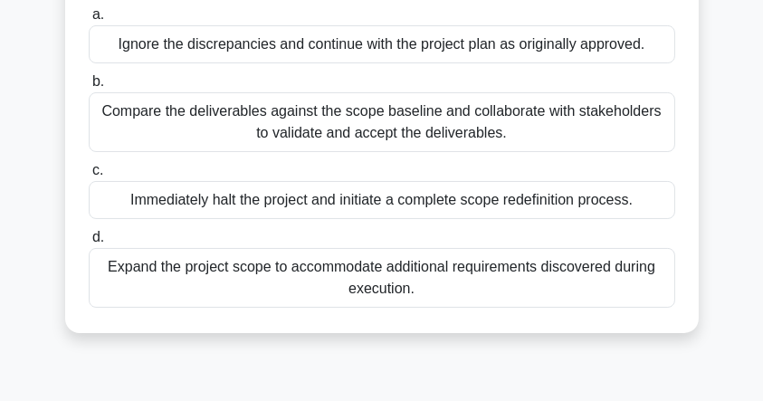
click at [337, 122] on div "Compare the deliverables against the scope baseline and collaborate with stakeh…" at bounding box center [382, 122] width 586 height 60
click at [89, 88] on input "b. Compare the deliverables against the scope baseline and collaborate with sta…" at bounding box center [89, 82] width 0 height 12
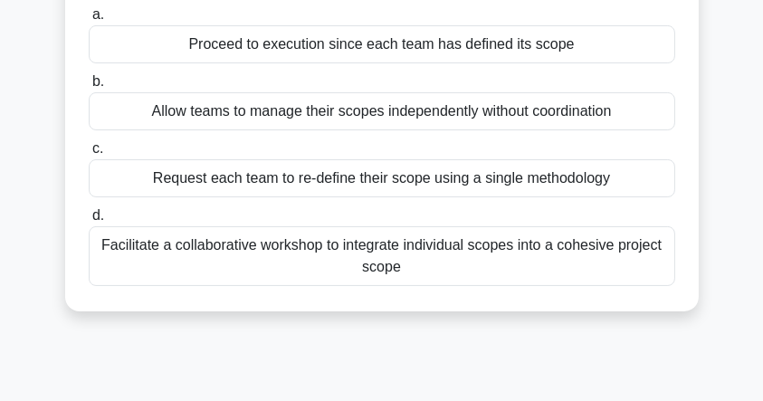
click at [362, 260] on div "Facilitate a collaborative workshop to integrate individual scopes into a cohes…" at bounding box center [382, 256] width 586 height 60
click at [89, 222] on input "d. Facilitate a collaborative workshop to integrate individual scopes into a co…" at bounding box center [89, 216] width 0 height 12
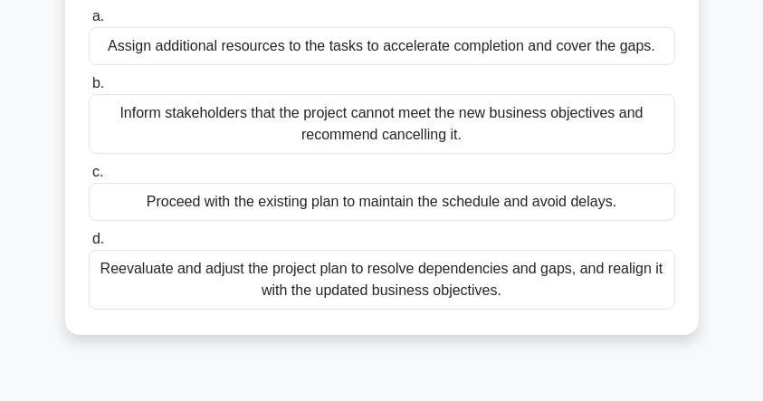
scroll to position [301, 0]
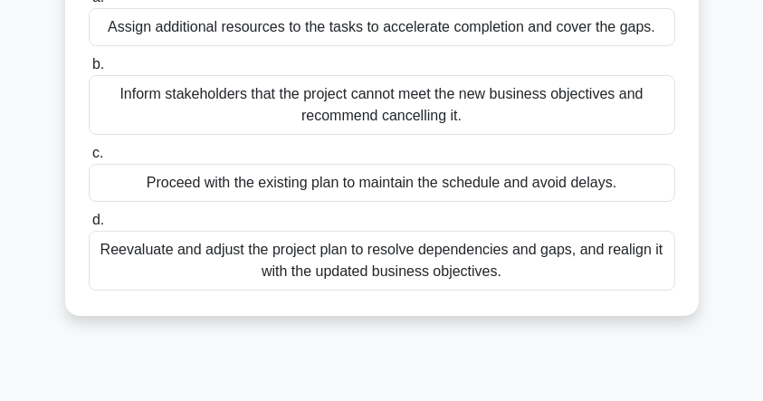
click at [337, 269] on div "Reevaluate and adjust the project plan to resolve dependencies and gaps, and re…" at bounding box center [382, 261] width 586 height 60
click at [89, 226] on input "d. Reevaluate and adjust the project plan to resolve dependencies and gaps, and…" at bounding box center [89, 220] width 0 height 12
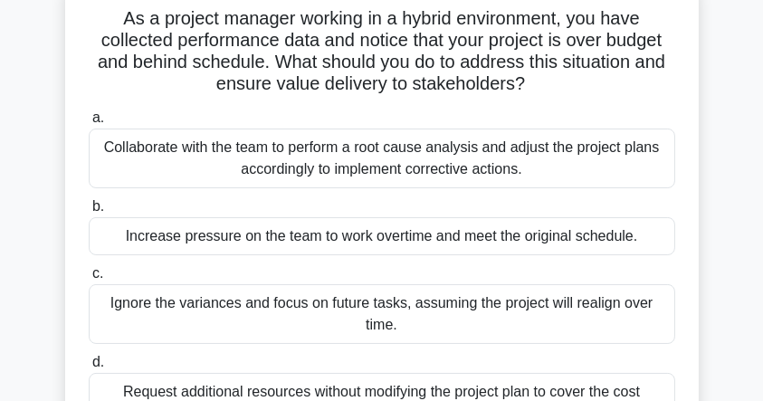
scroll to position [181, 0]
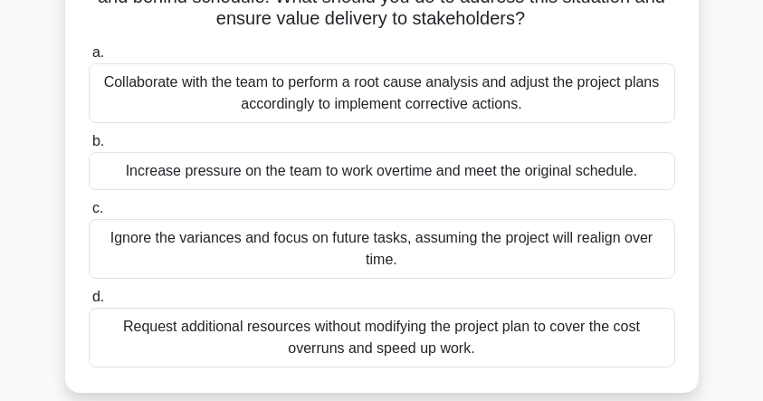
click at [389, 93] on div "Collaborate with the team to perform a root cause analysis and adjust the proje…" at bounding box center [382, 93] width 586 height 60
click at [89, 59] on input "a. Collaborate with the team to perform a root cause analysis and adjust the pr…" at bounding box center [89, 53] width 0 height 12
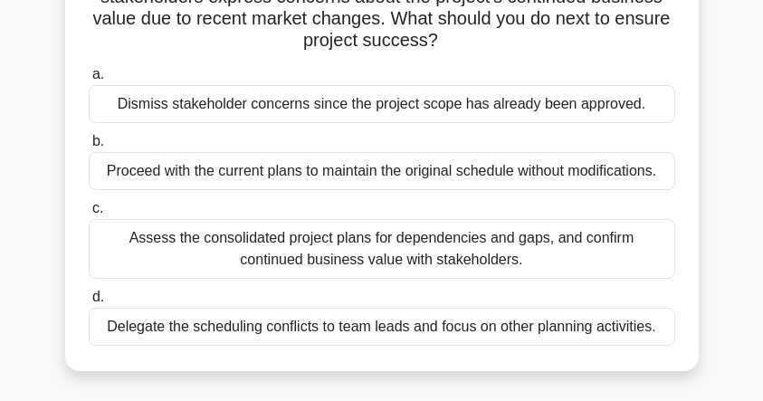
scroll to position [241, 0]
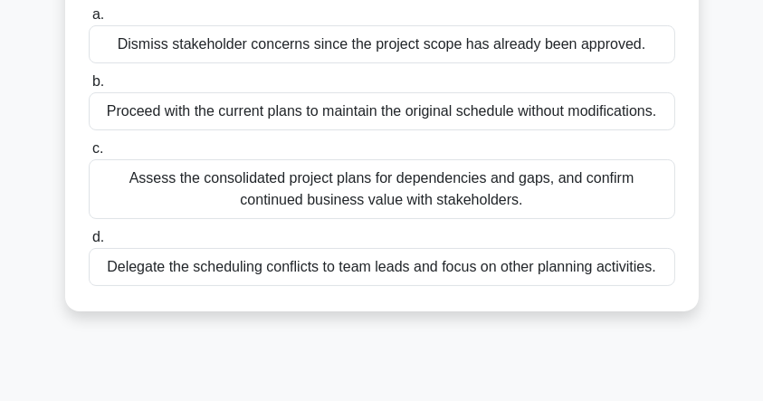
click at [463, 194] on div "Assess the consolidated project plans for dependencies and gaps, and confirm co…" at bounding box center [382, 189] width 586 height 60
click at [89, 155] on input "c. Assess the consolidated project plans for dependencies and gaps, and confirm…" at bounding box center [89, 149] width 0 height 12
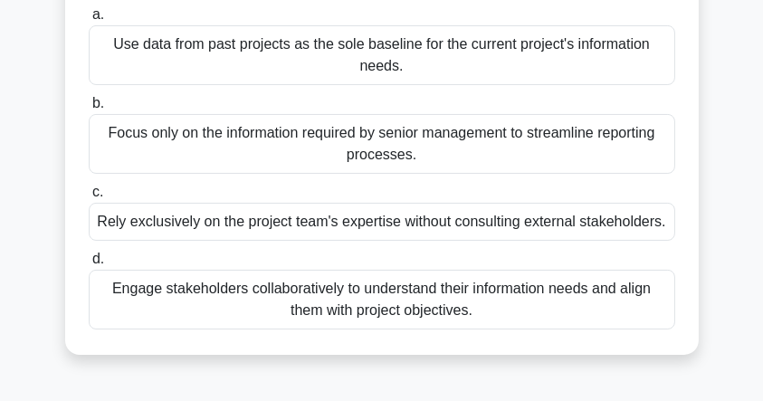
click at [326, 306] on div "Engage stakeholders collaboratively to understand their information needs and a…" at bounding box center [382, 300] width 586 height 60
click at [89, 265] on input "d. Engage stakeholders collaboratively to understand their information needs an…" at bounding box center [89, 259] width 0 height 12
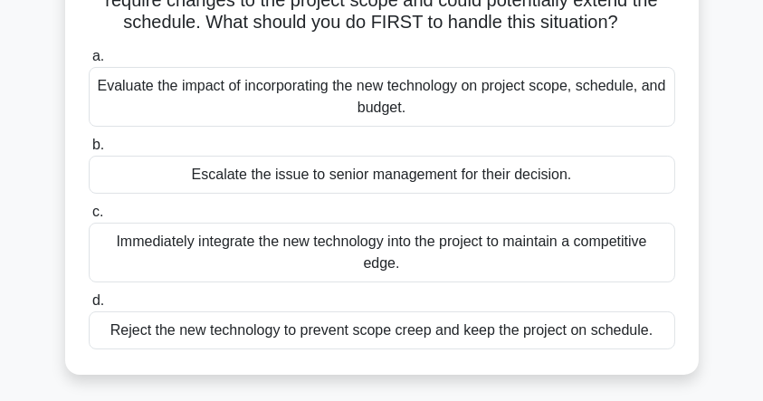
scroll to position [181, 0]
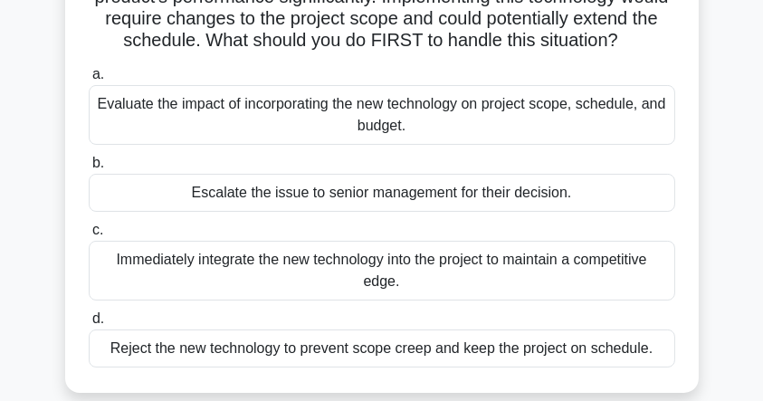
click at [318, 139] on div "Evaluate the impact of incorporating the new technology on project scope, sched…" at bounding box center [382, 115] width 586 height 60
click at [89, 81] on input "a. Evaluate the impact of incorporating the new technology on project scope, sc…" at bounding box center [89, 75] width 0 height 12
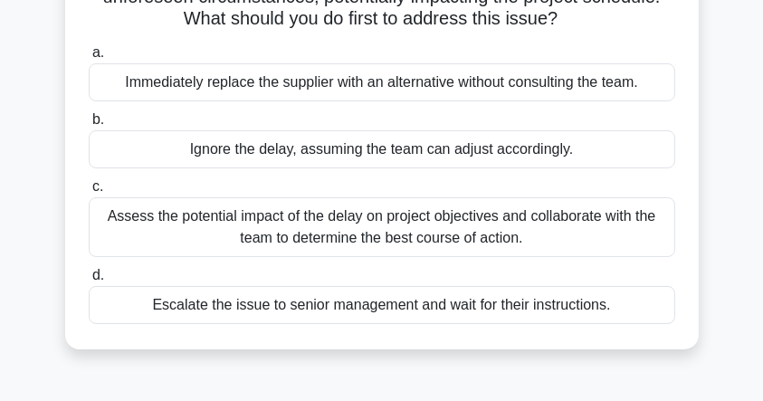
click at [261, 220] on div "Assess the potential impact of the delay on project objectives and collaborate …" at bounding box center [382, 227] width 586 height 60
click at [89, 193] on input "c. Assess the potential impact of the delay on project objectives and collabora…" at bounding box center [89, 187] width 0 height 12
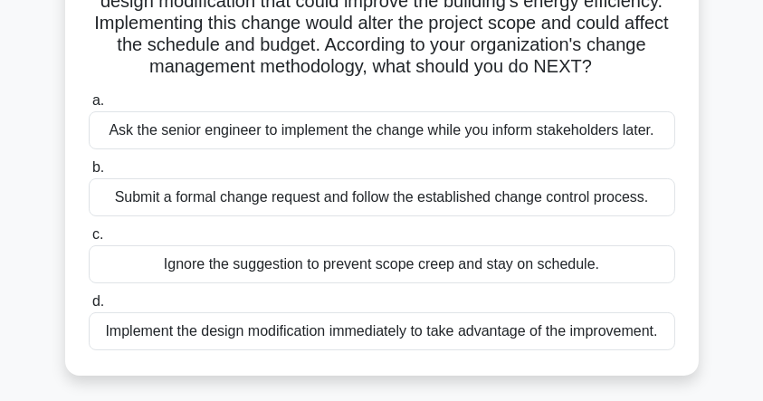
scroll to position [241, 0]
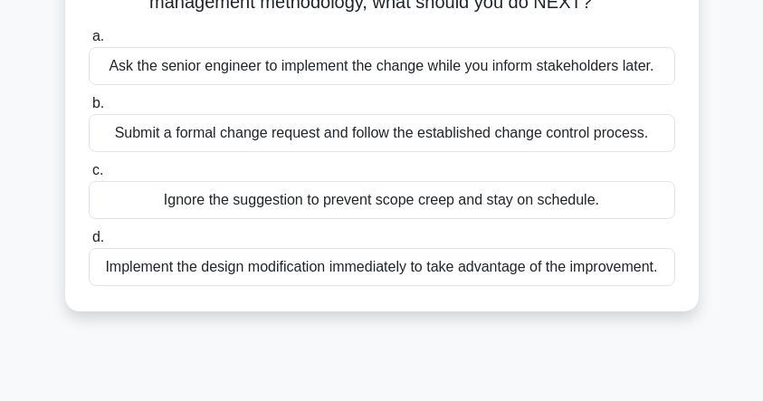
click at [508, 152] on div "Submit a formal change request and follow the established change control proces…" at bounding box center [382, 133] width 586 height 38
click at [89, 109] on input "b. Submit a formal change request and follow the established change control pro…" at bounding box center [89, 104] width 0 height 12
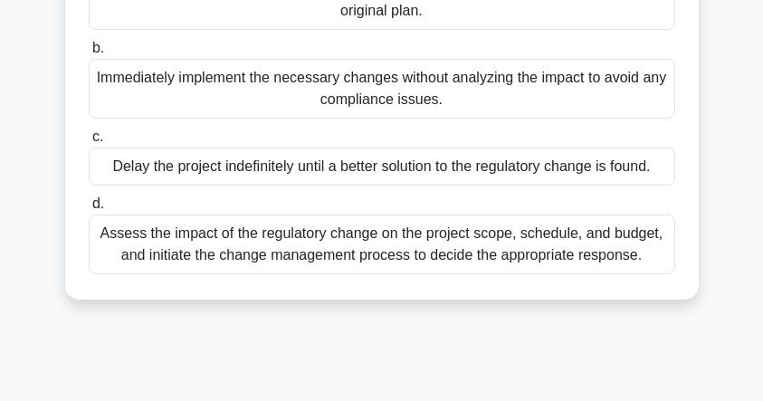
scroll to position [301, 0]
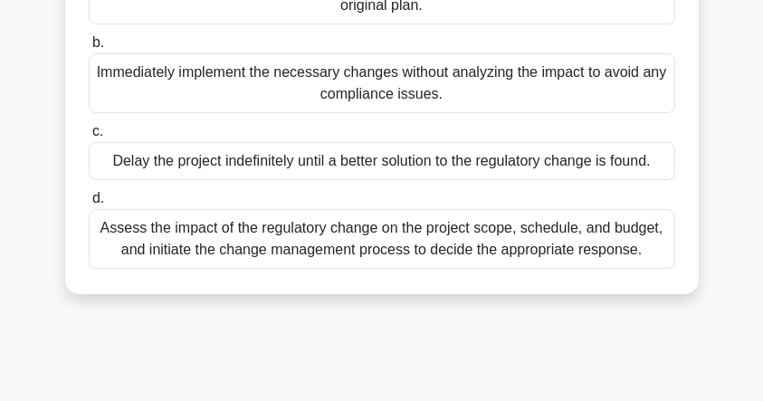
click at [381, 266] on div "Assess the impact of the regulatory change on the project scope, schedule, and …" at bounding box center [382, 239] width 586 height 60
click at [89, 204] on input "d. Assess the impact of the regulatory change on the project scope, schedule, a…" at bounding box center [89, 199] width 0 height 12
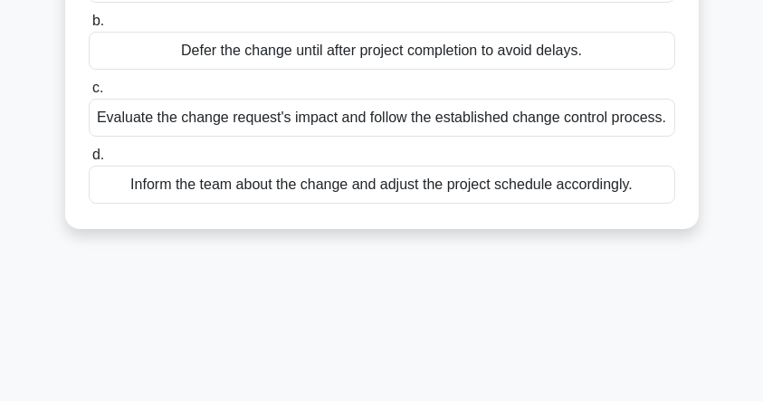
click at [313, 120] on div "Evaluate the change request's impact and follow the established change control …" at bounding box center [382, 118] width 586 height 38
click at [89, 94] on input "c. Evaluate the change request's impact and follow the established change contr…" at bounding box center [89, 88] width 0 height 12
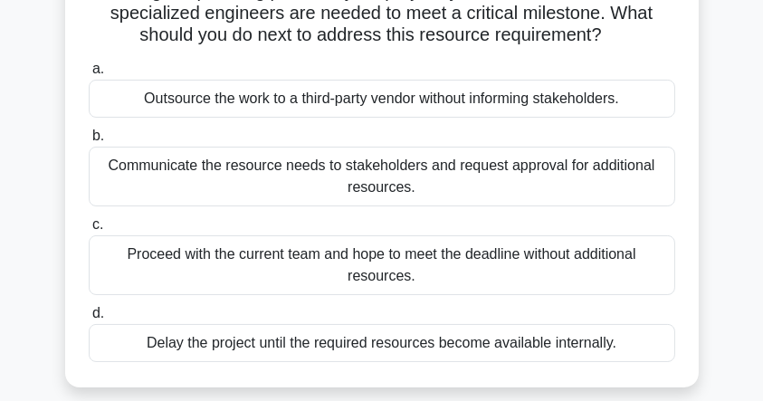
scroll to position [181, 0]
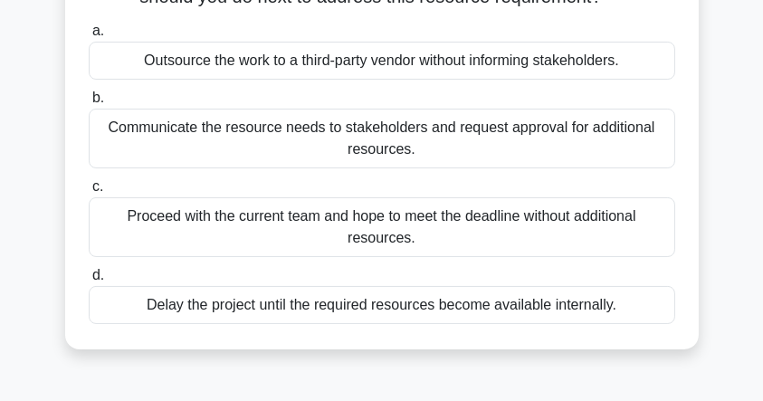
click at [304, 128] on div "Communicate the resource needs to stakeholders and request approval for additio…" at bounding box center [382, 139] width 586 height 60
click at [89, 104] on input "b. Communicate the resource needs to stakeholders and request approval for addi…" at bounding box center [89, 98] width 0 height 12
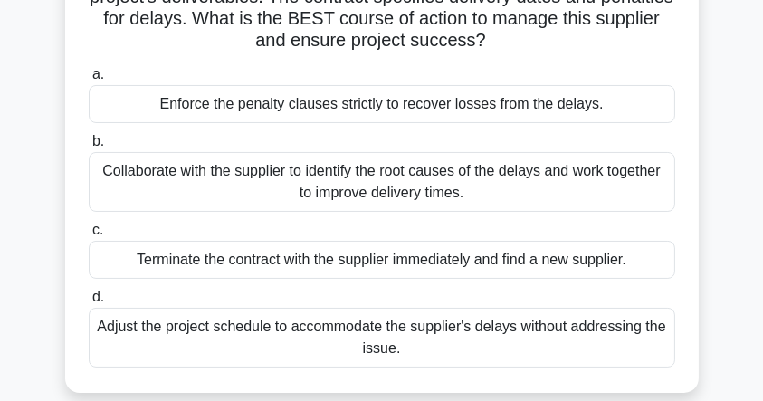
click at [303, 164] on div "Collaborate with the supplier to identify the root causes of the delays and wor…" at bounding box center [382, 182] width 586 height 60
click at [89, 147] on input "b. Collaborate with the supplier to identify the root causes of the delays and …" at bounding box center [89, 142] width 0 height 12
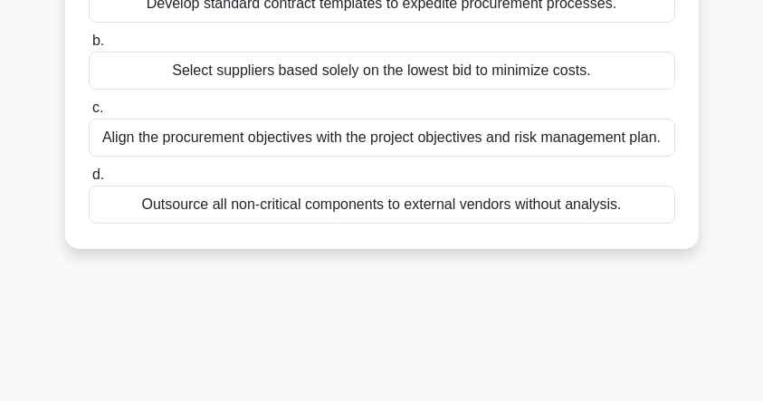
scroll to position [241, 0]
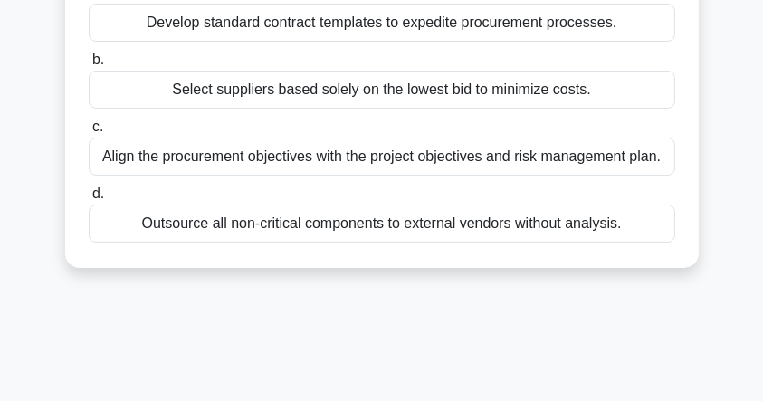
click at [453, 176] on div "Align the procurement objectives with the project objectives and risk managemen…" at bounding box center [382, 157] width 586 height 38
click at [89, 133] on input "c. Align the procurement objectives with the project objectives and risk manage…" at bounding box center [89, 127] width 0 height 12
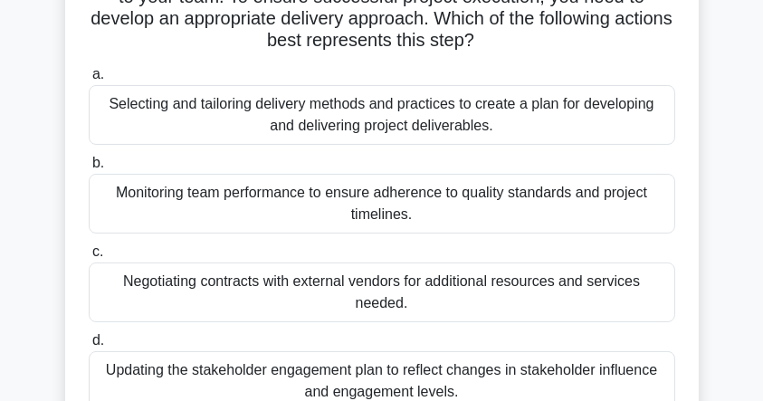
scroll to position [120, 0]
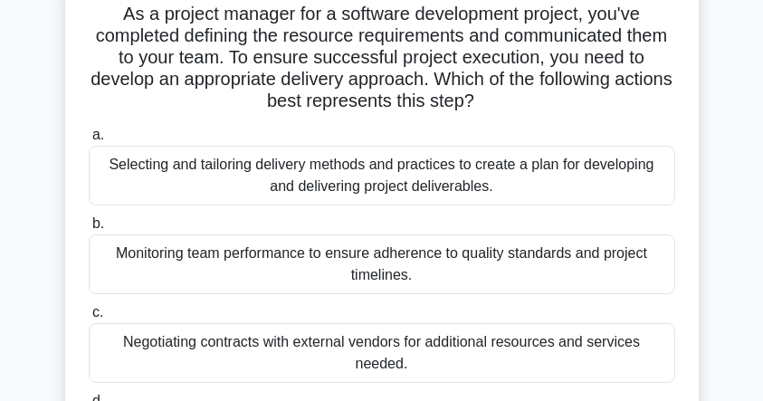
click at [381, 174] on div "Selecting and tailoring delivery methods and practices to create a plan for dev…" at bounding box center [382, 176] width 586 height 60
click at [89, 141] on input "a. Selecting and tailoring delivery methods and practices to create a plan for …" at bounding box center [89, 135] width 0 height 12
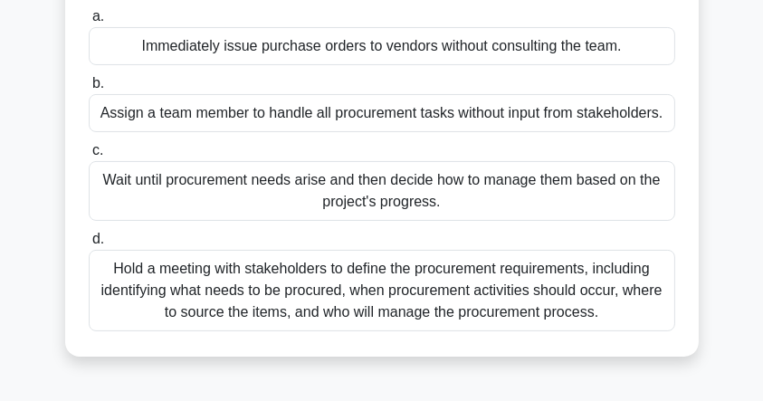
scroll to position [301, 0]
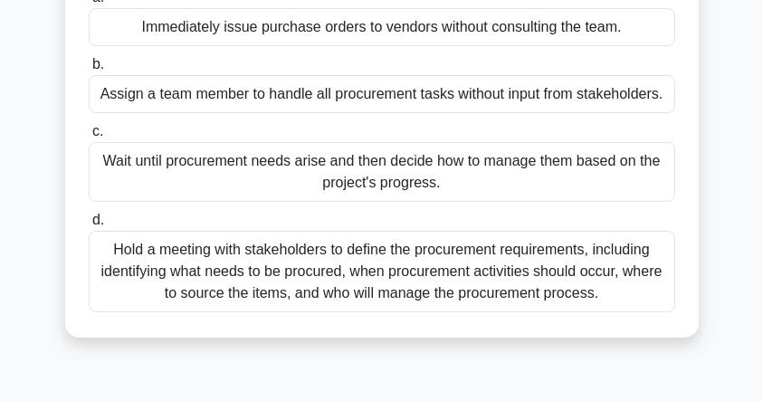
click at [474, 241] on div "Hold a meeting with stakeholders to define the procurement requirements, includ…" at bounding box center [382, 271] width 586 height 81
click at [89, 226] on input "d. Hold a meeting with stakeholders to define the procurement requirements, inc…" at bounding box center [89, 220] width 0 height 12
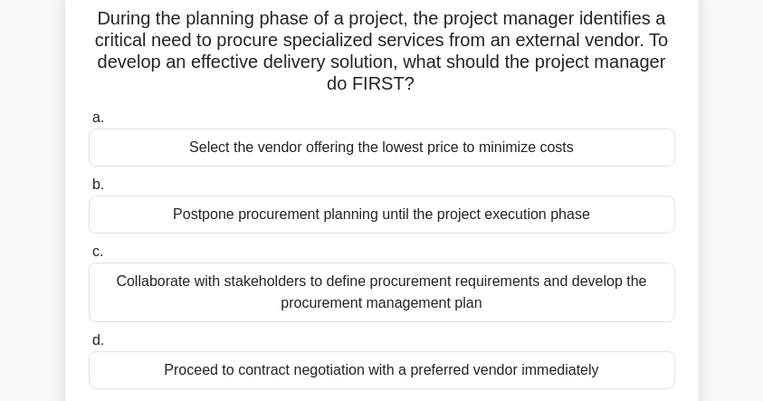
scroll to position [181, 0]
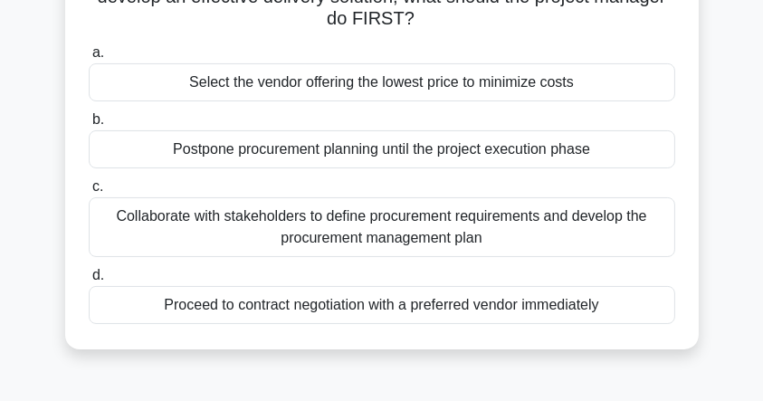
click at [301, 230] on div "Collaborate with stakeholders to define procurement requirements and develop th…" at bounding box center [382, 227] width 586 height 60
click at [89, 193] on input "c. Collaborate with stakeholders to define procurement requirements and develop…" at bounding box center [89, 187] width 0 height 12
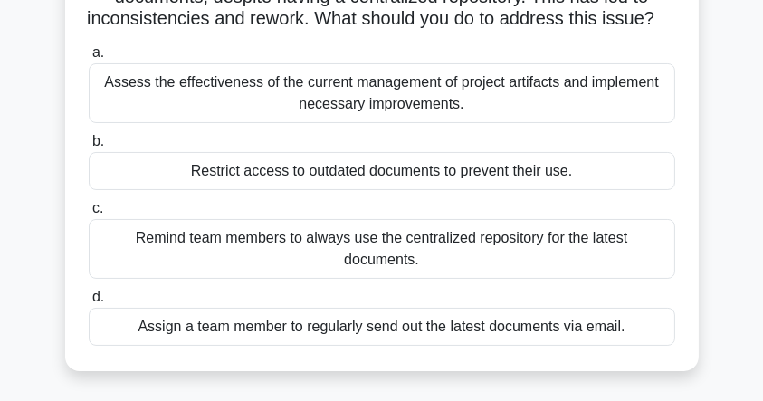
click at [380, 118] on div "Assess the effectiveness of the current management of project artifacts and imp…" at bounding box center [382, 93] width 586 height 60
click at [89, 59] on input "a. Assess the effectiveness of the current management of project artifacts and …" at bounding box center [89, 53] width 0 height 12
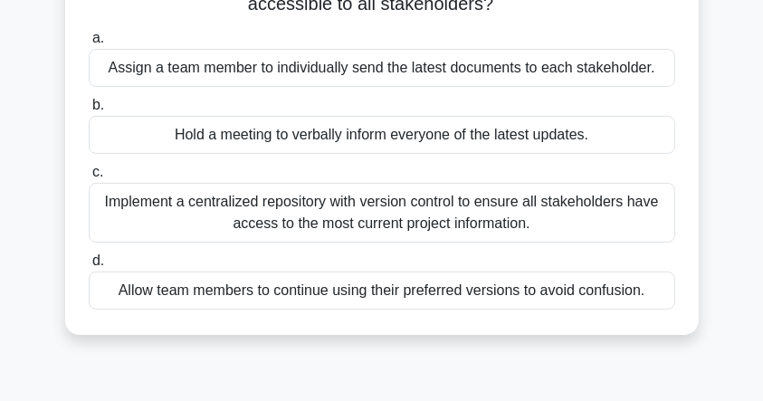
scroll to position [301, 0]
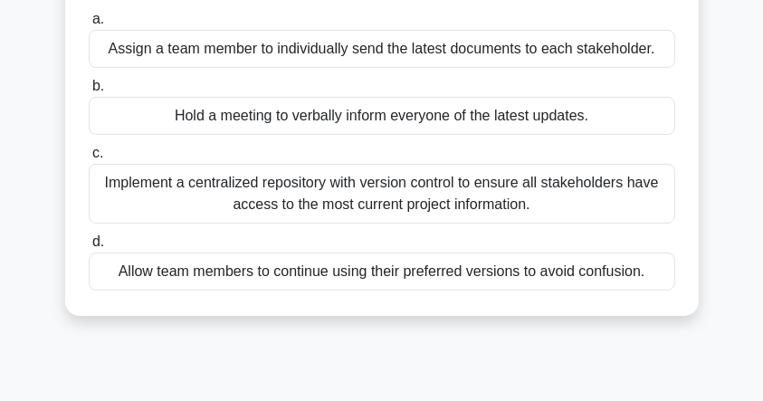
click at [382, 196] on div "Implement a centralized repository with version control to ensure all stakehold…" at bounding box center [382, 194] width 586 height 60
click at [89, 159] on input "c. Implement a centralized repository with version control to ensure all stakeh…" at bounding box center [89, 153] width 0 height 12
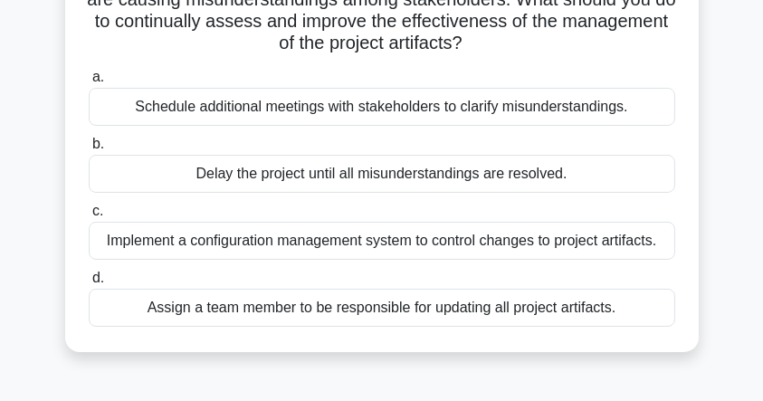
scroll to position [241, 0]
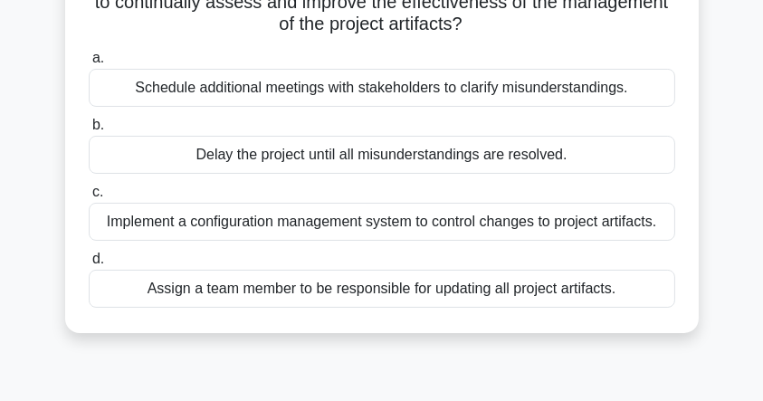
click at [390, 221] on div "Implement a configuration management system to control changes to project artif…" at bounding box center [382, 222] width 586 height 38
click at [89, 198] on input "c. Implement a configuration management system to control changes to project ar…" at bounding box center [89, 192] width 0 height 12
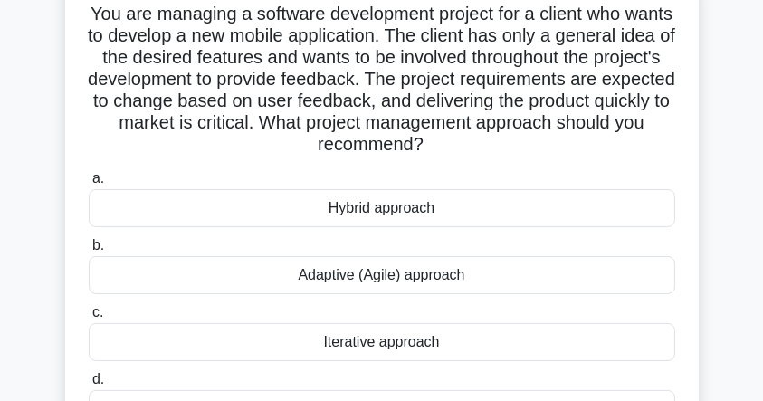
scroll to position [181, 0]
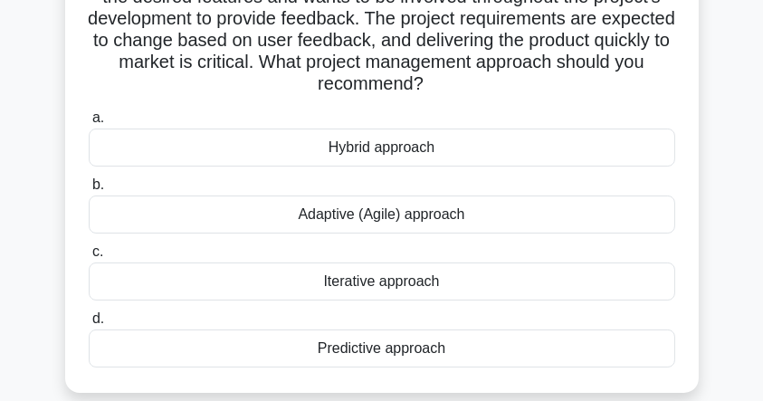
click at [358, 216] on div "Adaptive (Agile) approach" at bounding box center [382, 214] width 586 height 38
click at [89, 191] on input "b. Adaptive (Agile) approach" at bounding box center [89, 185] width 0 height 12
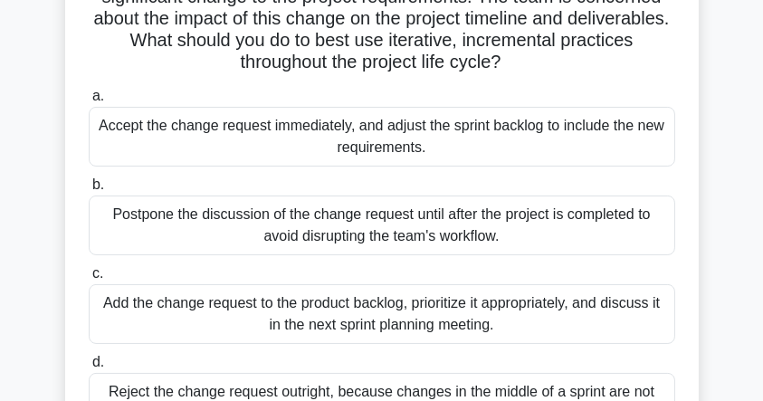
scroll to position [241, 0]
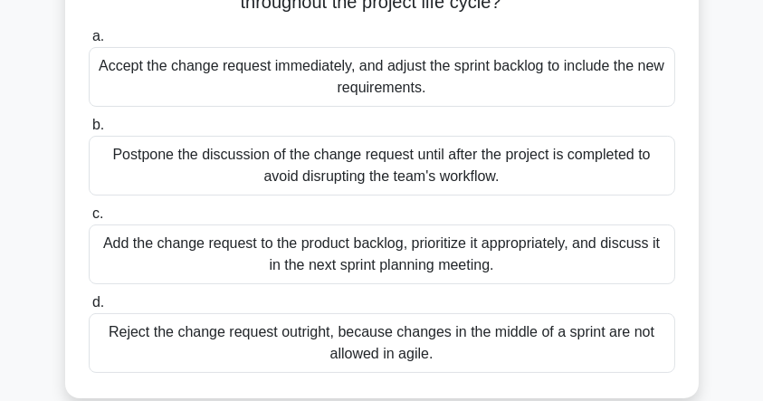
click at [508, 259] on div "Add the change request to the product backlog, prioritize it appropriately, and…" at bounding box center [382, 254] width 586 height 60
click at [89, 220] on input "c. Add the change request to the product backlog, prioritize it appropriately, …" at bounding box center [89, 214] width 0 height 12
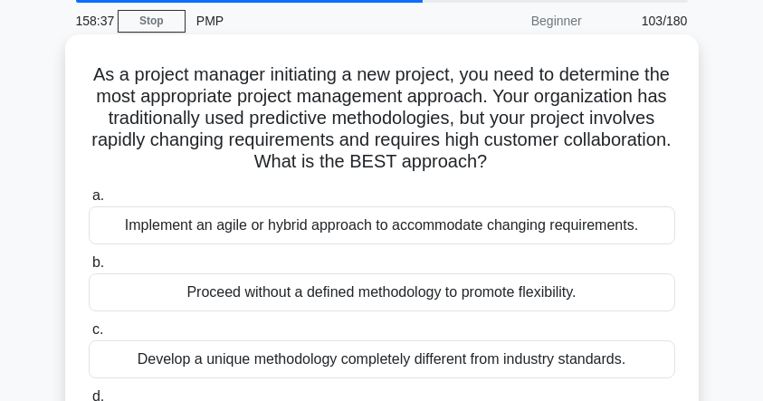
scroll to position [120, 0]
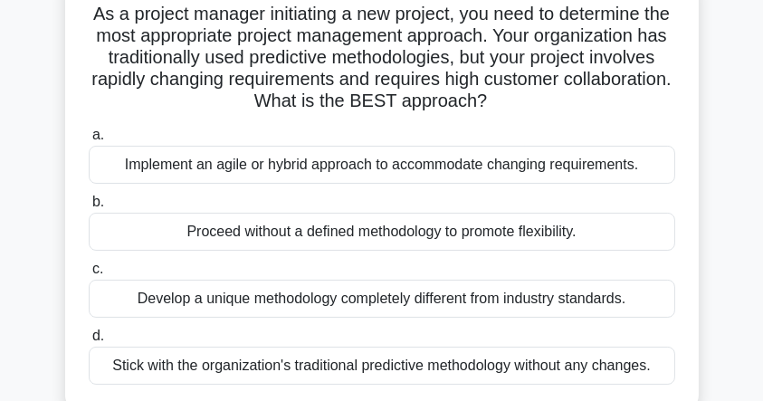
click at [315, 162] on div "Implement an agile or hybrid approach to accommodate changing requirements." at bounding box center [382, 165] width 586 height 38
click at [89, 141] on input "a. Implement an agile or hybrid approach to accommodate changing requirements." at bounding box center [89, 135] width 0 height 12
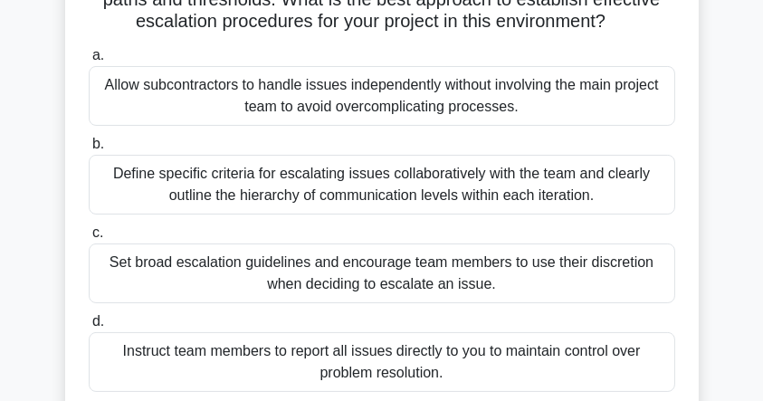
scroll to position [241, 0]
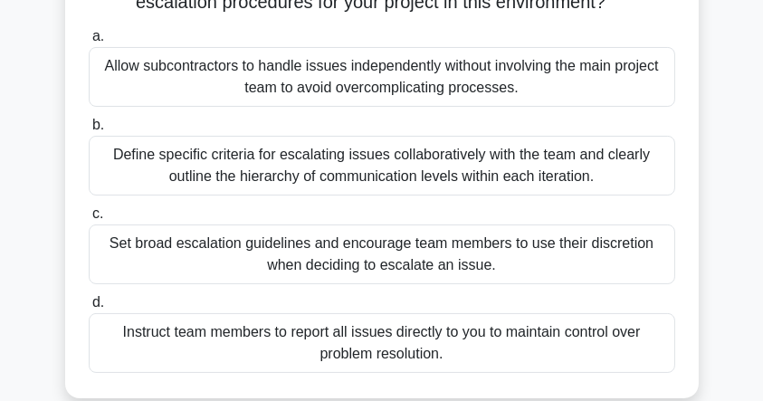
click at [396, 172] on div "Define specific criteria for escalating issues collaboratively with the team an…" at bounding box center [382, 166] width 586 height 60
click at [89, 131] on input "b. Define specific criteria for escalating issues collaboratively with the team…" at bounding box center [89, 125] width 0 height 12
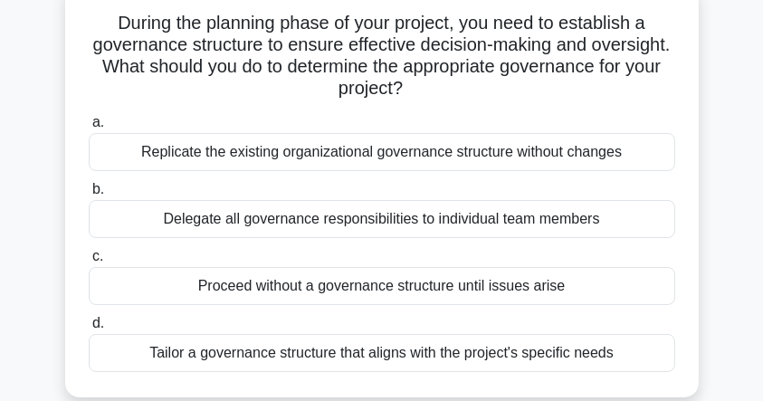
scroll to position [181, 0]
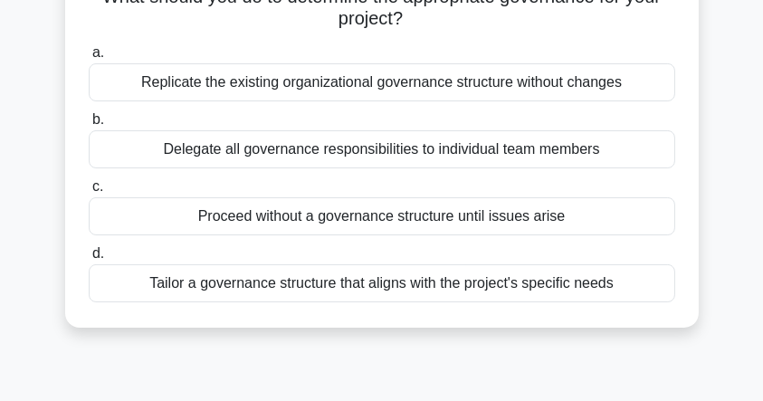
click at [366, 285] on div "Tailor a governance structure that aligns with the project's specific needs" at bounding box center [382, 283] width 586 height 38
click at [89, 260] on input "d. Tailor a governance structure that aligns with the project's specific needs" at bounding box center [89, 254] width 0 height 12
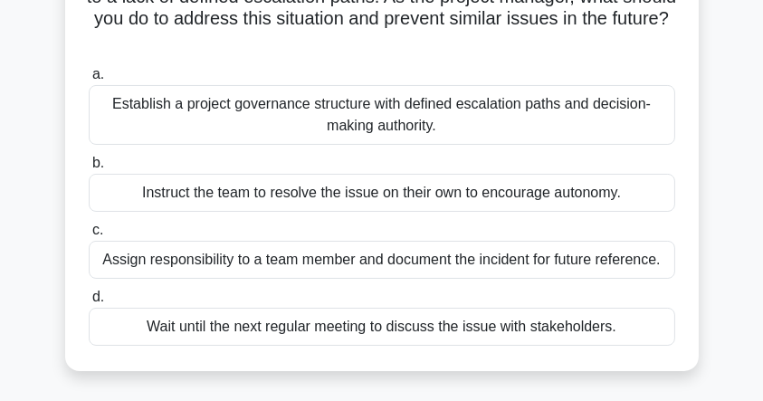
click at [356, 266] on div "Assign responsibility to a team member and document the incident for future ref…" at bounding box center [382, 260] width 586 height 38
click at [89, 236] on input "c. Assign responsibility to a team member and document the incident for future …" at bounding box center [89, 230] width 0 height 12
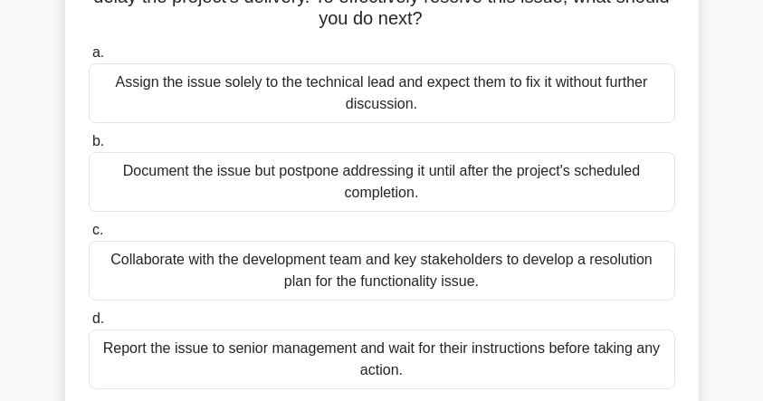
scroll to position [241, 0]
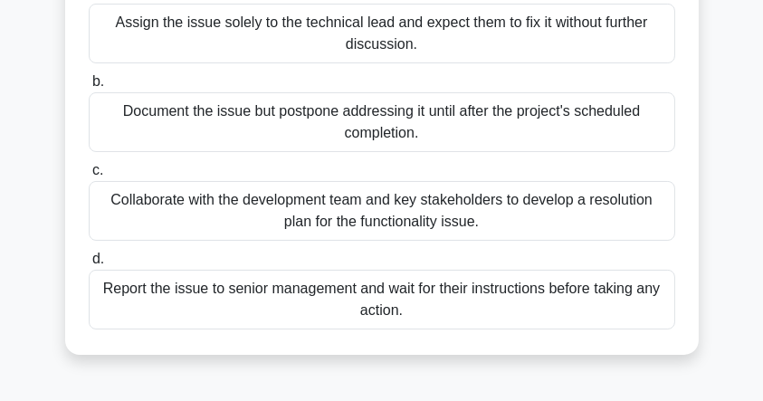
click at [466, 212] on div "Collaborate with the development team and key stakeholders to develop a resolut…" at bounding box center [382, 211] width 586 height 60
click at [89, 176] on input "c. Collaborate with the development team and key stakeholders to develop a reso…" at bounding box center [89, 171] width 0 height 12
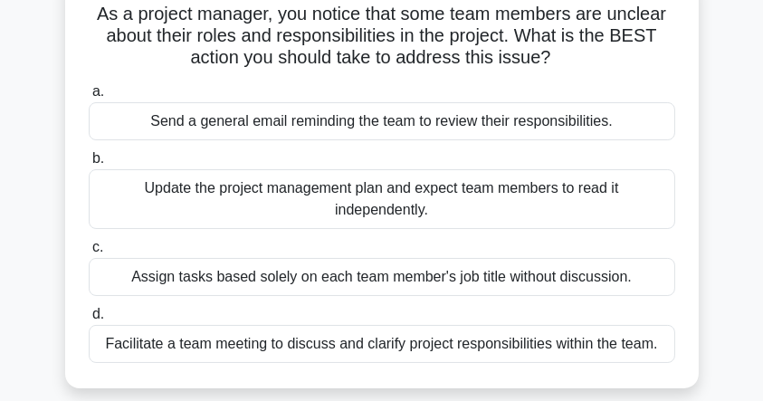
scroll to position [181, 0]
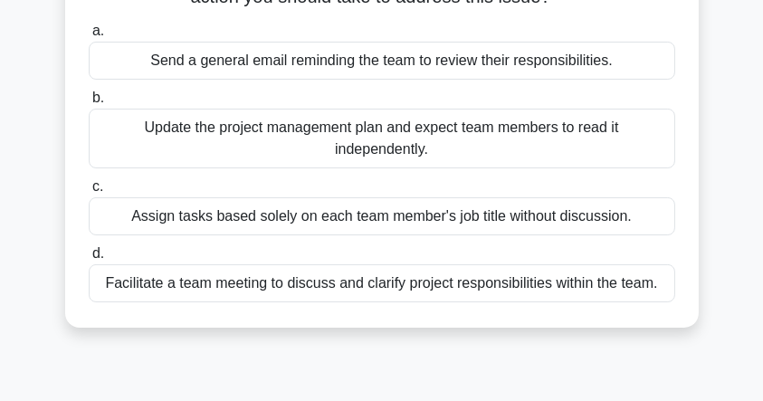
click at [417, 284] on div "Facilitate a team meeting to discuss and clarify project responsibilities withi…" at bounding box center [382, 283] width 586 height 38
click at [89, 260] on input "d. Facilitate a team meeting to discuss and clarify project responsibilities wi…" at bounding box center [89, 254] width 0 height 12
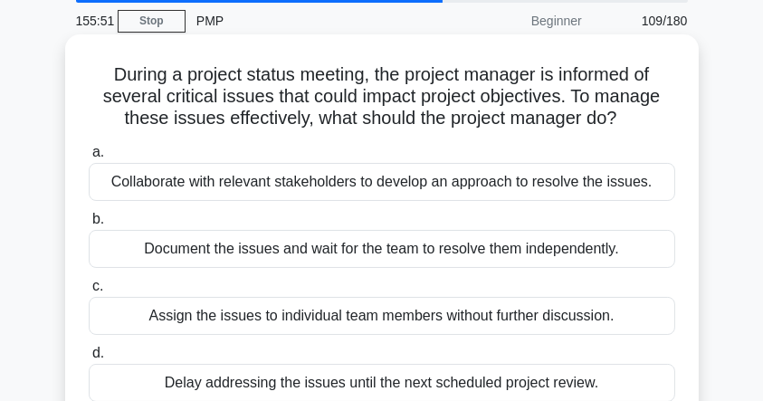
scroll to position [120, 0]
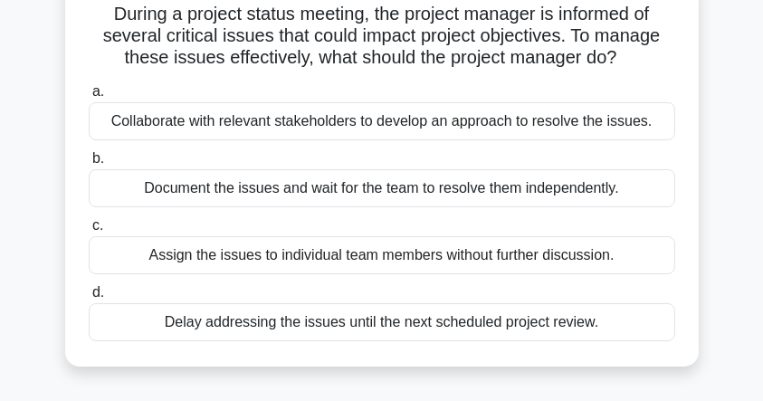
click at [383, 130] on div "Collaborate with relevant stakeholders to develop an approach to resolve the is…" at bounding box center [382, 121] width 586 height 38
click at [89, 98] on input "a. Collaborate with relevant stakeholders to develop an approach to resolve the…" at bounding box center [89, 92] width 0 height 12
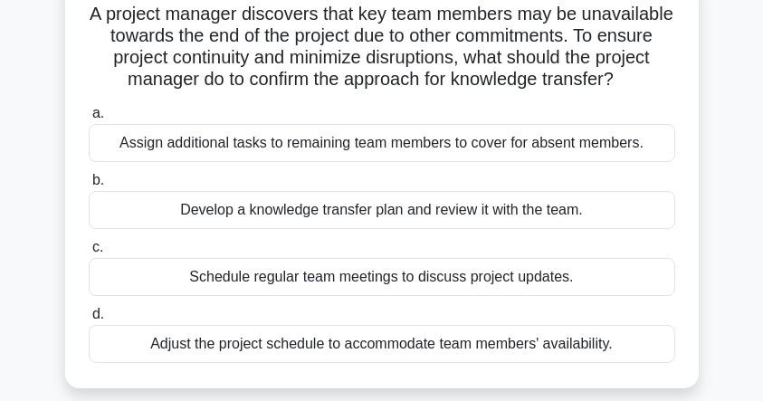
click at [315, 229] on div "Develop a knowledge transfer plan and review it with the team." at bounding box center [382, 210] width 586 height 38
click at [89, 186] on input "b. Develop a knowledge transfer plan and review it with the team." at bounding box center [89, 181] width 0 height 12
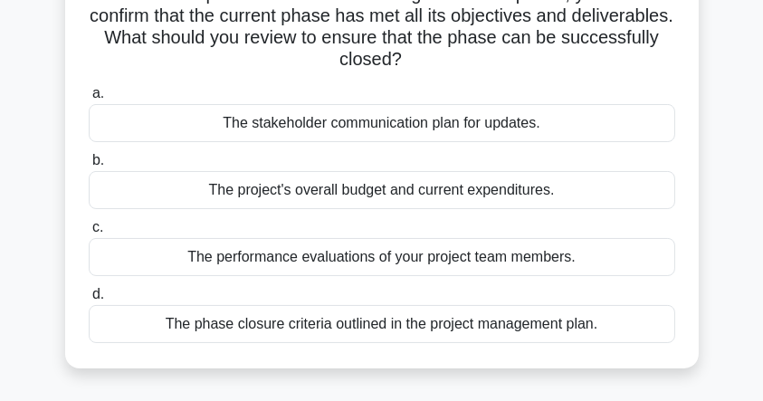
scroll to position [181, 0]
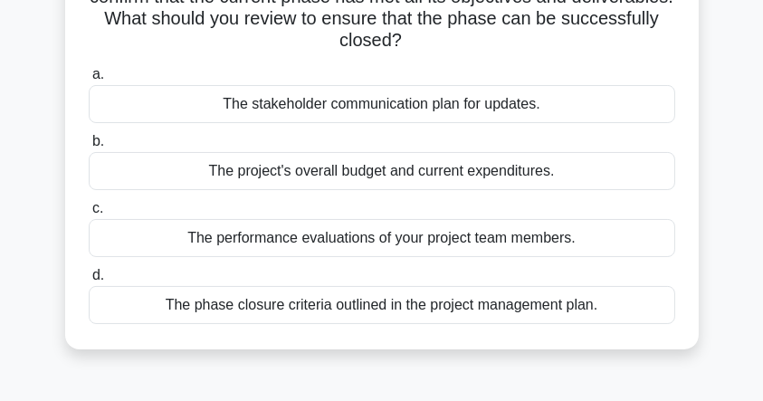
click at [371, 311] on div "The phase closure criteria outlined in the project management plan." at bounding box center [382, 305] width 586 height 38
click at [89, 281] on input "d. The phase closure criteria outlined in the project management plan." at bounding box center [89, 276] width 0 height 12
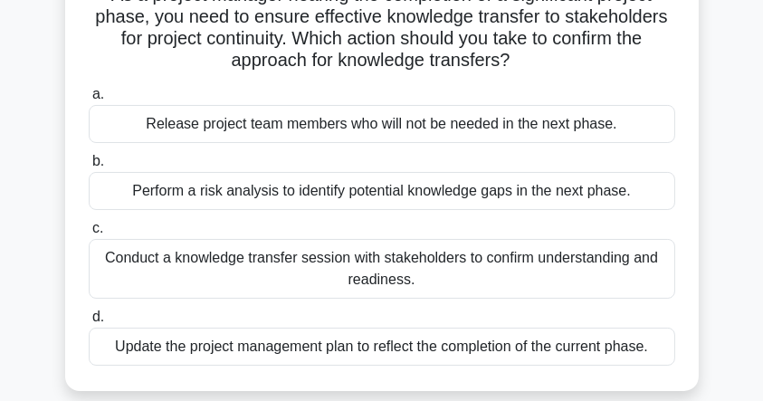
scroll to position [120, 0]
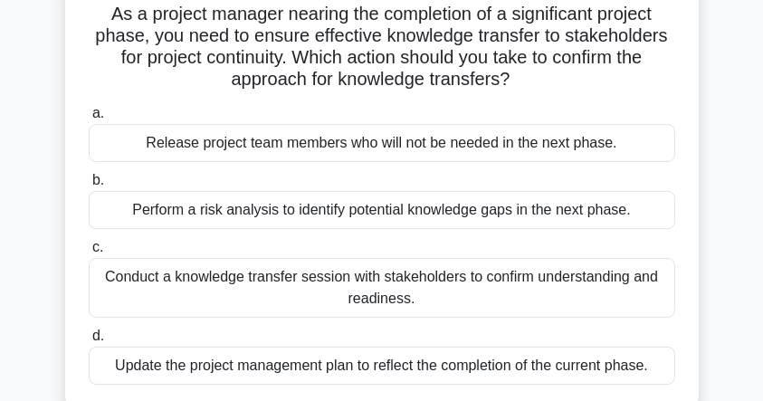
click at [252, 286] on div "Conduct a knowledge transfer session with stakeholders to confirm understanding…" at bounding box center [382, 288] width 586 height 60
click at [89, 253] on input "c. Conduct a knowledge transfer session with stakeholders to confirm understand…" at bounding box center [89, 248] width 0 height 12
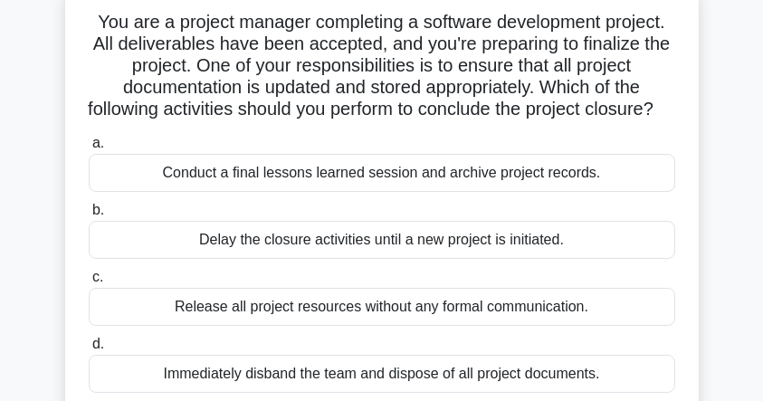
scroll to position [181, 0]
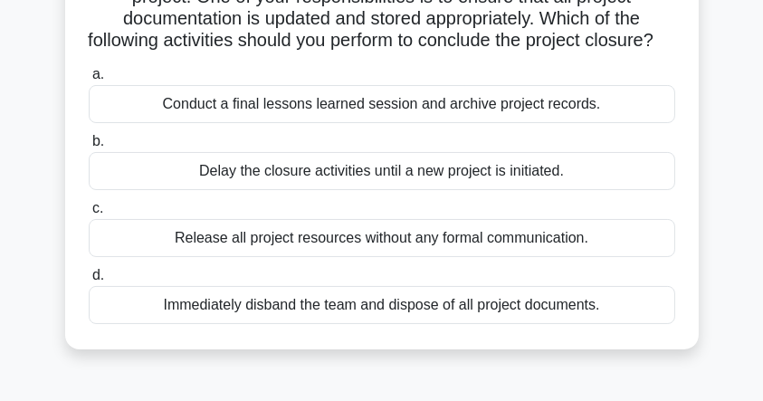
click at [336, 123] on div "Conduct a final lessons learned session and archive project records." at bounding box center [382, 104] width 586 height 38
click at [89, 81] on input "a. Conduct a final lessons learned session and archive project records." at bounding box center [89, 75] width 0 height 12
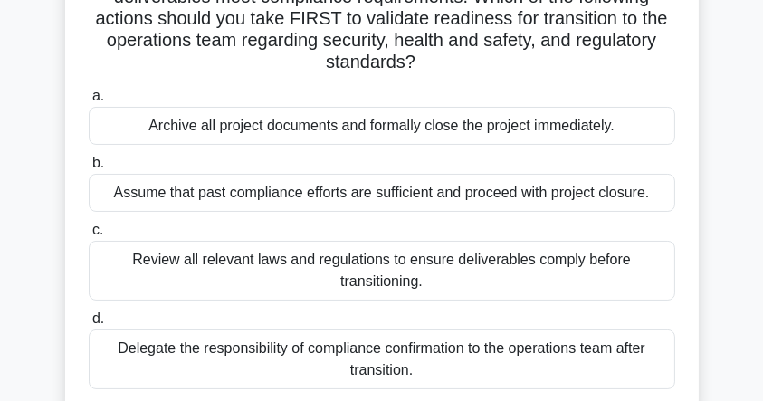
click at [421, 264] on div "Review all relevant laws and regulations to ensure deliverables comply before t…" at bounding box center [382, 271] width 586 height 60
click at [89, 236] on input "c. Review all relevant laws and regulations to ensure deliverables comply befor…" at bounding box center [89, 230] width 0 height 12
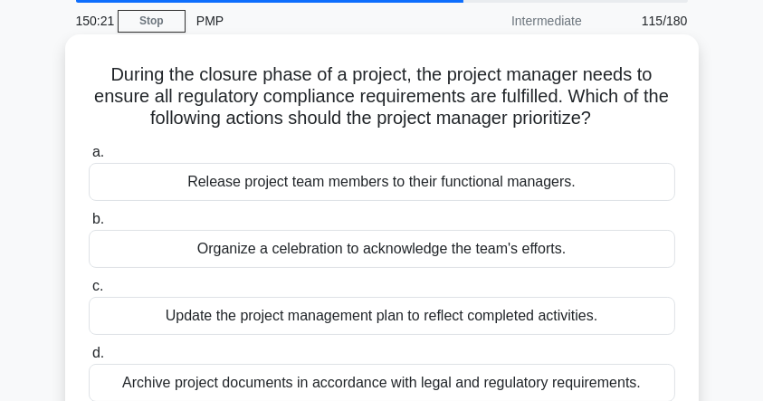
scroll to position [120, 0]
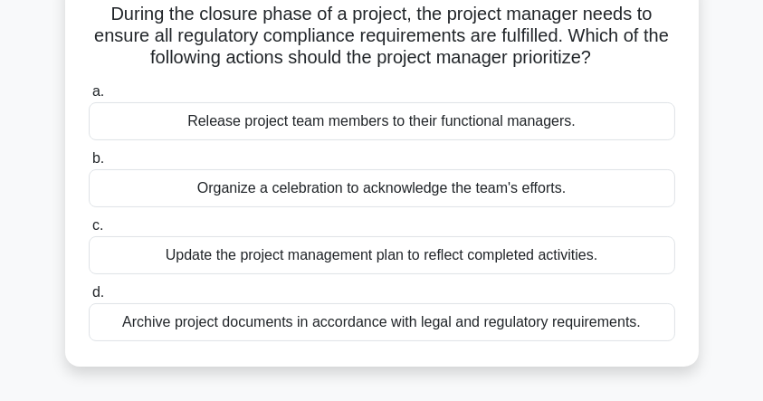
click at [291, 328] on div "Archive project documents in accordance with legal and regulatory requirements." at bounding box center [382, 322] width 586 height 38
click at [89, 299] on input "d. Archive project documents in accordance with legal and regulatory requiremen…" at bounding box center [89, 293] width 0 height 12
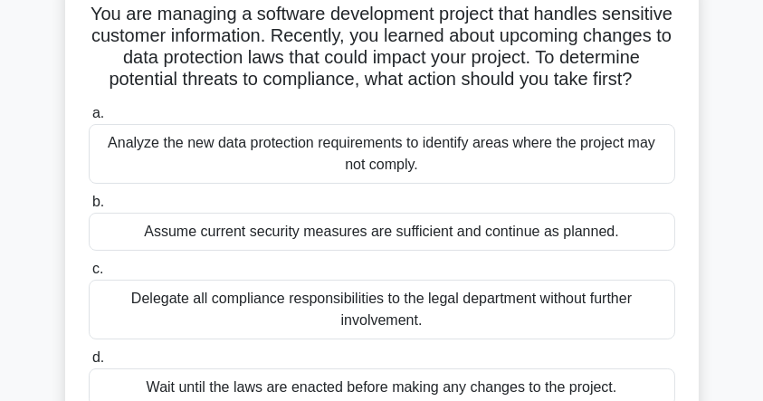
click at [273, 173] on div "Analyze the new data protection requirements to identify areas where the projec…" at bounding box center [382, 154] width 586 height 60
click at [89, 119] on input "a. Analyze the new data protection requirements to identify areas where the pro…" at bounding box center [89, 114] width 0 height 12
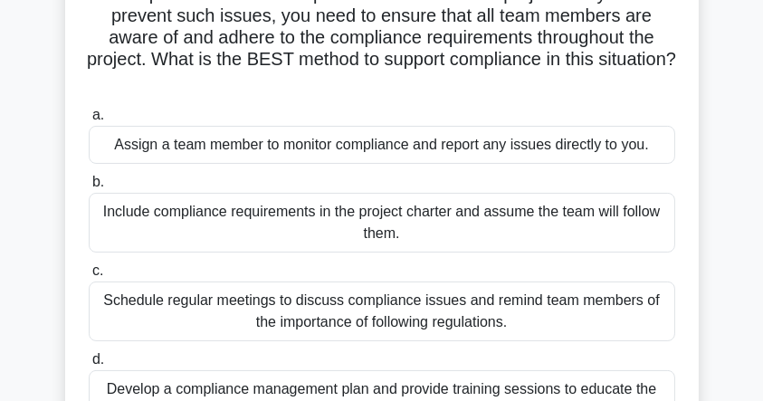
scroll to position [301, 0]
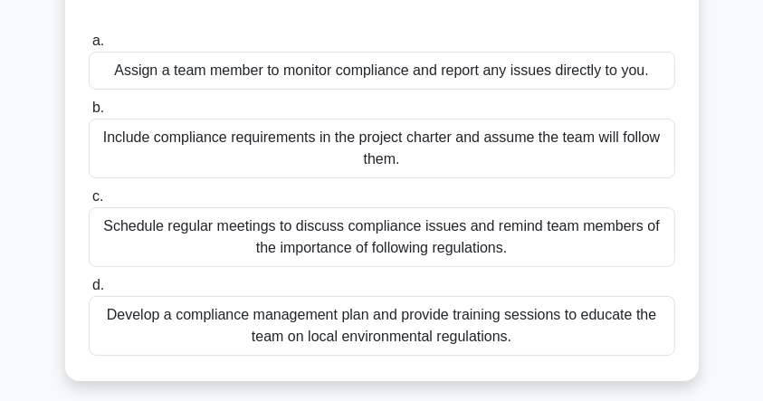
click at [271, 242] on div "Schedule regular meetings to discuss compliance issues and remind team members …" at bounding box center [382, 237] width 586 height 60
click at [89, 203] on input "c. Schedule regular meetings to discuss compliance issues and remind team membe…" at bounding box center [89, 197] width 0 height 12
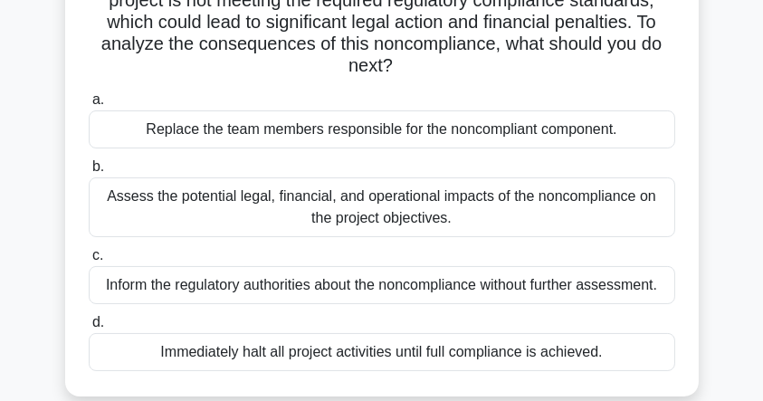
scroll to position [241, 0]
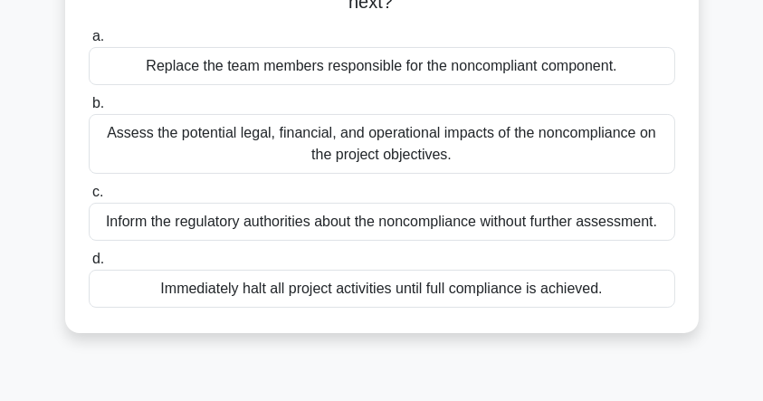
click at [385, 151] on div "Assess the potential legal, financial, and operational impacts of the noncompli…" at bounding box center [382, 144] width 586 height 60
click at [89, 109] on input "b. Assess the potential legal, financial, and operational impacts of the noncom…" at bounding box center [89, 104] width 0 height 12
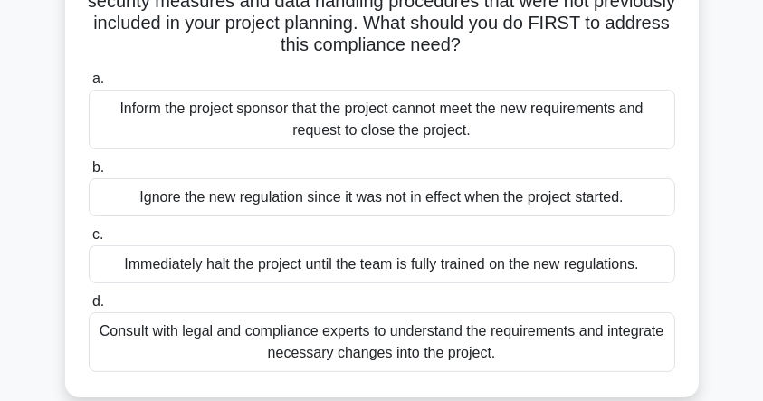
scroll to position [181, 0]
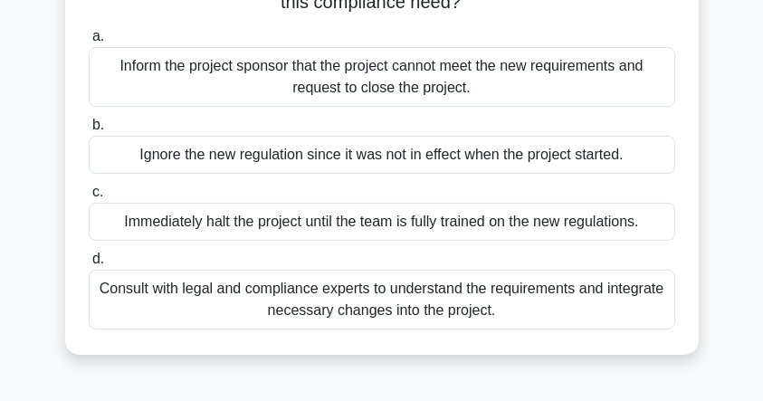
click at [280, 302] on div "Consult with legal and compliance experts to understand the requirements and in…" at bounding box center [382, 300] width 586 height 60
click at [89, 265] on input "d. Consult with legal and compliance experts to understand the requirements and…" at bounding box center [89, 259] width 0 height 12
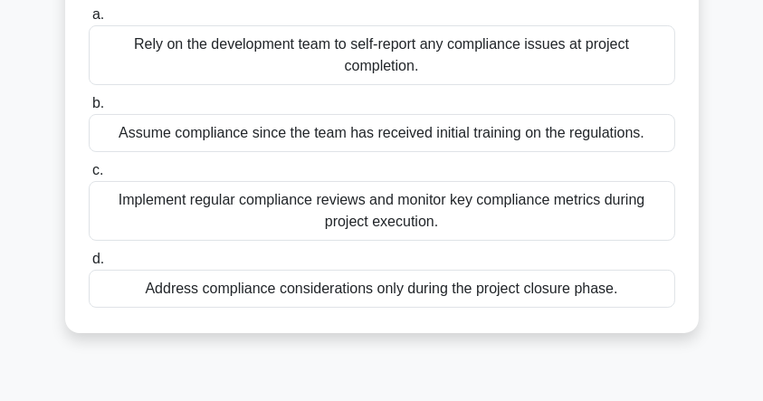
scroll to position [241, 0]
click at [376, 213] on div "Implement regular compliance reviews and monitor key compliance metrics during …" at bounding box center [382, 211] width 586 height 60
click at [89, 176] on input "c. Implement regular compliance reviews and monitor key compliance metrics duri…" at bounding box center [89, 171] width 0 height 12
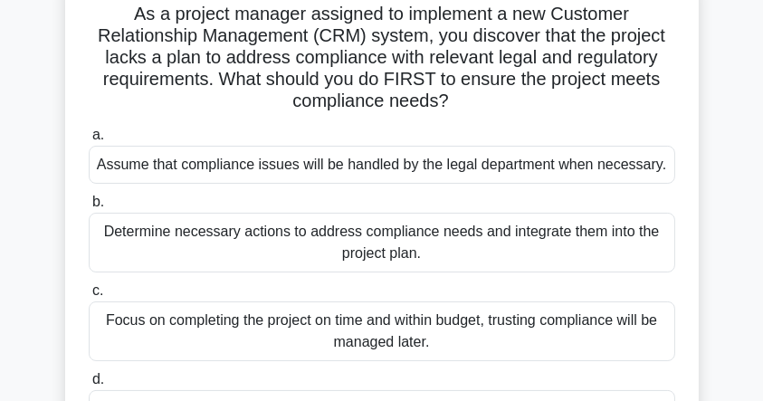
scroll to position [181, 0]
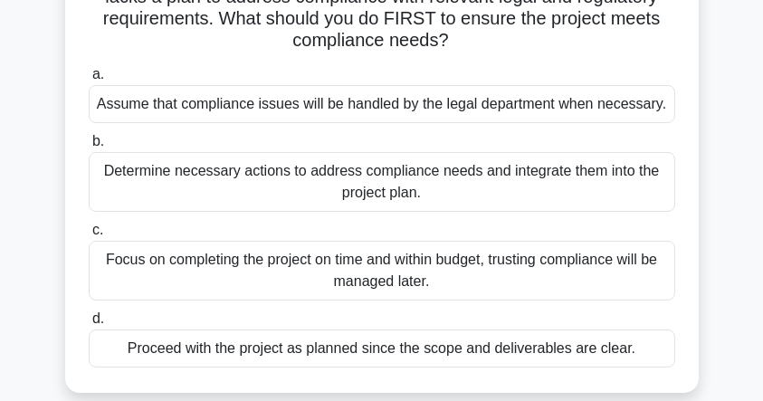
click at [469, 178] on div "Determine necessary actions to address compliance needs and integrate them into…" at bounding box center [382, 182] width 586 height 60
click at [89, 147] on input "b. Determine necessary actions to address compliance needs and integrate them i…" at bounding box center [89, 142] width 0 height 12
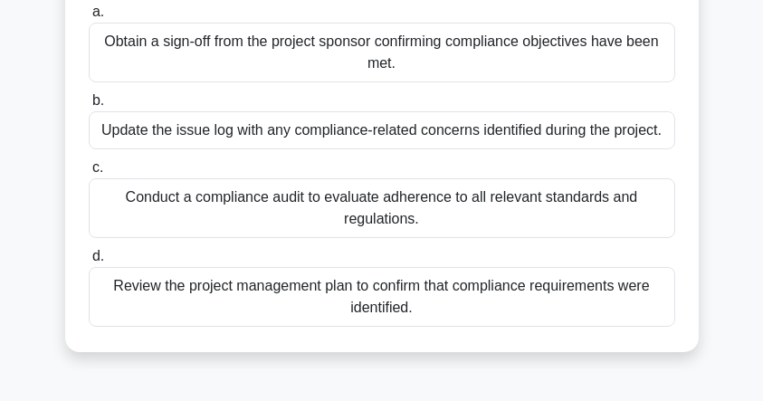
scroll to position [241, 0]
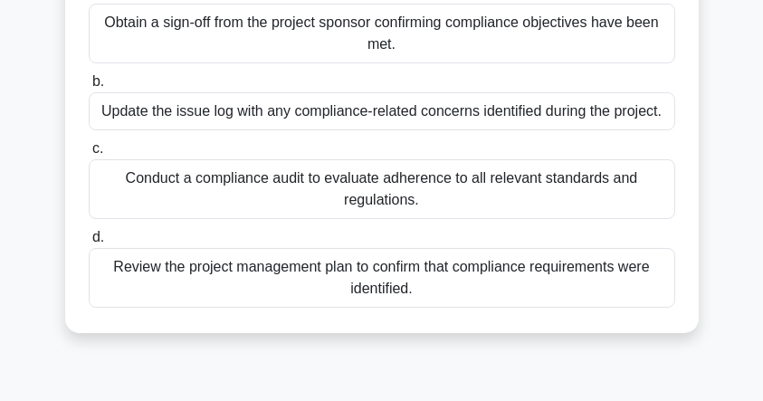
click at [392, 294] on div "Review the project management plan to confirm that compliance requirements were…" at bounding box center [382, 278] width 586 height 60
click at [89, 243] on input "d. Review the project management plan to confirm that compliance requirements w…" at bounding box center [89, 238] width 0 height 12
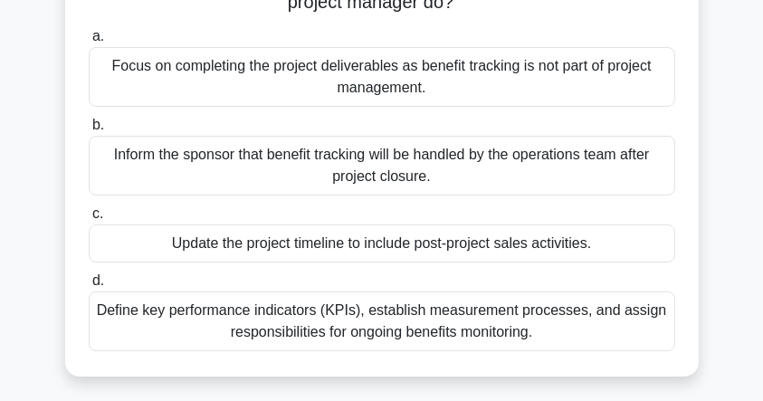
click at [324, 324] on div "Define key performance indicators (KPIs), establish measurement processes, and …" at bounding box center [382, 321] width 586 height 60
click at [89, 287] on input "d. Define key performance indicators (KPIs), establish measurement processes, a…" at bounding box center [89, 281] width 0 height 12
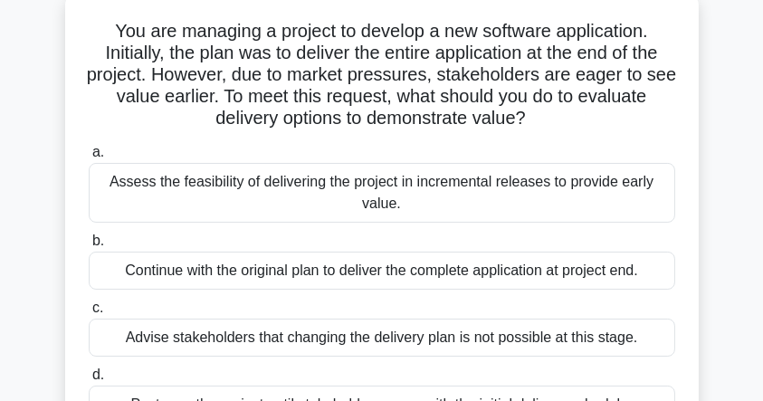
scroll to position [181, 0]
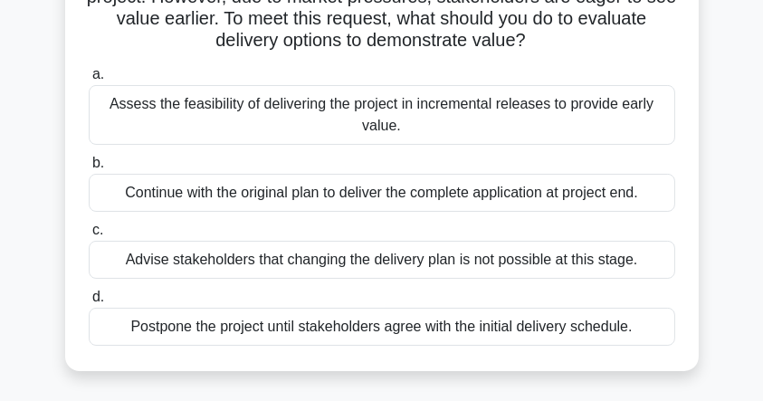
click at [236, 120] on div "Assess the feasibility of delivering the project in incremental releases to pro…" at bounding box center [382, 115] width 586 height 60
click at [89, 81] on input "a. Assess the feasibility of delivering the project in incremental releases to …" at bounding box center [89, 75] width 0 height 12
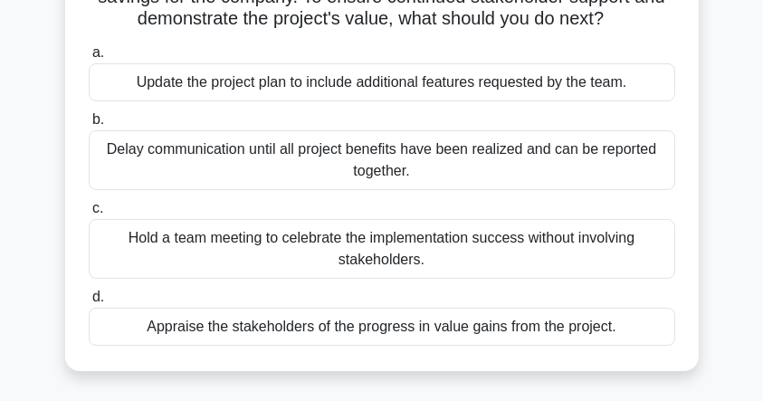
click at [331, 85] on div "Update the project plan to include additional features requested by the team." at bounding box center [382, 82] width 586 height 38
click at [89, 59] on input "a. Update the project plan to include additional features requested by the team." at bounding box center [89, 53] width 0 height 12
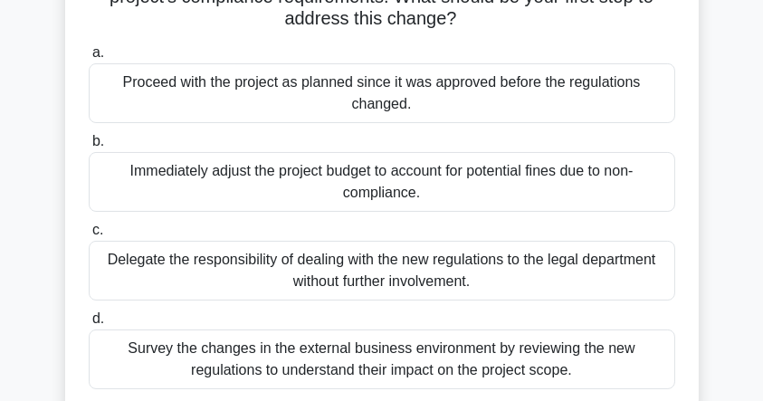
scroll to position [301, 0]
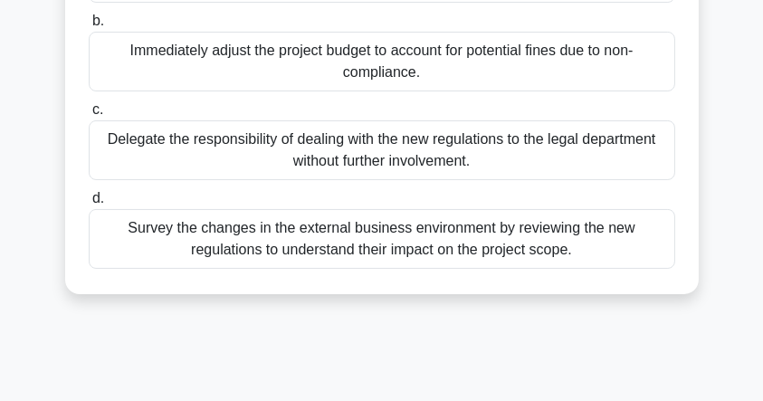
click at [299, 237] on div "Survey the changes in the external business environment by reviewing the new re…" at bounding box center [382, 239] width 586 height 60
click at [89, 204] on input "d. Survey the changes in the external business environment by reviewing the new…" at bounding box center [89, 199] width 0 height 12
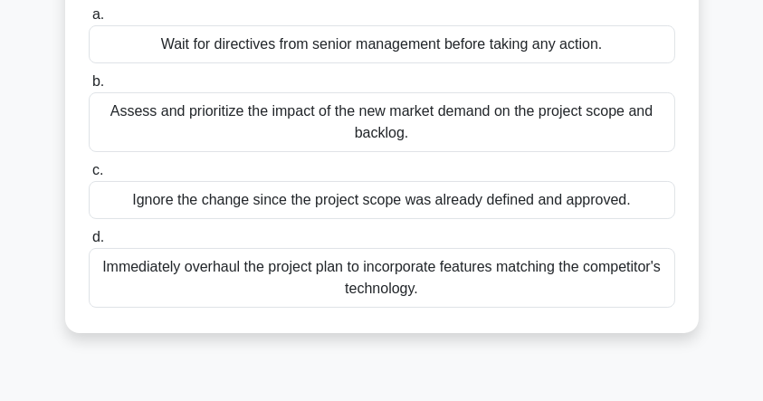
scroll to position [181, 0]
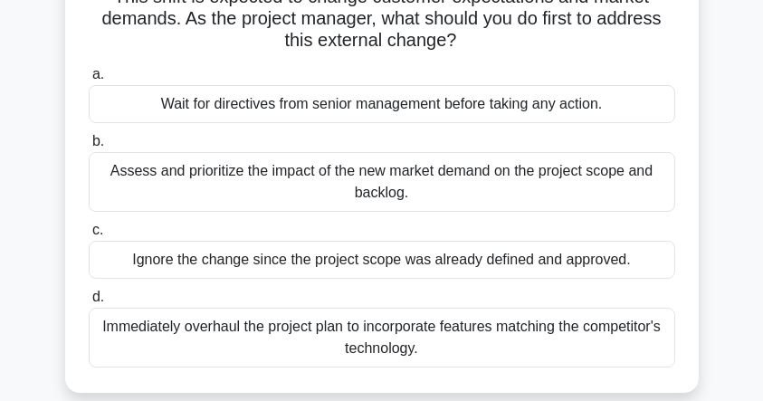
click at [467, 185] on div "Assess and prioritize the impact of the new market demand on the project scope …" at bounding box center [382, 182] width 586 height 60
click at [89, 147] on input "b. Assess and prioritize the impact of the new market demand on the project sco…" at bounding box center [89, 142] width 0 height 12
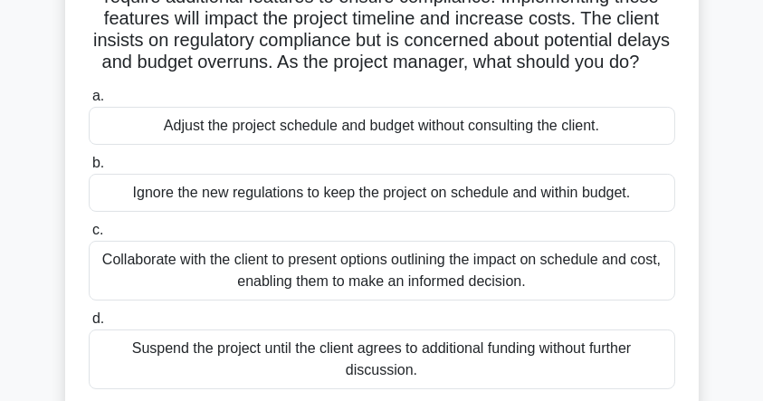
scroll to position [301, 0]
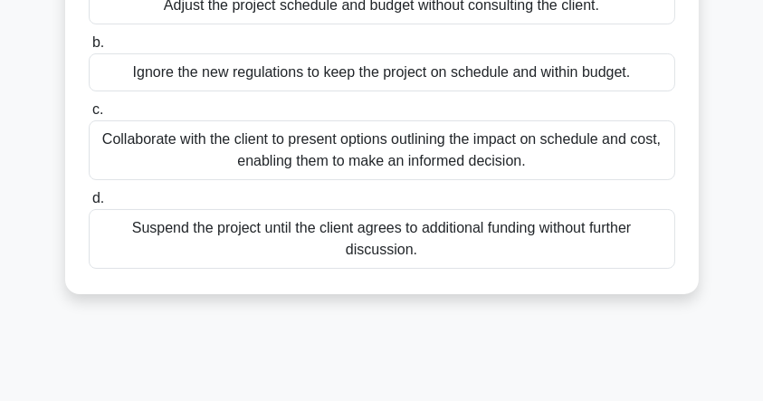
click at [303, 180] on div "Collaborate with the client to present options outlining the impact on schedule…" at bounding box center [382, 150] width 586 height 60
click at [89, 116] on input "c. Collaborate with the client to present options outlining the impact on sched…" at bounding box center [89, 110] width 0 height 12
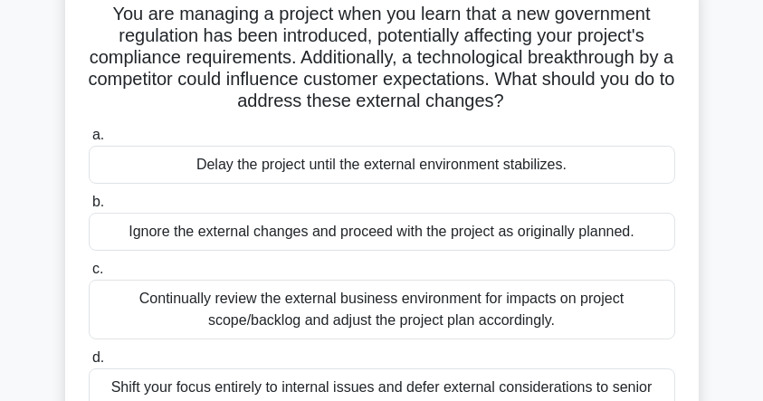
scroll to position [241, 0]
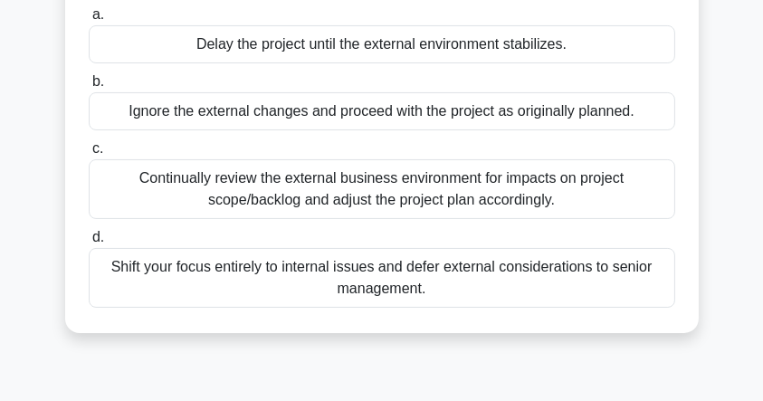
click at [299, 191] on div "Continually review the external business environment for impacts on project sco…" at bounding box center [382, 189] width 586 height 60
click at [89, 155] on input "c. Continually review the external business environment for impacts on project …" at bounding box center [89, 149] width 0 height 12
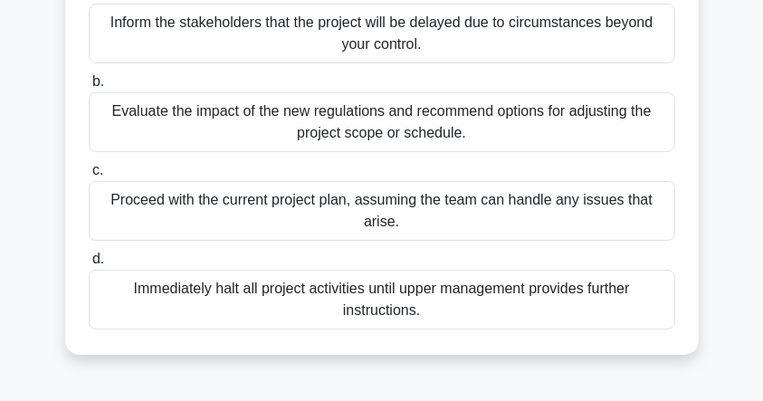
click at [307, 144] on div "Evaluate the impact of the new regulations and recommend options for adjusting …" at bounding box center [382, 122] width 586 height 60
click at [89, 88] on input "b. Evaluate the impact of the new regulations and recommend options for adjusti…" at bounding box center [89, 82] width 0 height 12
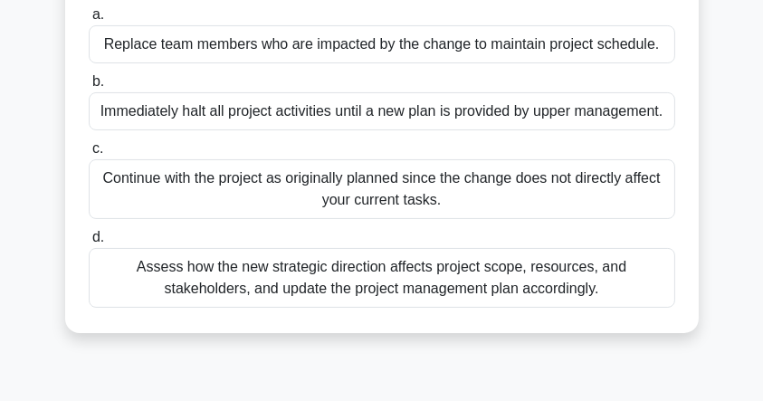
click at [436, 275] on div "Assess how the new strategic direction affects project scope, resources, and st…" at bounding box center [382, 278] width 586 height 60
click at [89, 243] on input "d. Assess how the new strategic direction affects project scope, resources, and…" at bounding box center [89, 238] width 0 height 12
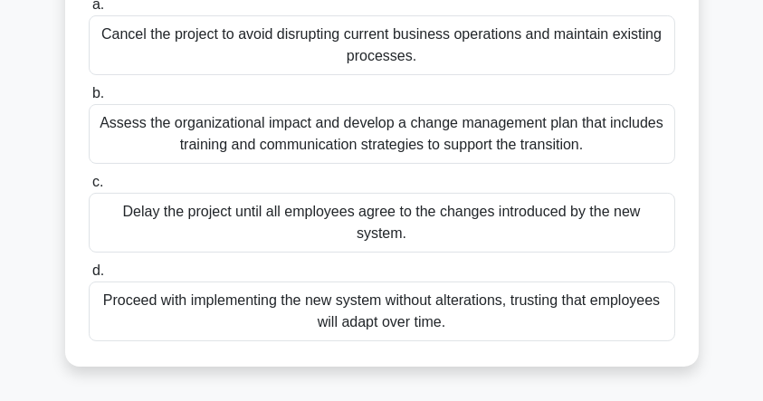
scroll to position [375, 0]
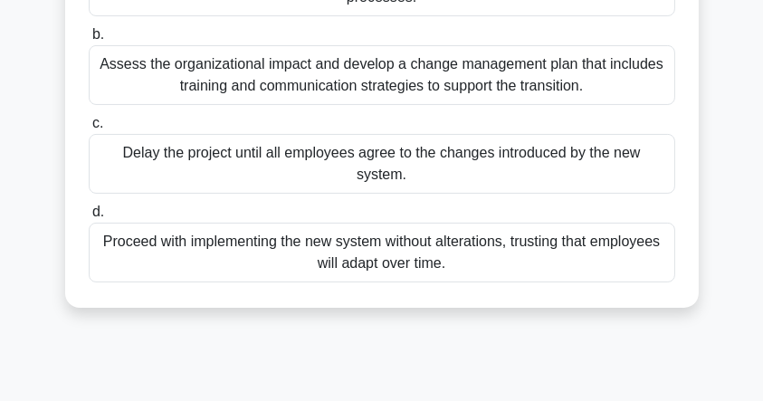
click at [292, 81] on div "Assess the organizational impact and develop a change management plan that incl…" at bounding box center [382, 75] width 586 height 60
click at [89, 41] on input "b. Assess the organizational impact and develop a change management plan that i…" at bounding box center [89, 35] width 0 height 12
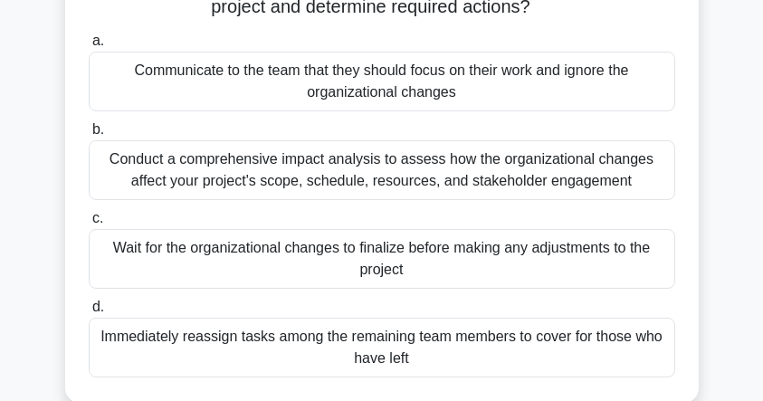
scroll to position [301, 0]
click at [329, 188] on div "Conduct a comprehensive impact analysis to assess how the organizational change…" at bounding box center [382, 170] width 586 height 60
click at [89, 136] on input "b. Conduct a comprehensive impact analysis to assess how the organizational cha…" at bounding box center [89, 130] width 0 height 12
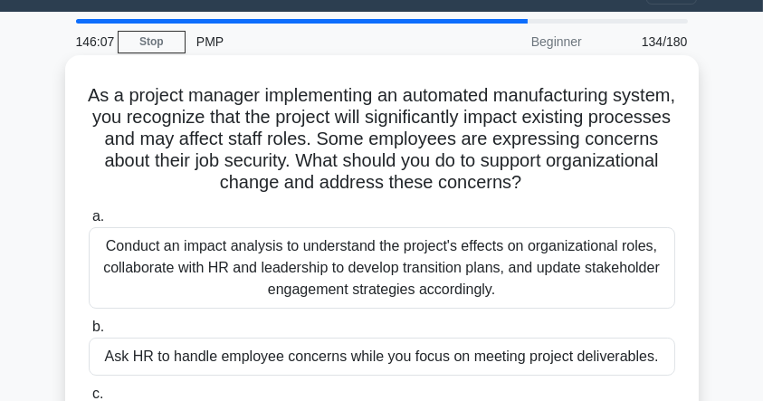
scroll to position [0, 0]
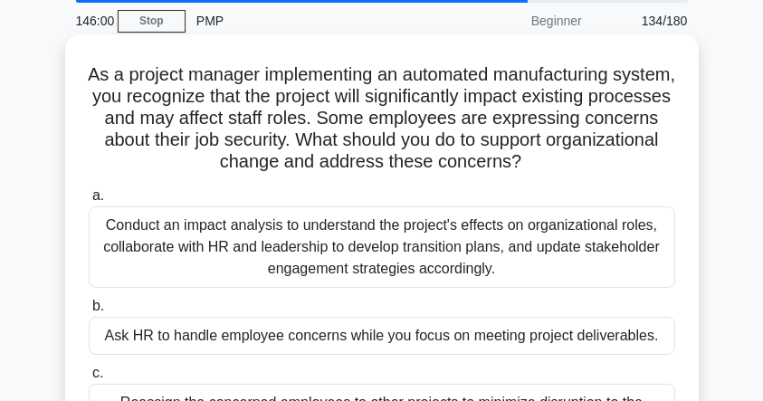
click at [362, 244] on div "Conduct an impact analysis to understand the project's effects on organizationa…" at bounding box center [382, 246] width 586 height 81
click at [89, 202] on input "a. Conduct an impact analysis to understand the project's effects on organizati…" at bounding box center [89, 196] width 0 height 12
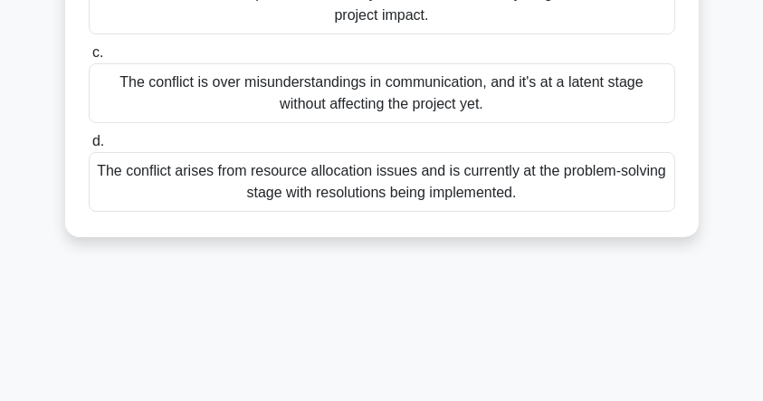
scroll to position [329, 0]
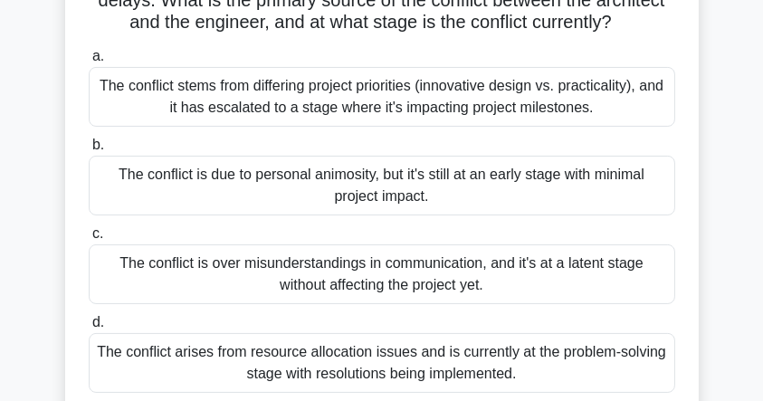
click at [297, 125] on div "The conflict stems from differing project priorities (innovative design vs. pra…" at bounding box center [382, 97] width 586 height 60
click at [89, 62] on input "a. The conflict stems from differing project priorities (innovative design vs. …" at bounding box center [89, 57] width 0 height 12
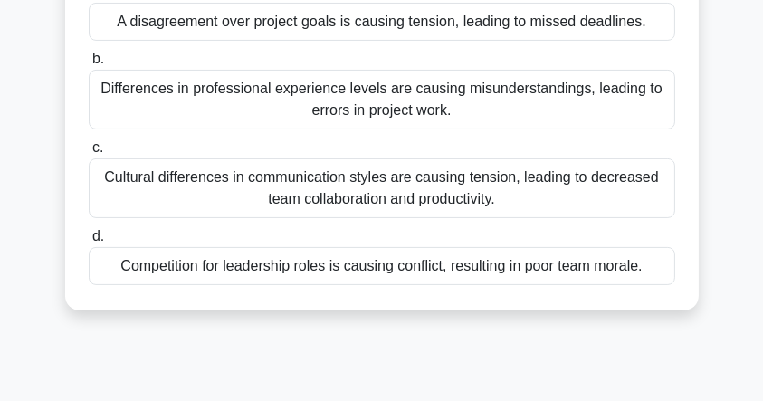
scroll to position [422, 0]
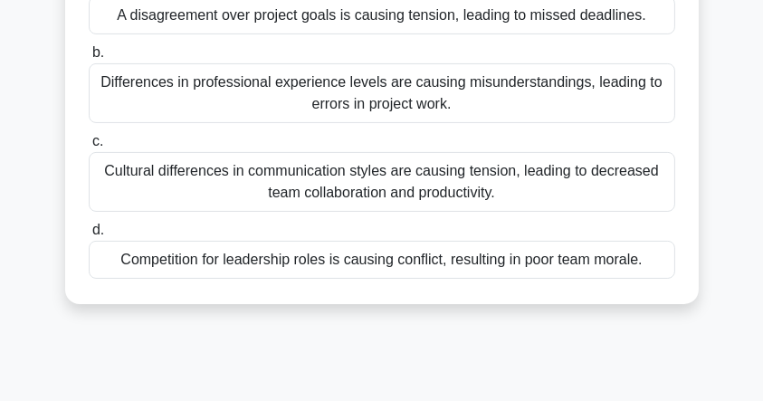
click at [340, 152] on div "Cultural differences in communication styles are causing tension, leading to de…" at bounding box center [382, 182] width 586 height 60
click at [89, 147] on input "c. Cultural differences in communication styles are causing tension, leading to…" at bounding box center [89, 142] width 0 height 12
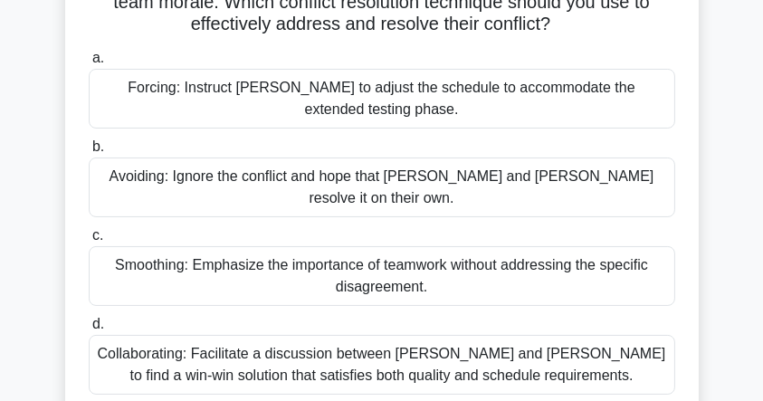
scroll to position [301, 0]
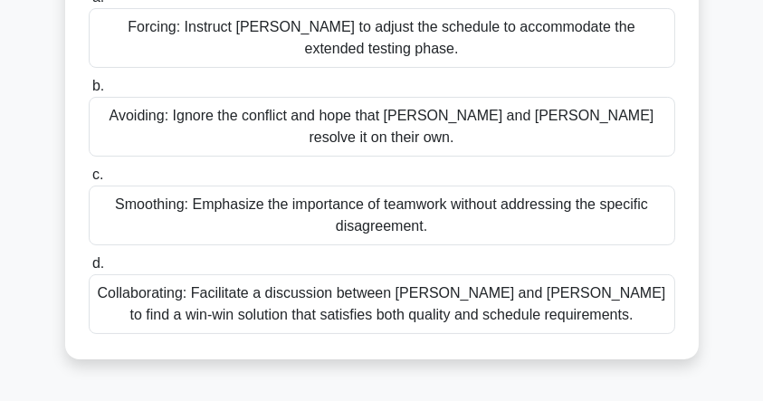
click at [344, 280] on div "Collaborating: Facilitate a discussion between Karen and Tom to find a win-win …" at bounding box center [382, 304] width 586 height 60
click at [89, 270] on input "d. Collaborating: Facilitate a discussion between Karen and Tom to find a win-w…" at bounding box center [89, 264] width 0 height 12
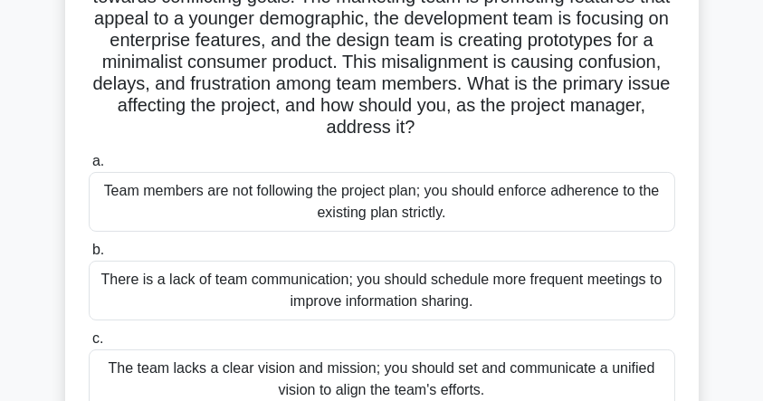
scroll to position [241, 0]
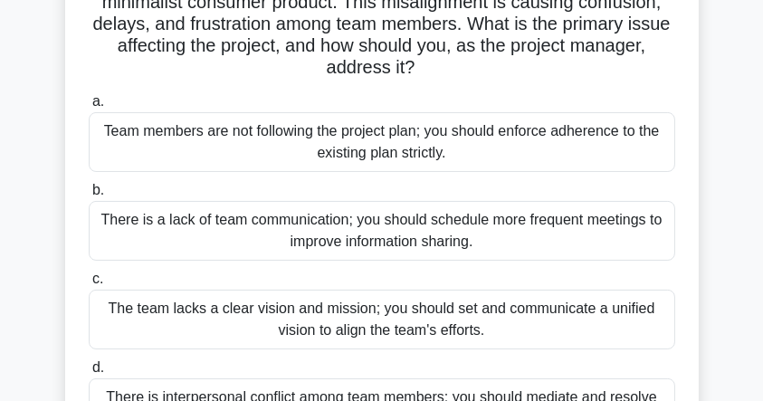
click at [390, 320] on div "The team lacks a clear vision and mission; you should set and communicate a uni…" at bounding box center [382, 320] width 586 height 60
click at [89, 285] on input "c. The team lacks a clear vision and mission; you should set and communicate a …" at bounding box center [89, 279] width 0 height 12
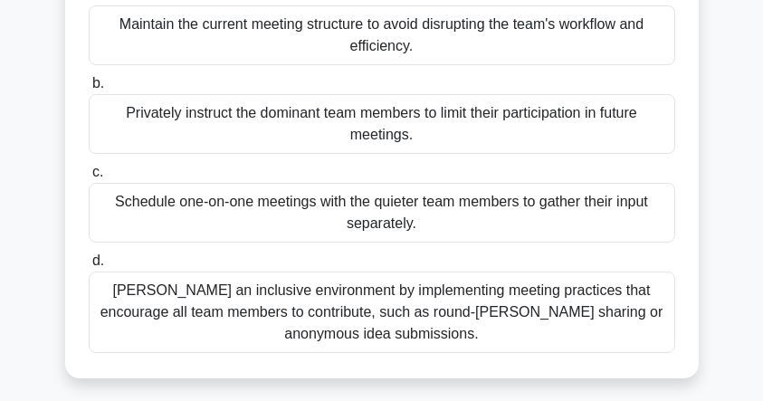
scroll to position [301, 0]
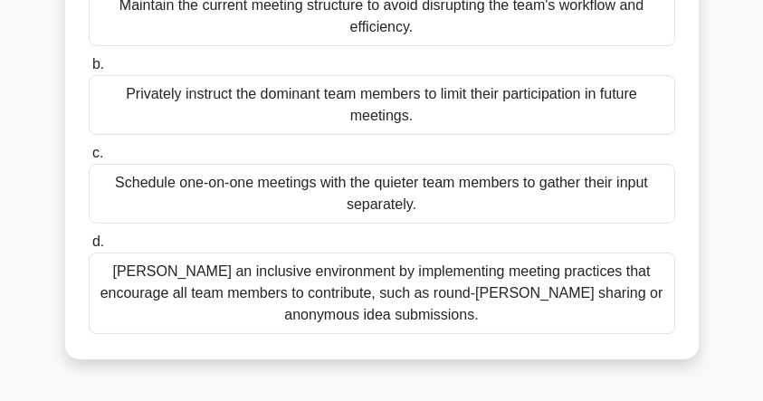
click at [439, 313] on div "Foster an inclusive environment by implementing meeting practices that encourag…" at bounding box center [382, 292] width 586 height 81
click at [89, 248] on input "d. Foster an inclusive environment by implementing meeting practices that encou…" at bounding box center [89, 242] width 0 height 12
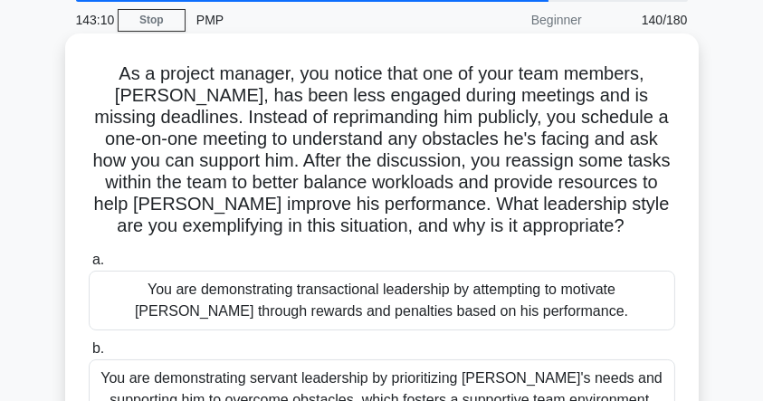
scroll to position [60, 0]
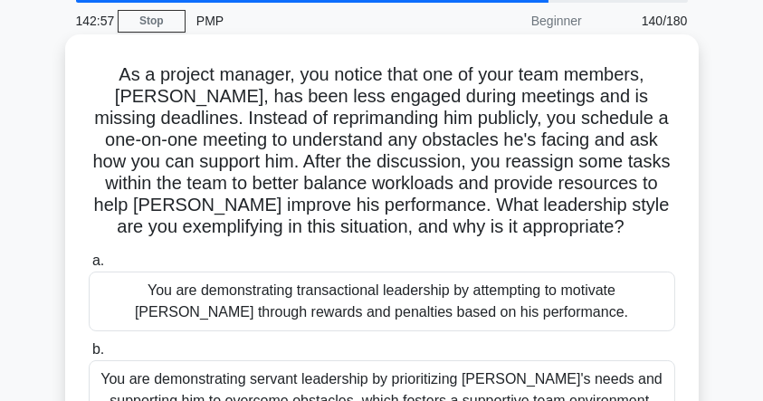
click at [435, 314] on div "You are demonstrating transactional leadership by attempting to motivate James …" at bounding box center [382, 301] width 586 height 60
click at [89, 267] on input "a. You are demonstrating transactional leadership by attempting to motivate Jam…" at bounding box center [89, 261] width 0 height 12
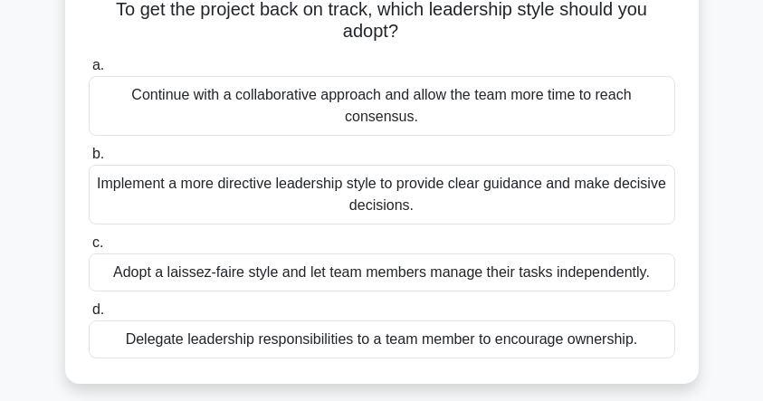
scroll to position [241, 0]
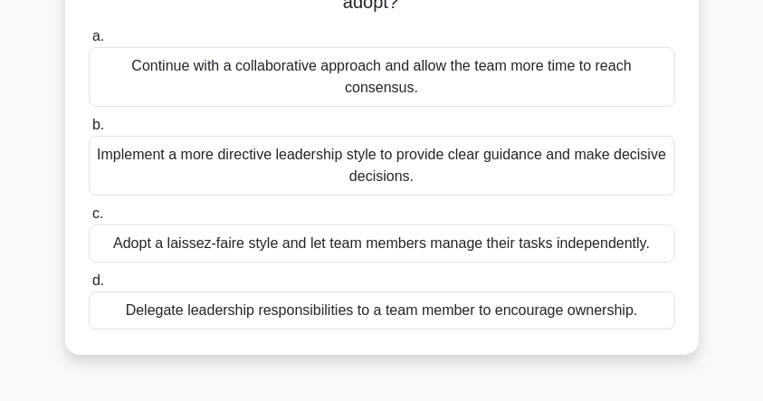
click at [304, 71] on div "Continue with a collaborative approach and allow the team more time to reach co…" at bounding box center [382, 77] width 586 height 60
click at [89, 43] on input "a. Continue with a collaborative approach and allow the team more time to reach…" at bounding box center [89, 37] width 0 height 12
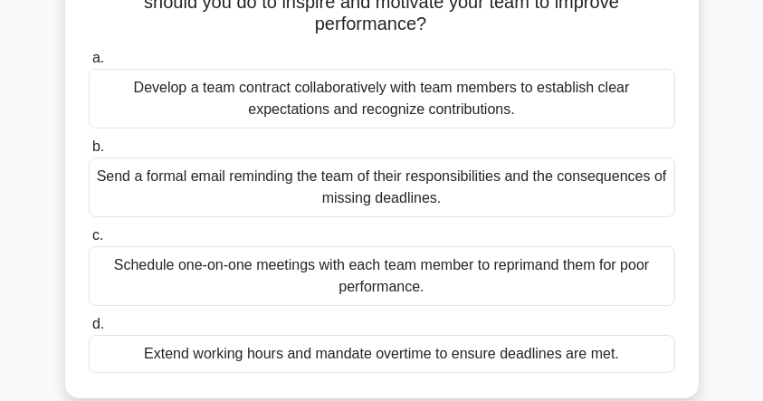
click at [309, 91] on div "Develop a team contract collaboratively with team members to establish clear ex…" at bounding box center [382, 99] width 586 height 60
click at [89, 64] on input "a. Develop a team contract collaboratively with team members to establish clear…" at bounding box center [89, 58] width 0 height 12
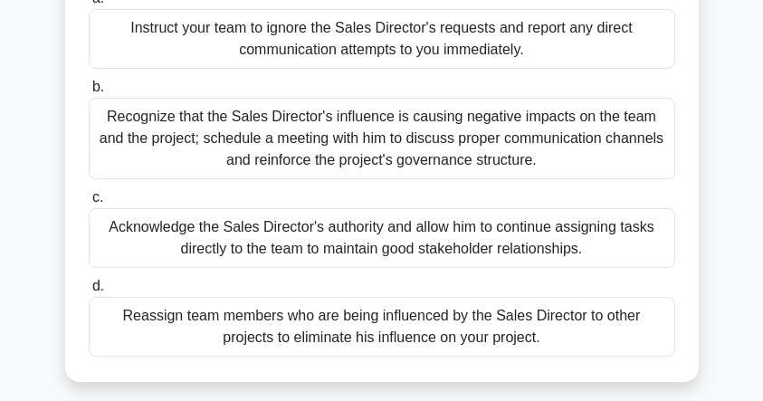
scroll to position [301, 0]
click at [336, 128] on div "Recognize that the Sales Director's influence is causing negative impacts on th…" at bounding box center [382, 137] width 586 height 81
click at [89, 92] on input "b. Recognize that the Sales Director's influence is causing negative impacts on…" at bounding box center [89, 87] width 0 height 12
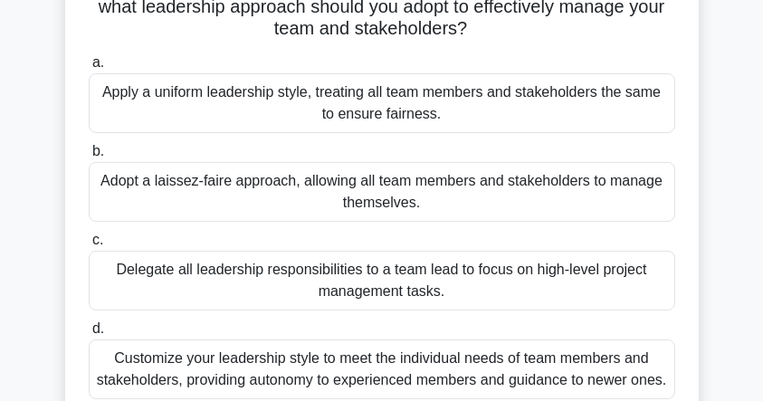
scroll to position [362, 0]
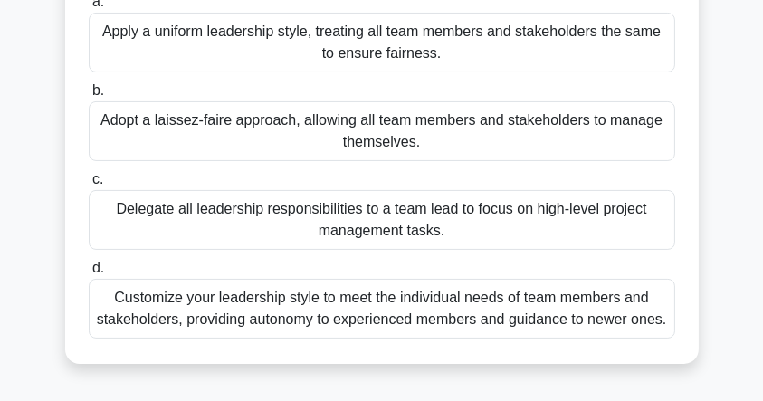
click at [298, 317] on div "Customize your leadership style to meet the individual needs of team members an…" at bounding box center [382, 309] width 586 height 60
click at [89, 274] on input "d. Customize your leadership style to meet the individual needs of team members…" at bounding box center [89, 268] width 0 height 12
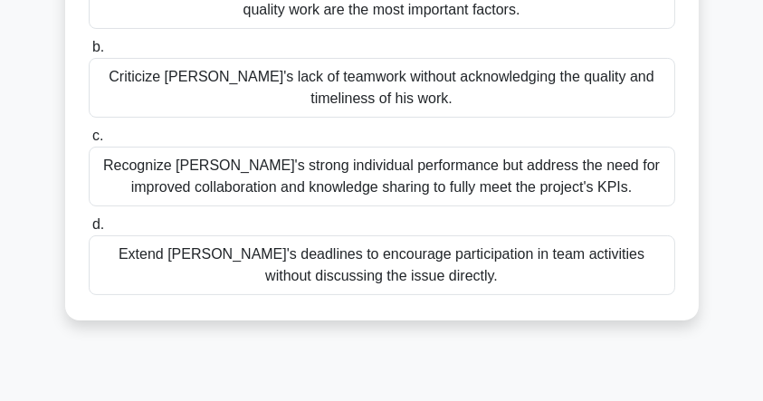
click at [388, 174] on div "Recognize Alex's strong individual performance but address the need for improve…" at bounding box center [382, 177] width 586 height 60
click at [89, 142] on input "c. Recognize Alex's strong individual performance but address the need for impr…" at bounding box center [89, 136] width 0 height 12
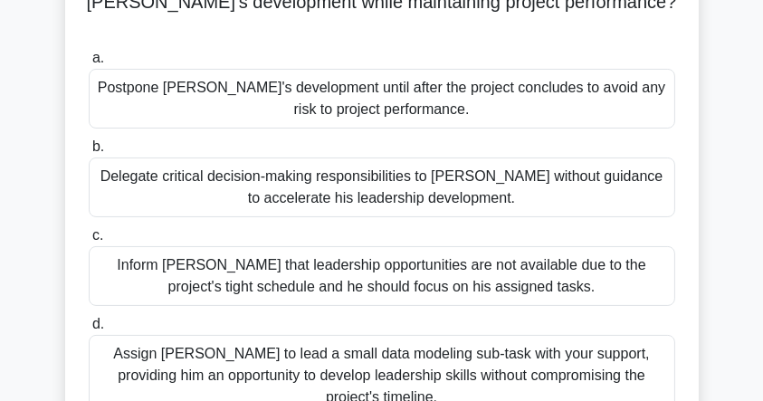
scroll to position [301, 0]
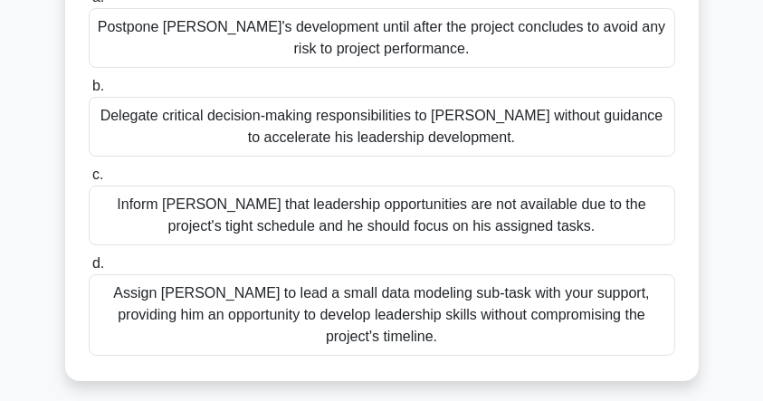
click at [426, 283] on div "Assign Daniel to lead a small data modeling sub-task with your support, providi…" at bounding box center [382, 314] width 586 height 81
click at [89, 270] on input "d. Assign Daniel to lead a small data modeling sub-task with your support, prov…" at bounding box center [89, 264] width 0 height 12
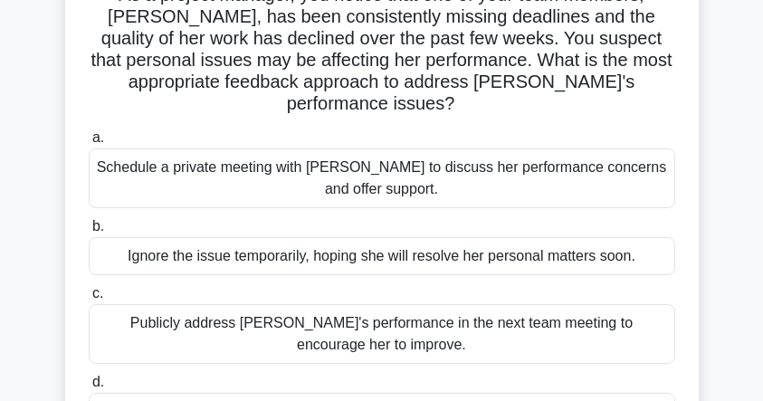
scroll to position [120, 0]
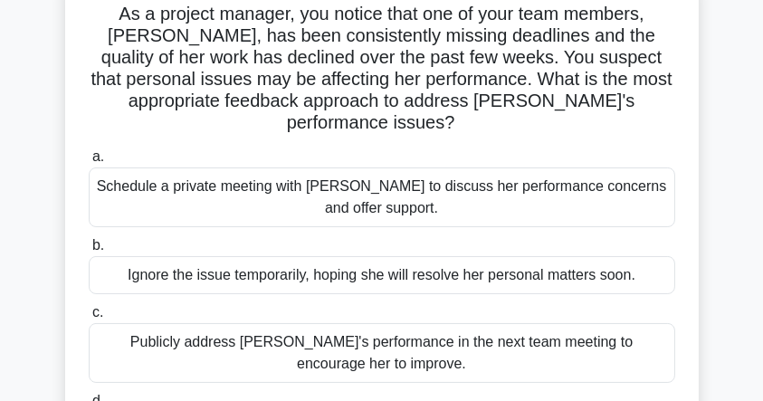
click at [375, 178] on div "Schedule a private meeting with Emily to discuss her performance concerns and o…" at bounding box center [382, 197] width 586 height 60
click at [89, 163] on input "a. Schedule a private meeting with Emily to discuss her performance concerns an…" at bounding box center [89, 157] width 0 height 12
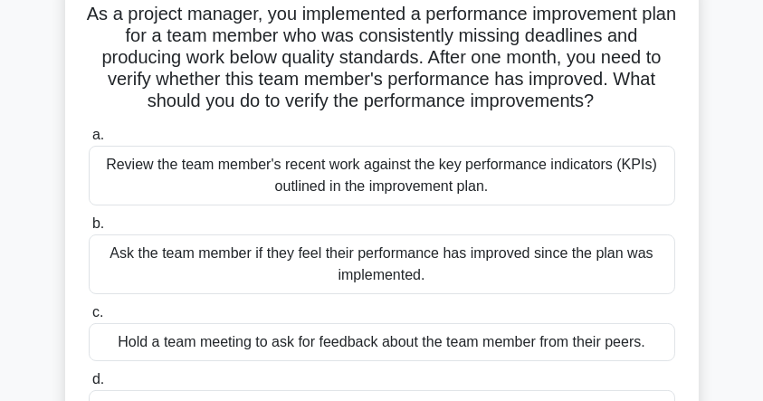
click at [413, 179] on div "Review the team member's recent work against the key performance indicators (KP…" at bounding box center [382, 176] width 586 height 60
click at [89, 141] on input "a. Review the team member's recent work against the key performance indicators …" at bounding box center [89, 135] width 0 height 12
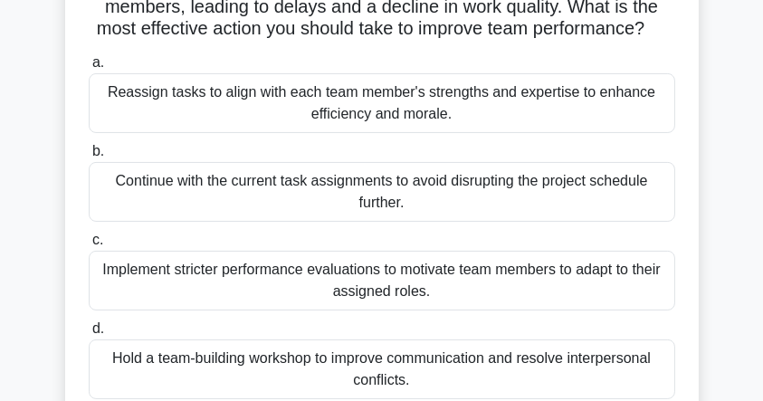
scroll to position [362, 0]
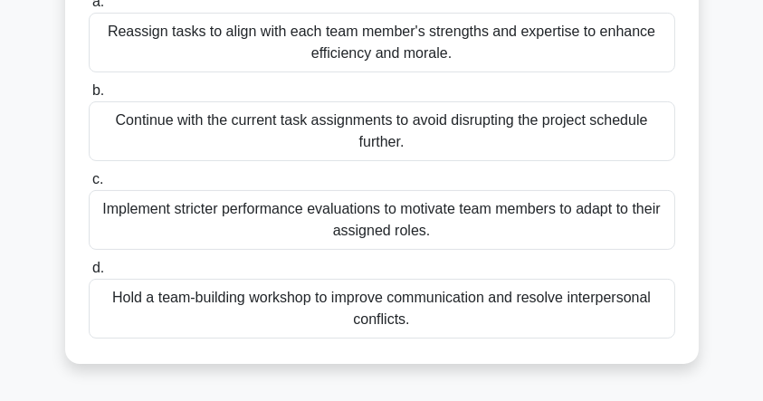
click at [357, 55] on div "Reassign tasks to align with each team member's strengths and expertise to enha…" at bounding box center [382, 43] width 586 height 60
click at [89, 8] on input "a. Reassign tasks to align with each team member's strengths and expertise to e…" at bounding box center [89, 2] width 0 height 12
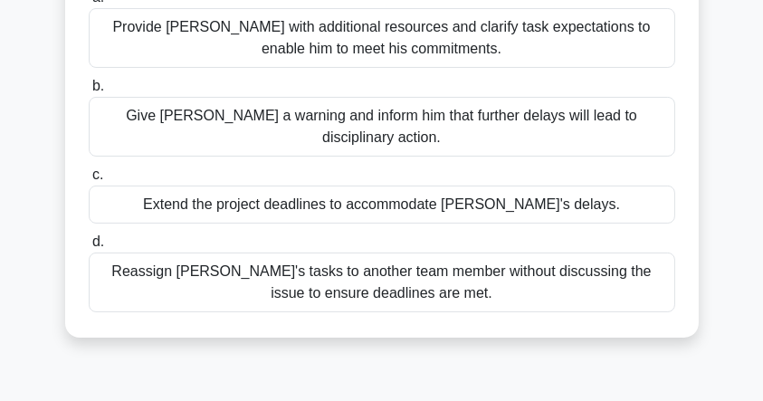
scroll to position [241, 0]
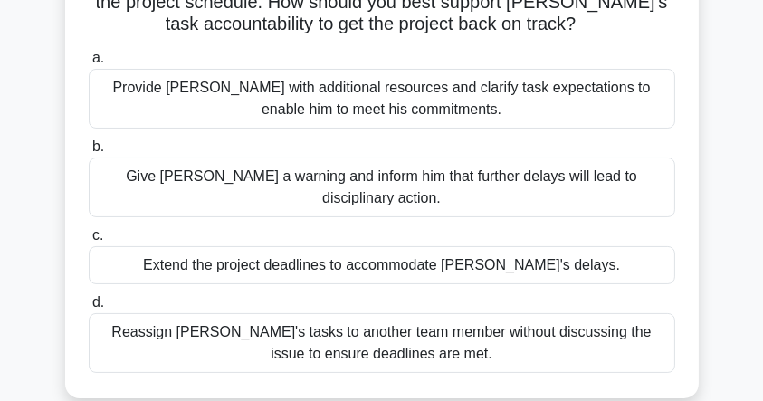
click at [393, 101] on div "Provide David with additional resources and clarify task expectations to enable…" at bounding box center [382, 99] width 586 height 60
click at [89, 64] on input "a. Provide David with additional resources and clarify task expectations to ena…" at bounding box center [89, 58] width 0 height 12
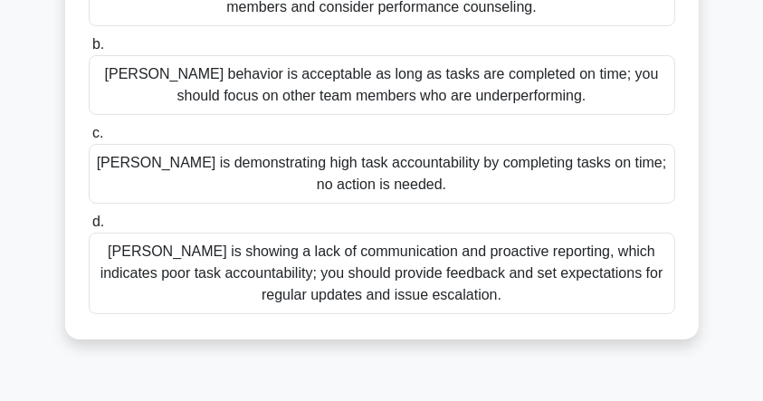
scroll to position [362, 0]
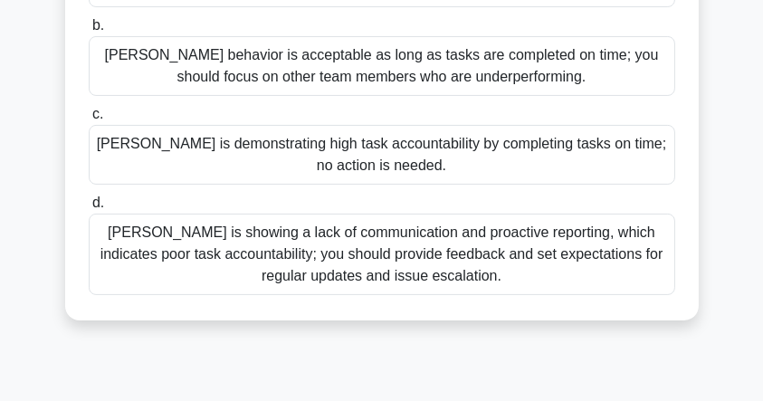
click at [346, 241] on div "Thomas is showing a lack of communication and proactive reporting, which indica…" at bounding box center [382, 254] width 586 height 81
click at [89, 209] on input "d. Thomas is showing a lack of communication and proactive reporting, which ind…" at bounding box center [89, 203] width 0 height 12
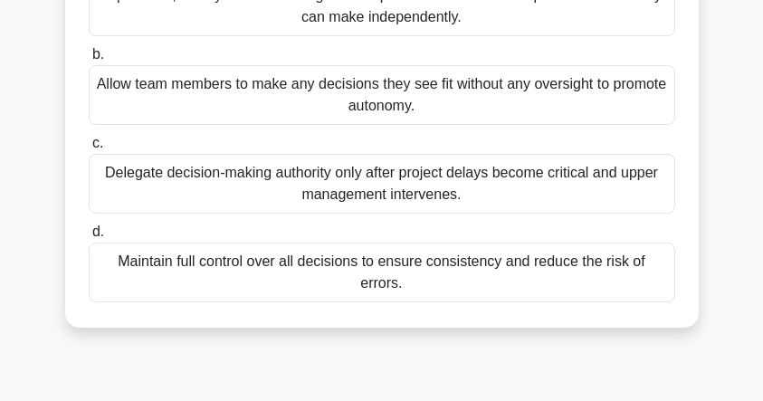
scroll to position [301, 0]
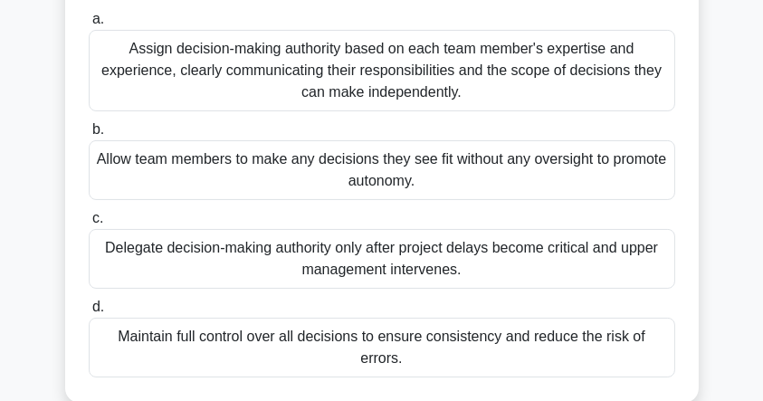
click at [366, 90] on div "Assign decision-making authority based on each team member's expertise and expe…" at bounding box center [382, 70] width 586 height 81
click at [89, 25] on input "a. Assign decision-making authority based on each team member's expertise and e…" at bounding box center [89, 20] width 0 height 12
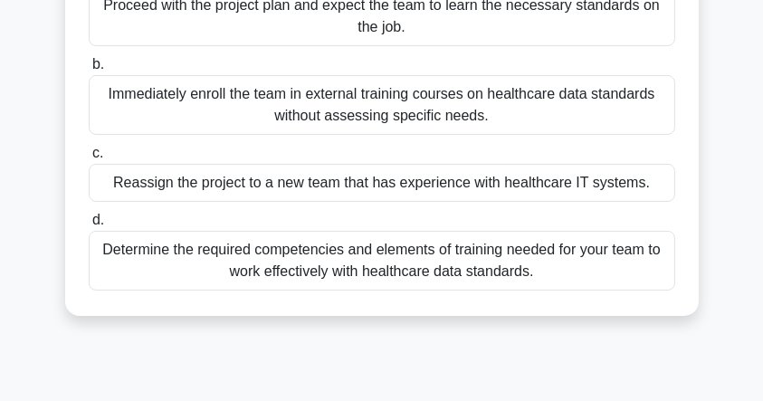
click at [418, 254] on div "Determine the required competencies and elements of training needed for your te…" at bounding box center [382, 261] width 586 height 60
click at [89, 226] on input "d. Determine the required competencies and elements of training needed for your…" at bounding box center [89, 220] width 0 height 12
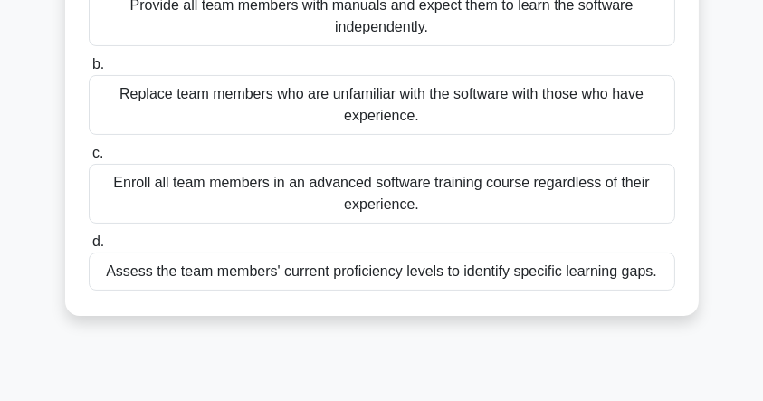
click at [379, 276] on div "Assess the team members' current proficiency levels to identify specific learni…" at bounding box center [382, 271] width 586 height 38
click at [89, 248] on input "d. Assess the team members' current proficiency levels to identify specific lea…" at bounding box center [89, 242] width 0 height 12
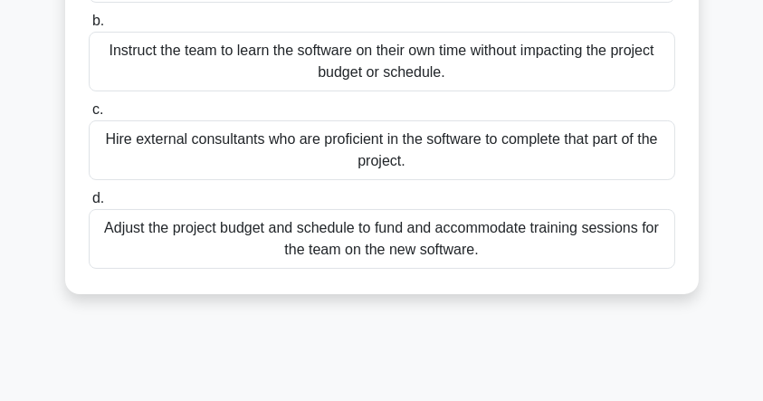
click at [399, 255] on div "Adjust the project budget and schedule to fund and accommodate training session…" at bounding box center [382, 239] width 586 height 60
click at [89, 204] on input "d. Adjust the project budget and schedule to fund and accommodate training sess…" at bounding box center [89, 199] width 0 height 12
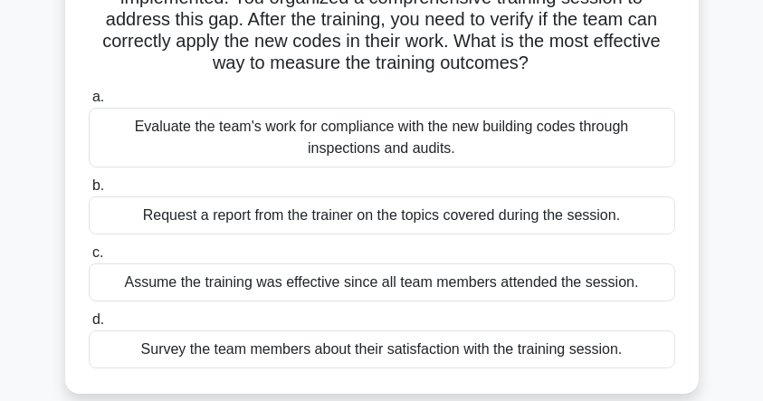
scroll to position [181, 0]
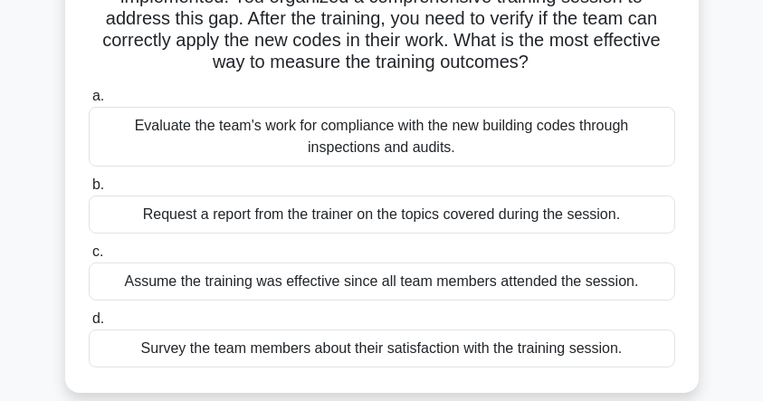
click at [374, 143] on div "Evaluate the team's work for compliance with the new building codes through ins…" at bounding box center [382, 137] width 586 height 60
click at [89, 102] on input "a. Evaluate the team's work for compliance with the new building codes through …" at bounding box center [89, 96] width 0 height 12
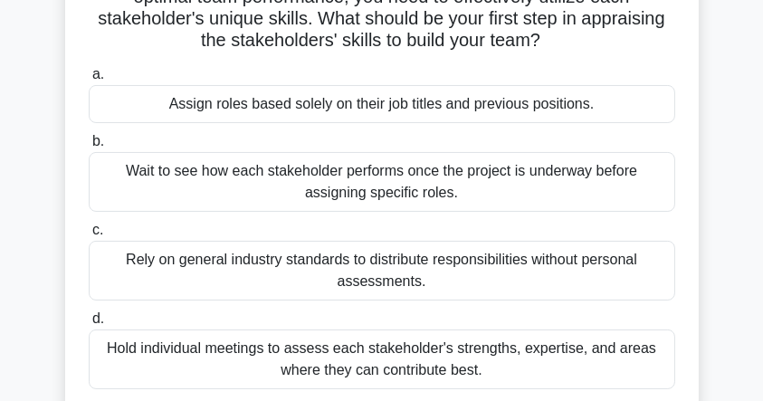
scroll to position [302, 0]
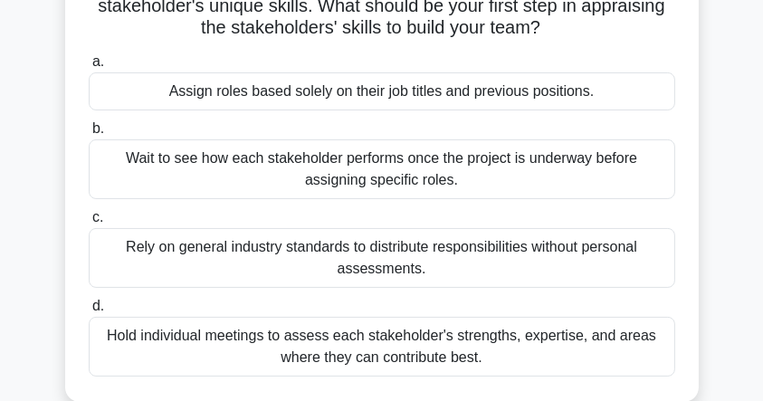
click at [359, 332] on div "Hold individual meetings to assess each stakeholder's strengths, expertise, and…" at bounding box center [382, 347] width 586 height 60
click at [89, 312] on input "d. Hold individual meetings to assess each stakeholder's strengths, expertise, …" at bounding box center [89, 306] width 0 height 12
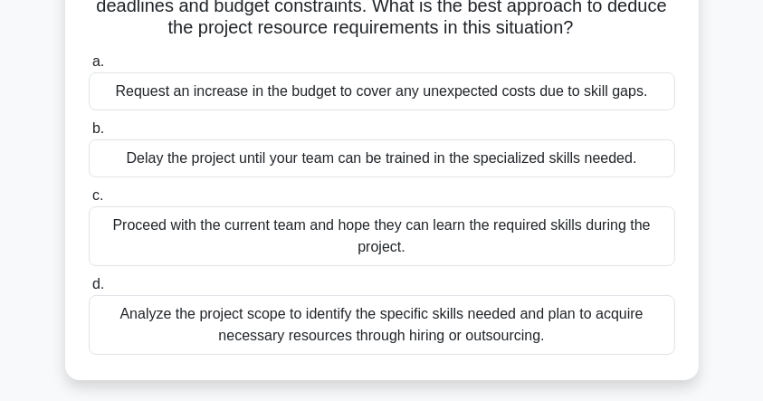
scroll to position [241, 0]
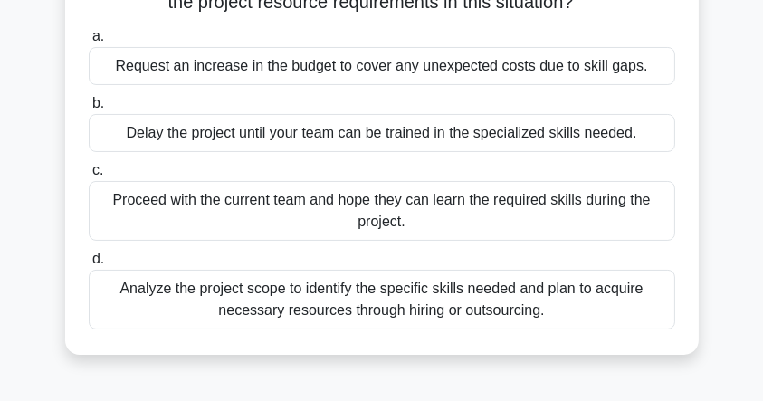
click at [279, 304] on div "Analyze the project scope to identify the specific skills needed and plan to ac…" at bounding box center [382, 300] width 586 height 60
click at [89, 265] on input "d. Analyze the project scope to identify the specific skills needed and plan to…" at bounding box center [89, 259] width 0 height 12
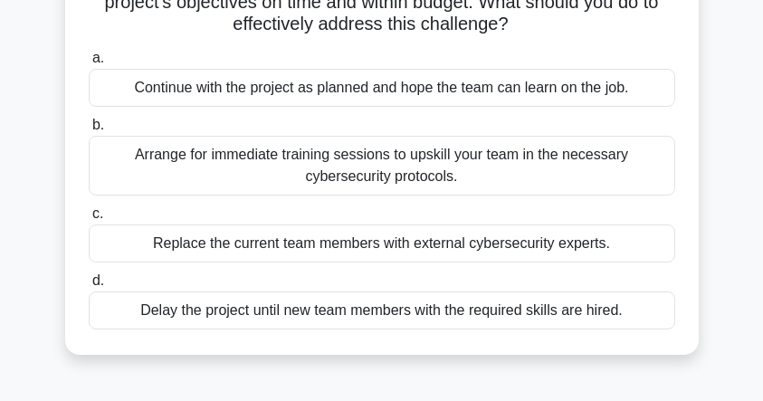
click at [411, 167] on div "Arrange for immediate training sessions to upskill your team in the necessary c…" at bounding box center [382, 166] width 586 height 60
click at [89, 131] on input "b. Arrange for immediate training sessions to upskill your team in the necessar…" at bounding box center [89, 125] width 0 height 12
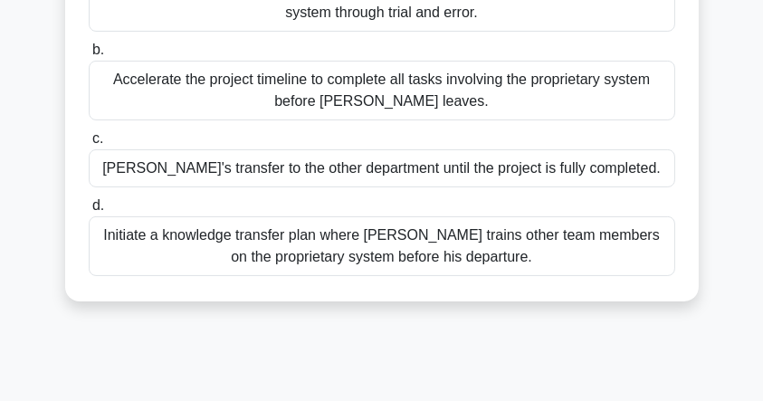
scroll to position [362, 0]
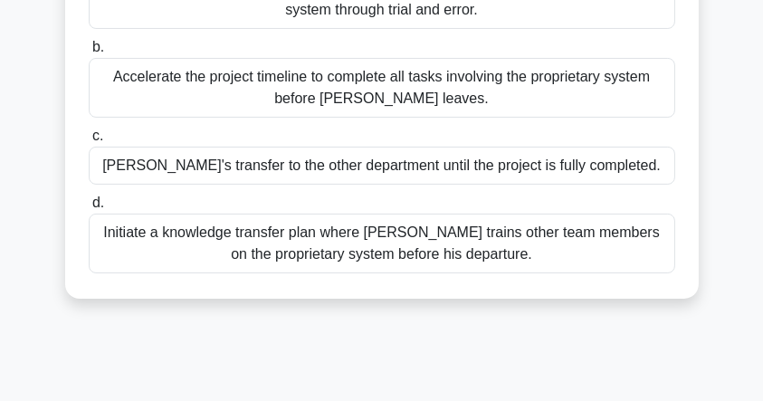
click at [322, 248] on div "Initiate a knowledge transfer plan where Carlos trains other team members on th…" at bounding box center [382, 244] width 586 height 60
click at [89, 209] on input "d. Initiate a knowledge transfer plan where Carlos trains other team members on…" at bounding box center [89, 203] width 0 height 12
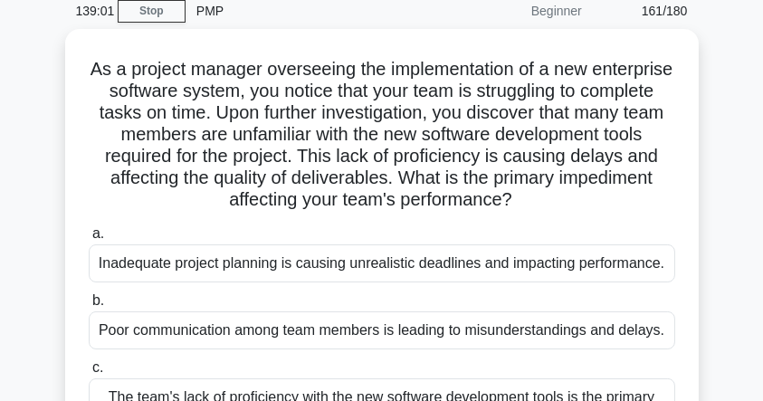
scroll to position [11, 0]
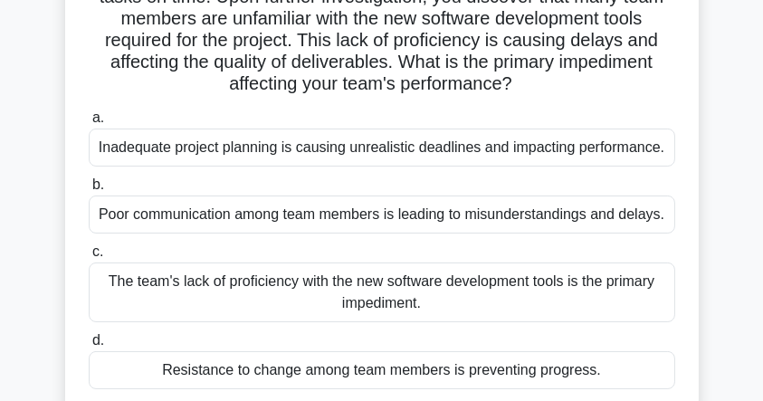
click at [221, 223] on div "Poor communication among team members is leading to misunderstandings and delay…" at bounding box center [382, 214] width 586 height 38
click at [89, 191] on input "b. Poor communication among team members is leading to misunderstandings and de…" at bounding box center [89, 185] width 0 height 12
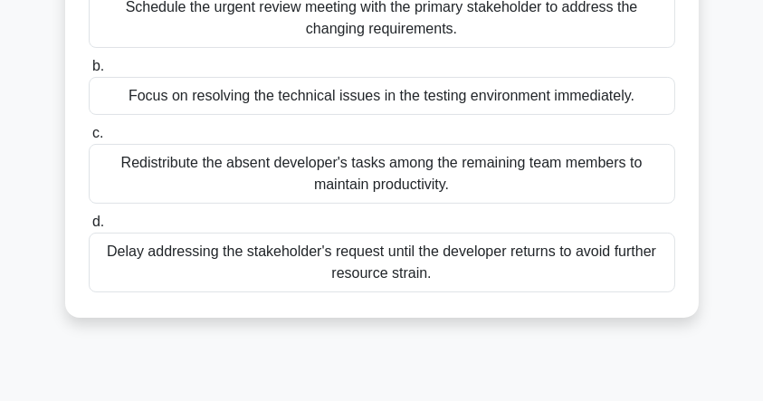
scroll to position [362, 0]
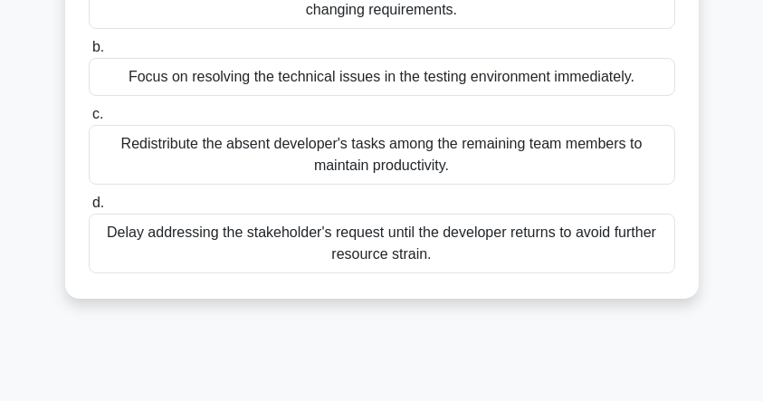
click at [288, 147] on div "Redistribute the absent developer's tasks among the remaining team members to m…" at bounding box center [382, 155] width 586 height 60
click at [89, 120] on input "c. Redistribute the absent developer's tasks among the remaining team members t…" at bounding box center [89, 115] width 0 height 12
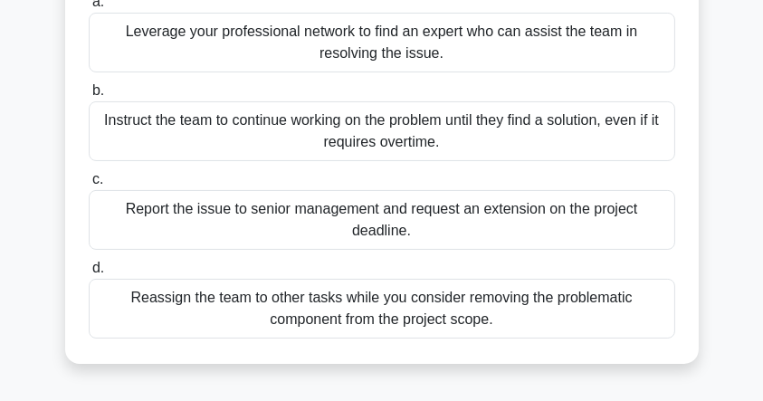
scroll to position [301, 0]
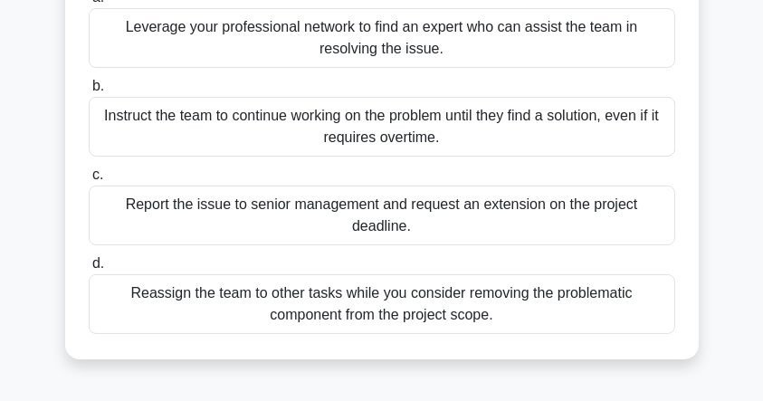
click at [278, 314] on div "Reassign the team to other tasks while you consider removing the problematic co…" at bounding box center [382, 304] width 586 height 60
click at [89, 270] on input "d. Reassign the team to other tasks while you consider removing the problematic…" at bounding box center [89, 264] width 0 height 12
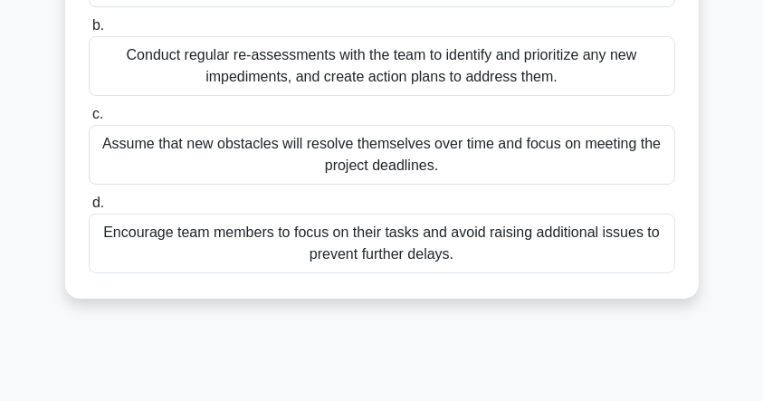
scroll to position [422, 0]
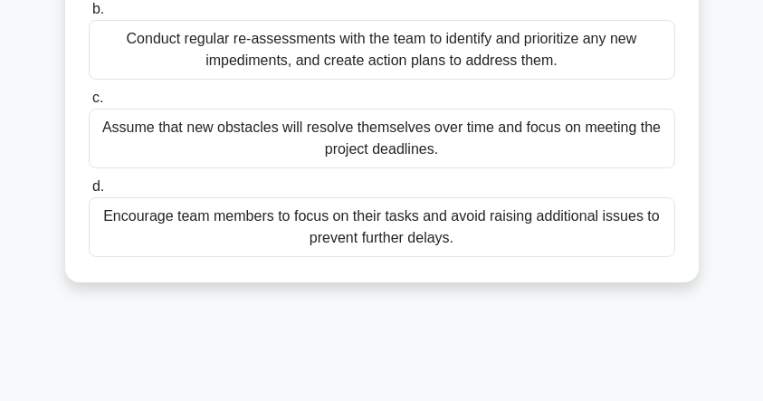
click at [354, 75] on div "Conduct regular re-assessments with the team to identify and prioritize any new…" at bounding box center [382, 50] width 586 height 60
click at [89, 15] on input "b. Conduct regular re-assessments with the team to identify and prioritize any …" at bounding box center [89, 10] width 0 height 12
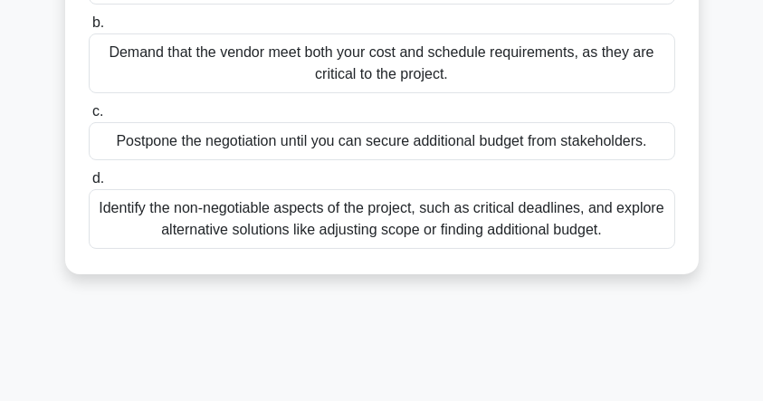
scroll to position [362, 0]
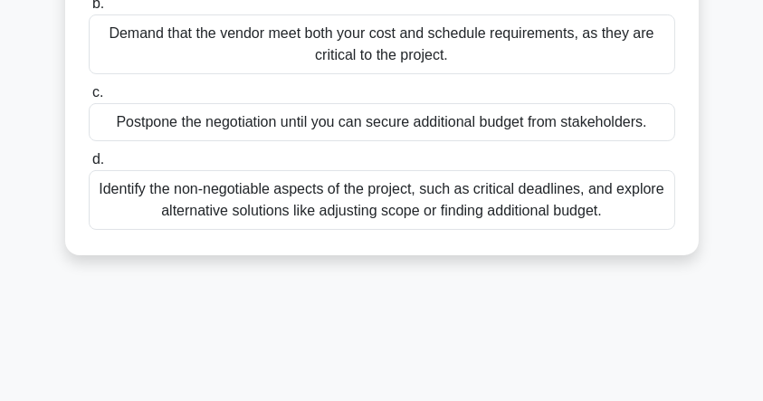
click at [290, 219] on div "Identify the non-negotiable aspects of the project, such as critical deadlines,…" at bounding box center [382, 200] width 586 height 60
click at [89, 166] on input "d. Identify the non-negotiable aspects of the project, such as critical deadlin…" at bounding box center [89, 160] width 0 height 12
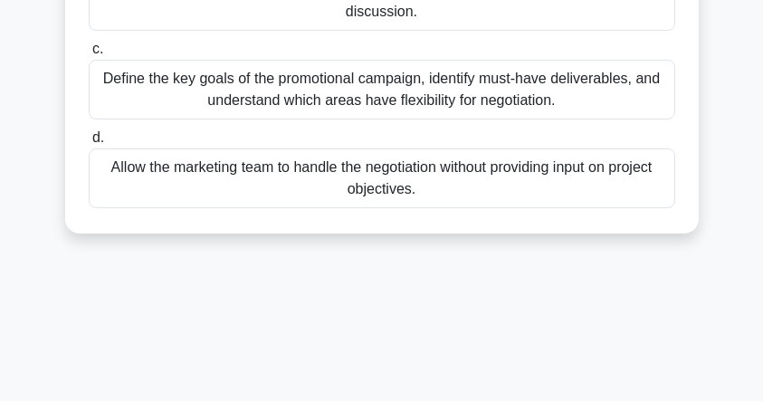
click at [283, 100] on div "Define the key goals of the promotional campaign, identify must-have deliverabl…" at bounding box center [382, 90] width 586 height 60
click at [89, 55] on input "c. Define the key goals of the promotional campaign, identify must-have deliver…" at bounding box center [89, 49] width 0 height 12
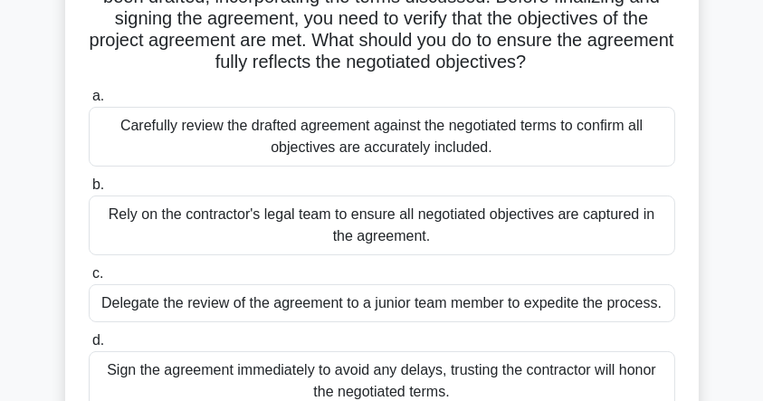
scroll to position [301, 0]
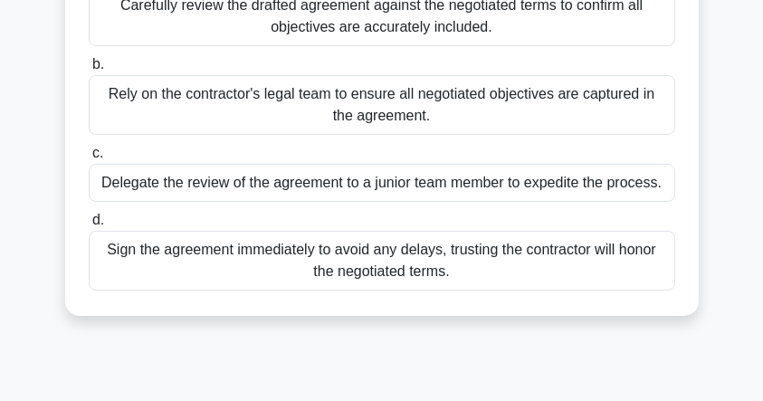
click at [326, 30] on div "Carefully review the drafted agreement against the negotiated terms to confirm …" at bounding box center [382, 16] width 586 height 60
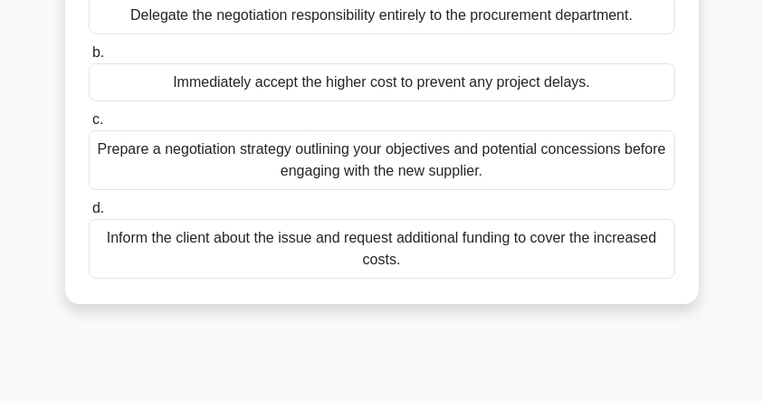
scroll to position [362, 0]
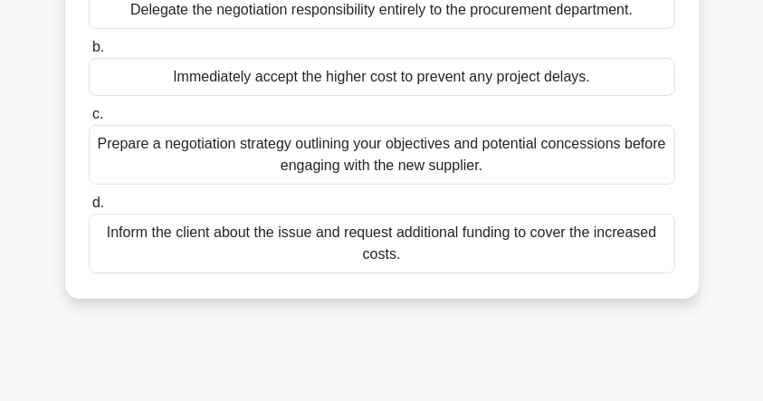
click at [262, 156] on div "Prepare a negotiation strategy outlining your objectives and potential concessi…" at bounding box center [382, 155] width 586 height 60
click at [89, 120] on input "c. Prepare a negotiation strategy outlining your objectives and potential conce…" at bounding box center [89, 115] width 0 height 12
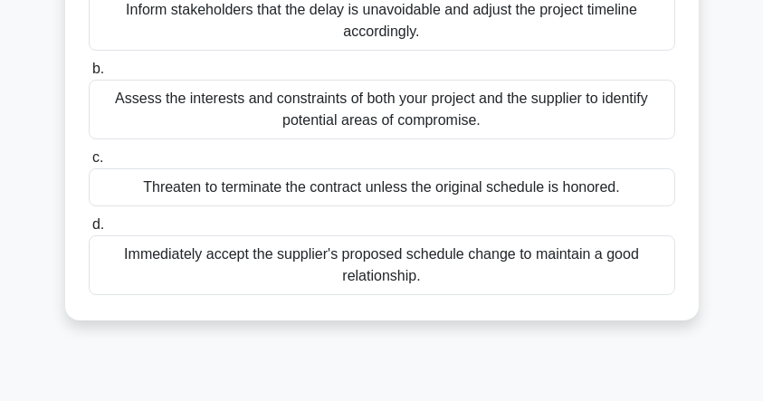
click at [277, 105] on div "Assess the interests and constraints of both your project and the supplier to i…" at bounding box center [382, 110] width 586 height 60
click at [89, 75] on input "b. Assess the interests and constraints of both your project and the supplier t…" at bounding box center [89, 69] width 0 height 12
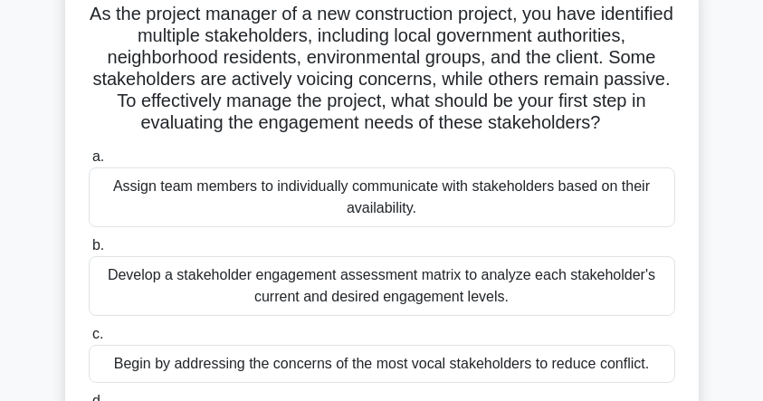
scroll to position [181, 0]
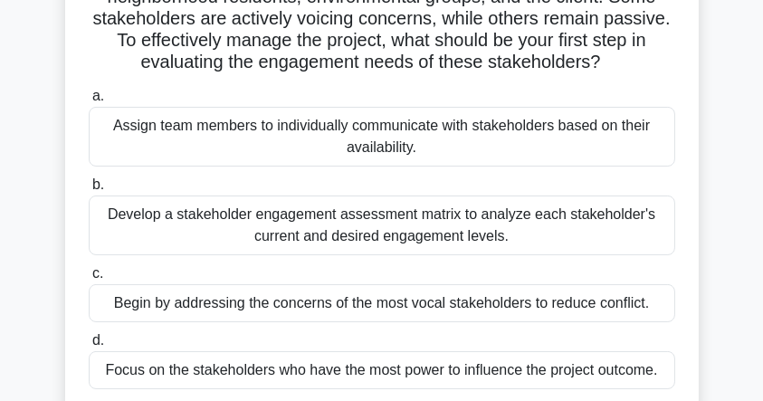
click at [334, 239] on div "Develop a stakeholder engagement assessment matrix to analyze each stakeholder'…" at bounding box center [382, 225] width 586 height 60
click at [89, 191] on input "b. Develop a stakeholder engagement assessment matrix to analyze each stakehold…" at bounding box center [89, 185] width 0 height 12
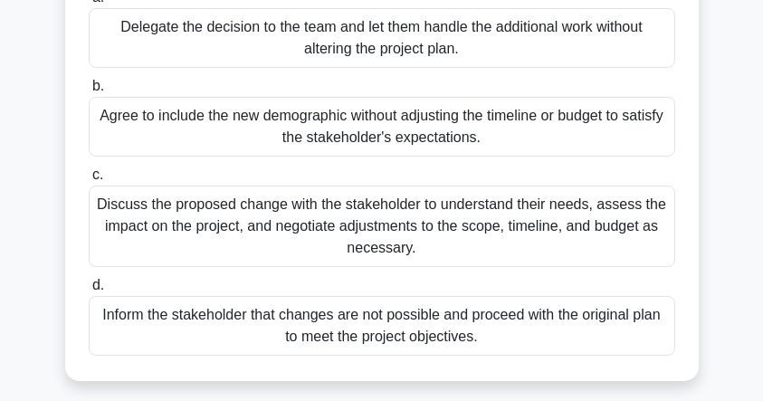
click at [332, 236] on div "Discuss the proposed change with the stakeholder to understand their needs, ass…" at bounding box center [382, 225] width 586 height 81
click at [89, 181] on input "c. Discuss the proposed change with the stakeholder to understand their needs, …" at bounding box center [89, 175] width 0 height 12
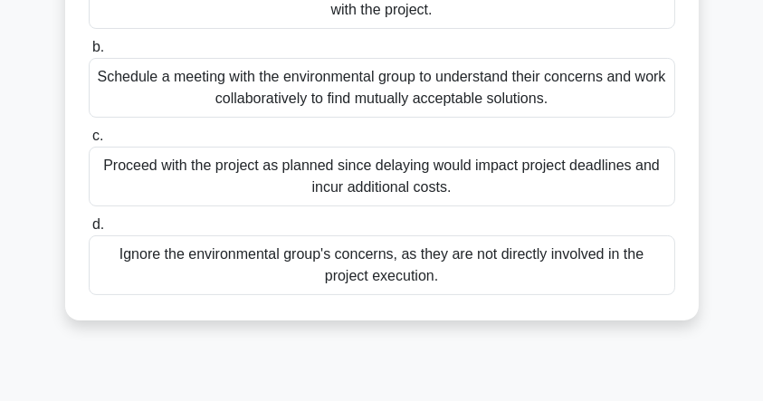
click at [384, 94] on div "Schedule a meeting with the environmental group to understand their concerns an…" at bounding box center [382, 88] width 586 height 60
click at [89, 53] on input "b. Schedule a meeting with the environmental group to understand their concerns…" at bounding box center [89, 48] width 0 height 12
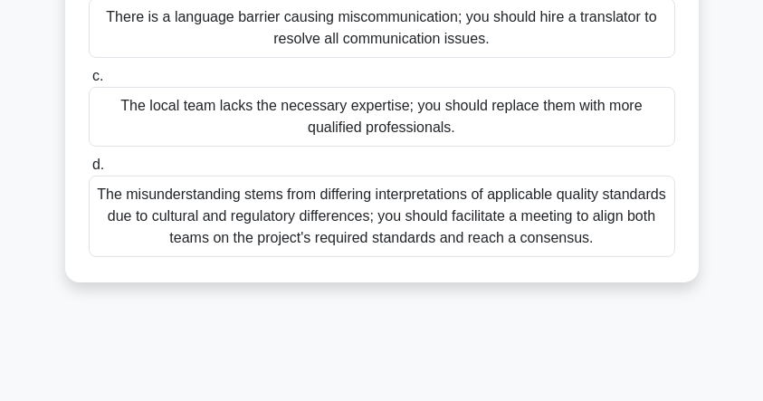
click at [333, 238] on div "The misunderstanding stems from differing interpretations of applicable quality…" at bounding box center [382, 216] width 586 height 81
click at [89, 171] on input "d. The misunderstanding stems from differing interpretations of applicable qual…" at bounding box center [89, 165] width 0 height 12
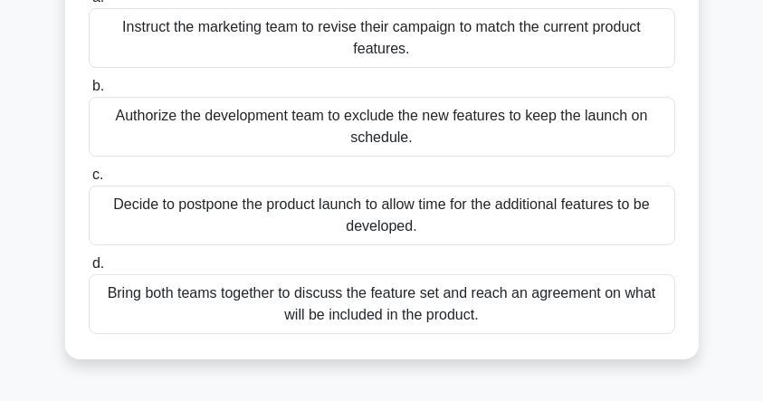
click at [445, 308] on div "Bring both teams together to discuss the feature set and reach an agreement on …" at bounding box center [382, 304] width 586 height 60
click at [89, 270] on input "d. Bring both teams together to discuss the feature set and reach an agreement …" at bounding box center [89, 264] width 0 height 12
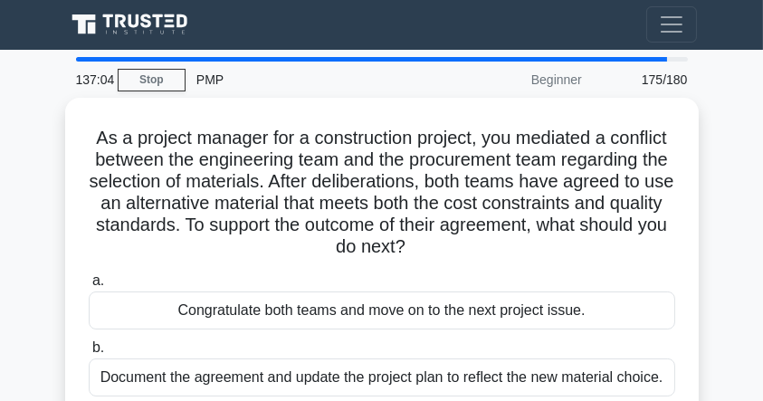
scroll to position [0, 0]
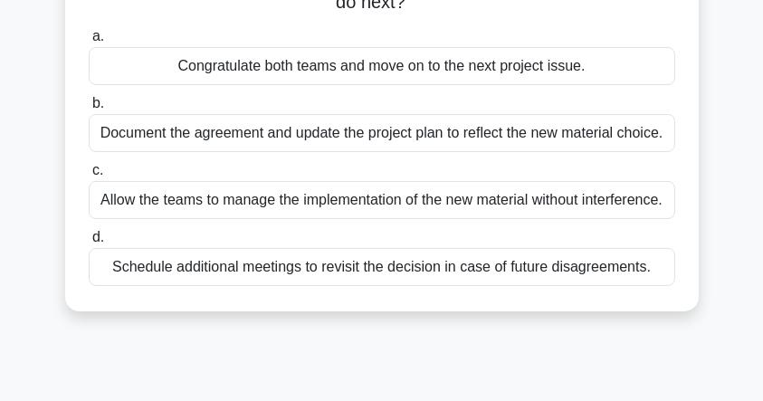
click at [345, 271] on div "Schedule additional meetings to revisit the decision in case of future disagree…" at bounding box center [382, 267] width 586 height 38
click at [89, 243] on input "d. Schedule additional meetings to revisit the decision in case of future disag…" at bounding box center [89, 238] width 0 height 12
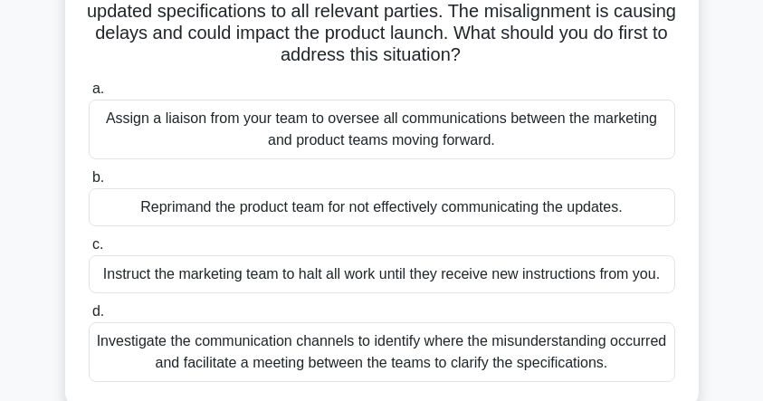
scroll to position [301, 0]
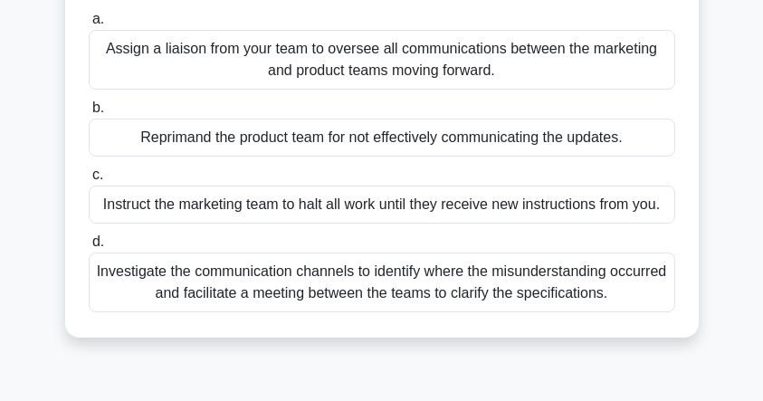
click at [278, 280] on div "Investigate the communication channels to identify where the misunderstanding o…" at bounding box center [382, 282] width 586 height 60
click at [89, 248] on input "d. Investigate the communication channels to identify where the misunderstandin…" at bounding box center [89, 242] width 0 height 12
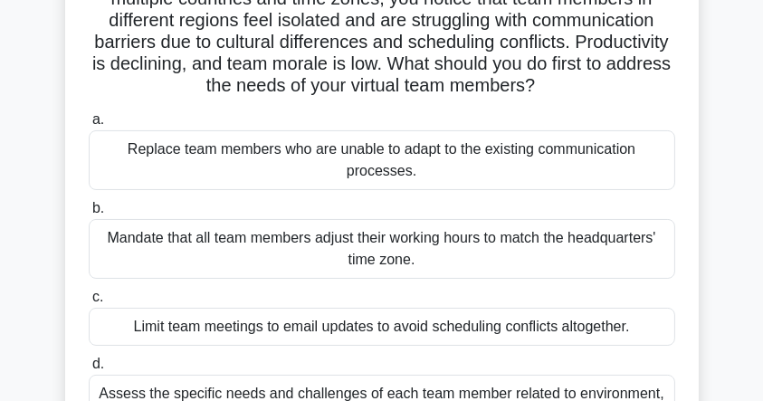
scroll to position [241, 0]
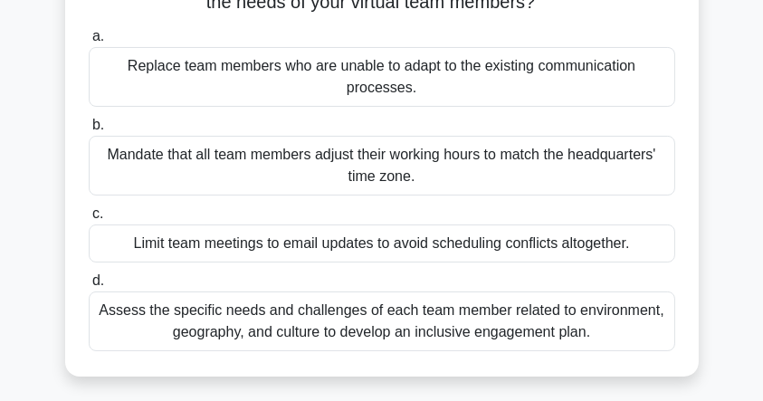
click at [322, 324] on div "Assess the specific needs and challenges of each team member related to environ…" at bounding box center [382, 321] width 586 height 60
click at [89, 287] on input "d. Assess the specific needs and challenges of each team member related to envi…" at bounding box center [89, 281] width 0 height 12
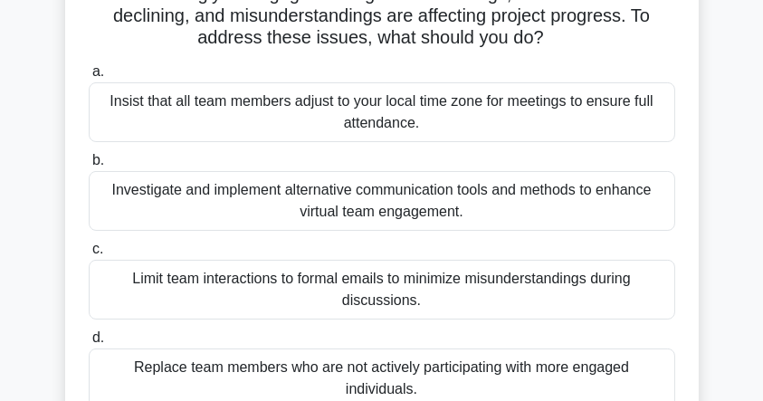
scroll to position [120, 0]
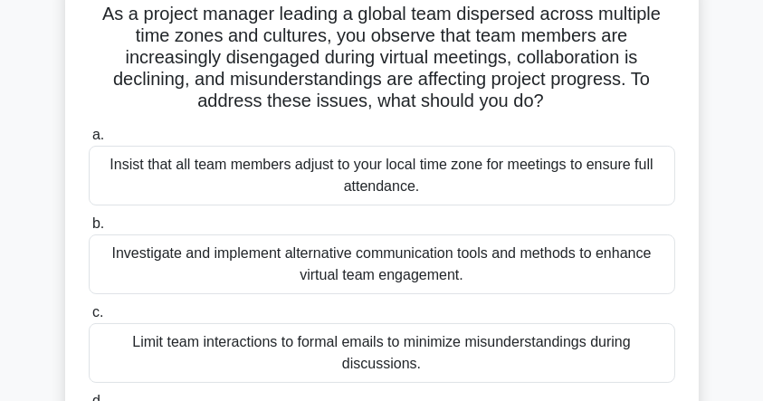
click at [309, 265] on div "Investigate and implement alternative communication tools and methods to enhanc…" at bounding box center [382, 264] width 586 height 60
click at [89, 230] on input "b. Investigate and implement alternative communication tools and methods to enh…" at bounding box center [89, 224] width 0 height 12
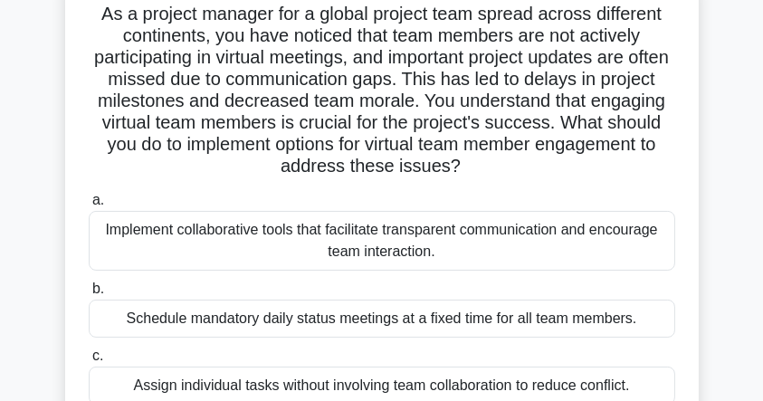
click at [346, 238] on div "Implement collaborative tools that facilitate transparent communication and enc…" at bounding box center [382, 241] width 586 height 60
click at [89, 206] on input "a. Implement collaborative tools that facilitate transparent communication and …" at bounding box center [89, 201] width 0 height 12
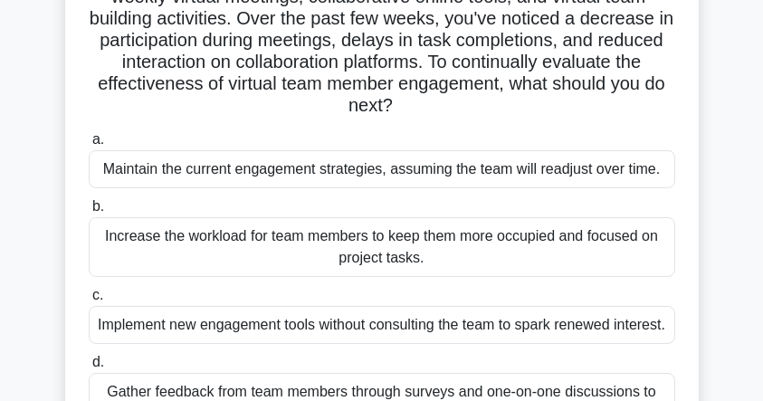
scroll to position [301, 0]
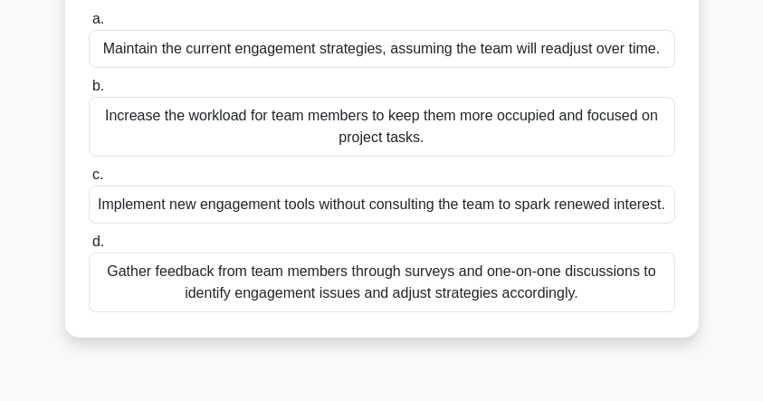
click at [393, 309] on div "Gather feedback from team members through surveys and one-on-one discussions to…" at bounding box center [382, 282] width 586 height 60
click at [89, 248] on input "d. Gather feedback from team members through surveys and one-on-one discussions…" at bounding box center [89, 242] width 0 height 12
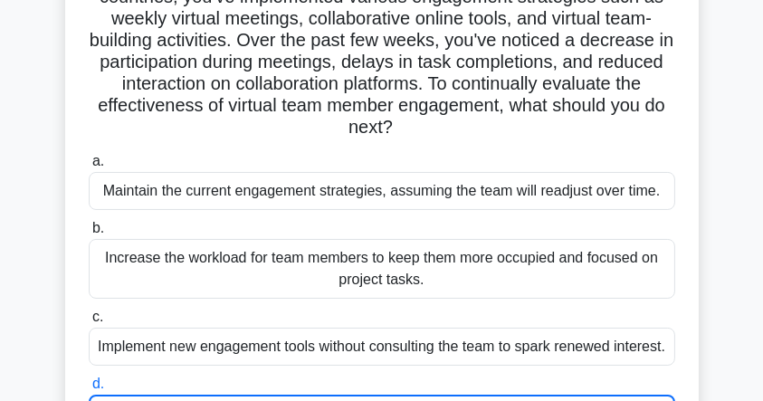
scroll to position [60, 0]
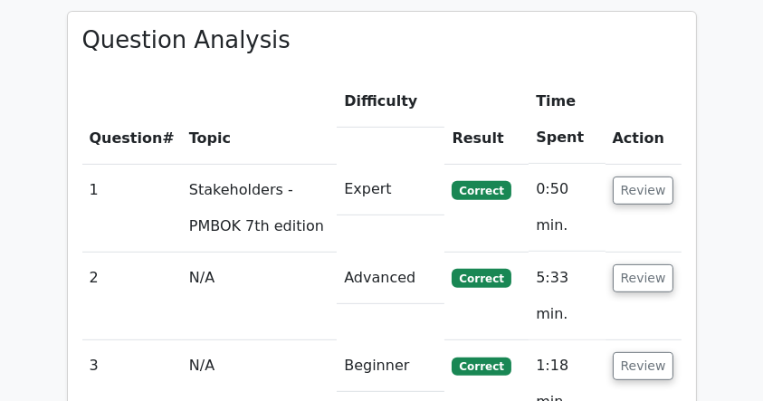
scroll to position [1025, 0]
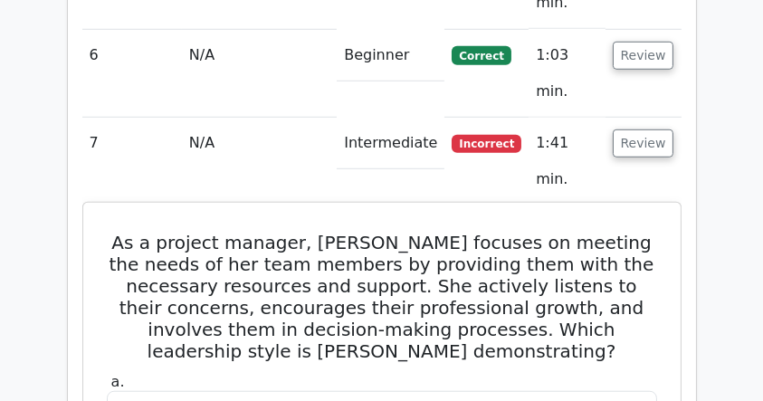
scroll to position [1206, 0]
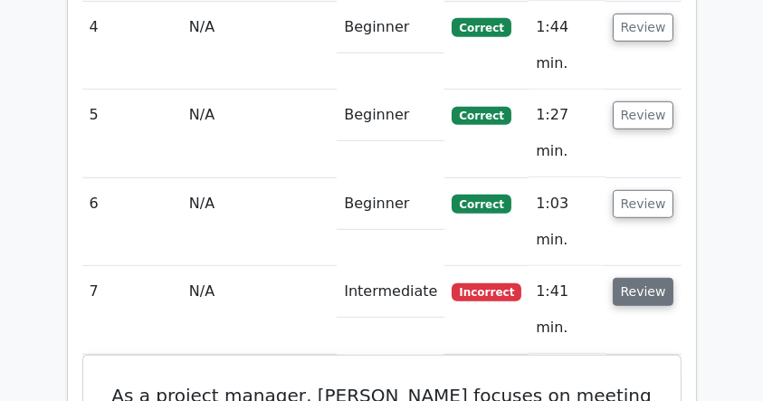
click at [650, 278] on button "Review" at bounding box center [643, 292] width 62 height 28
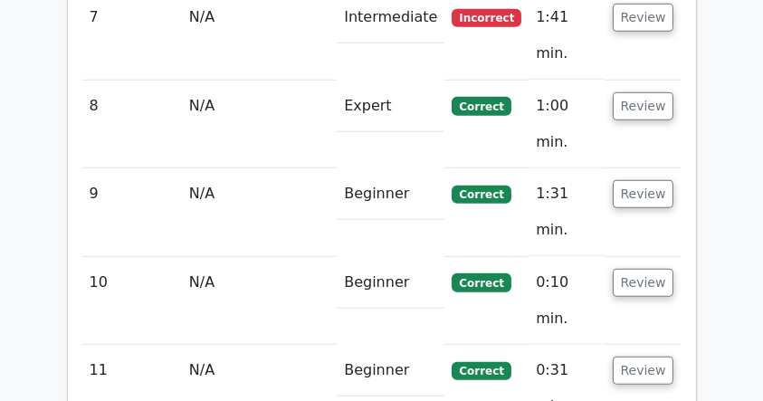
scroll to position [1568, 0]
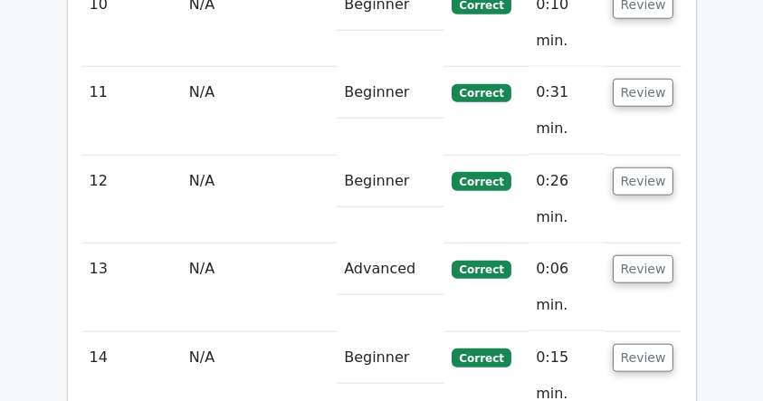
scroll to position [1688, 0]
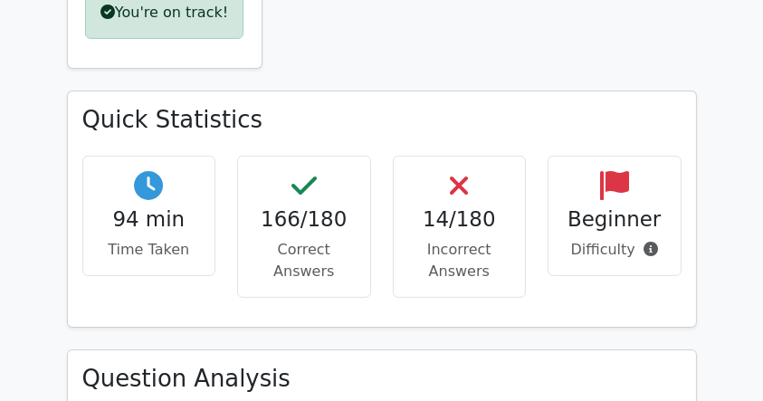
scroll to position [457, 0]
